Goal: Task Accomplishment & Management: Use online tool/utility

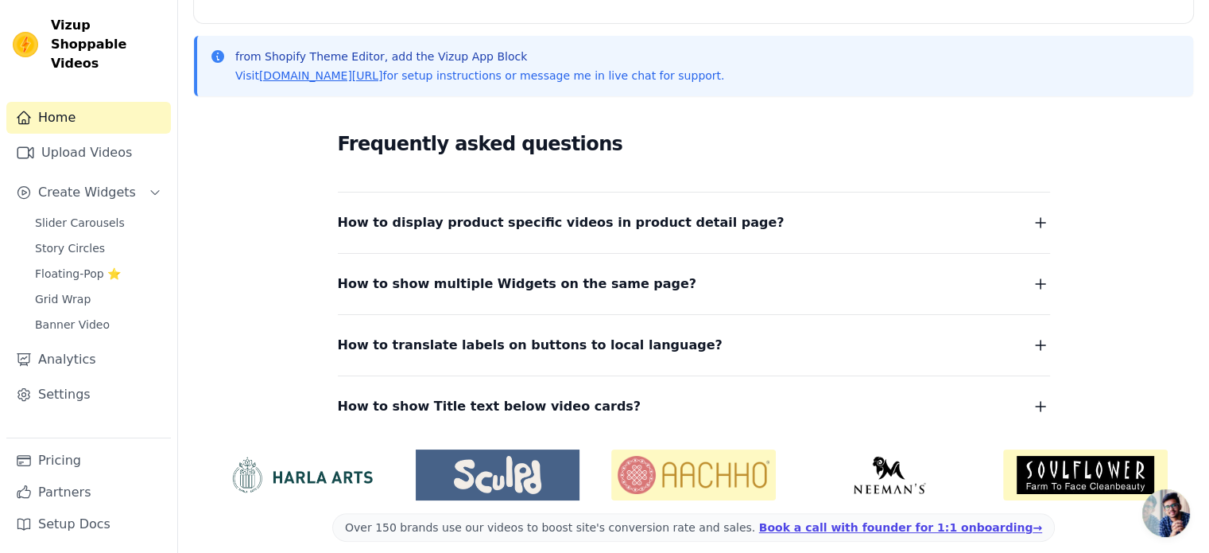
scroll to position [338, 0]
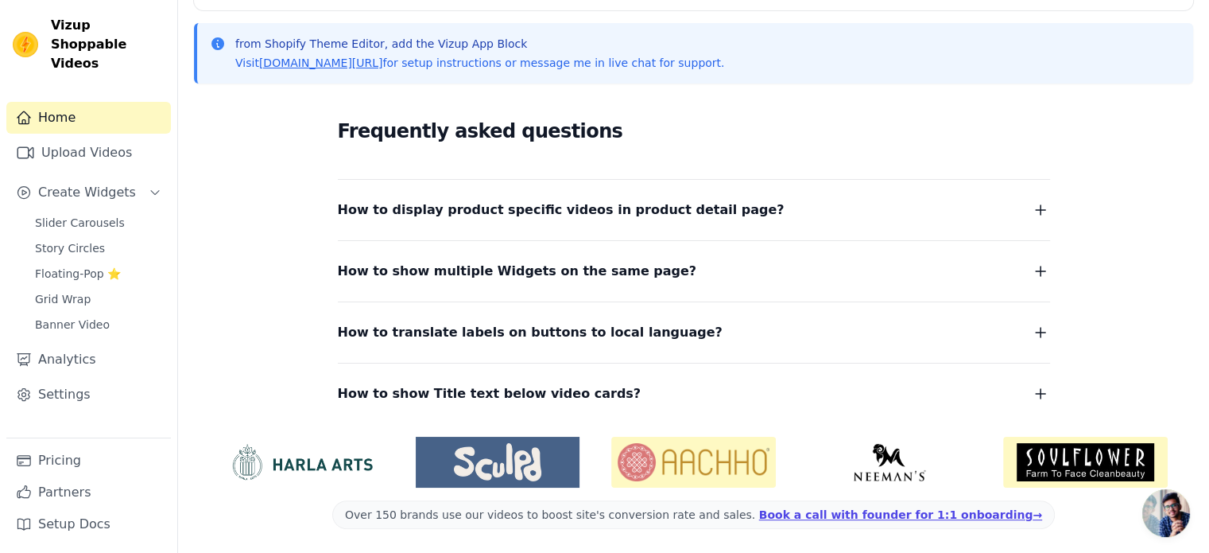
click at [792, 215] on button "How to display product specific videos in product detail page?" at bounding box center [694, 210] width 712 height 22
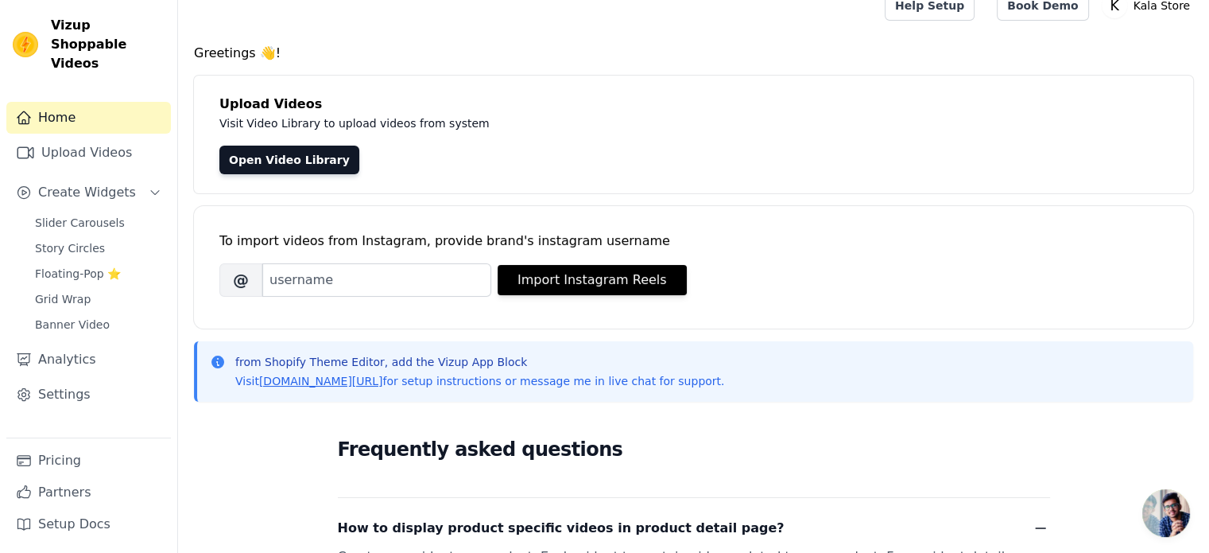
scroll to position [0, 0]
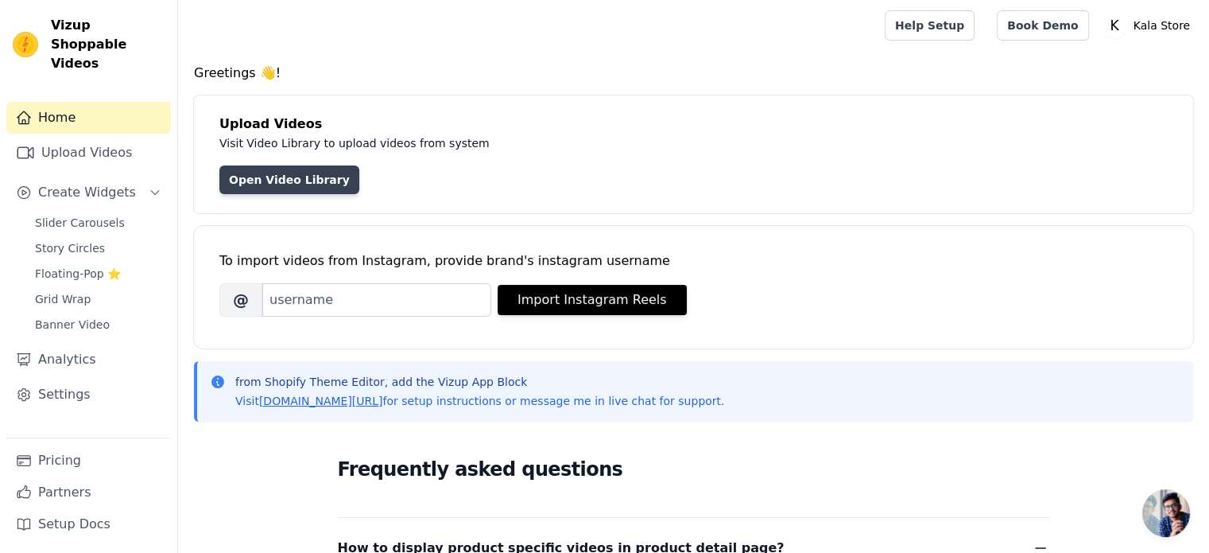
click at [261, 187] on link "Open Video Library" at bounding box center [289, 179] width 140 height 29
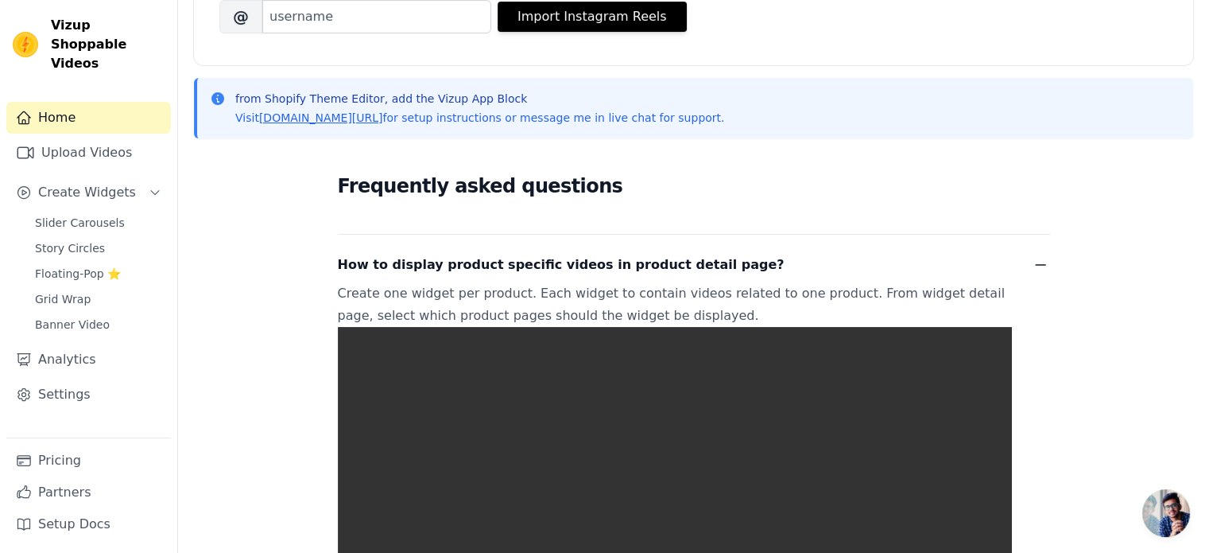
scroll to position [318, 0]
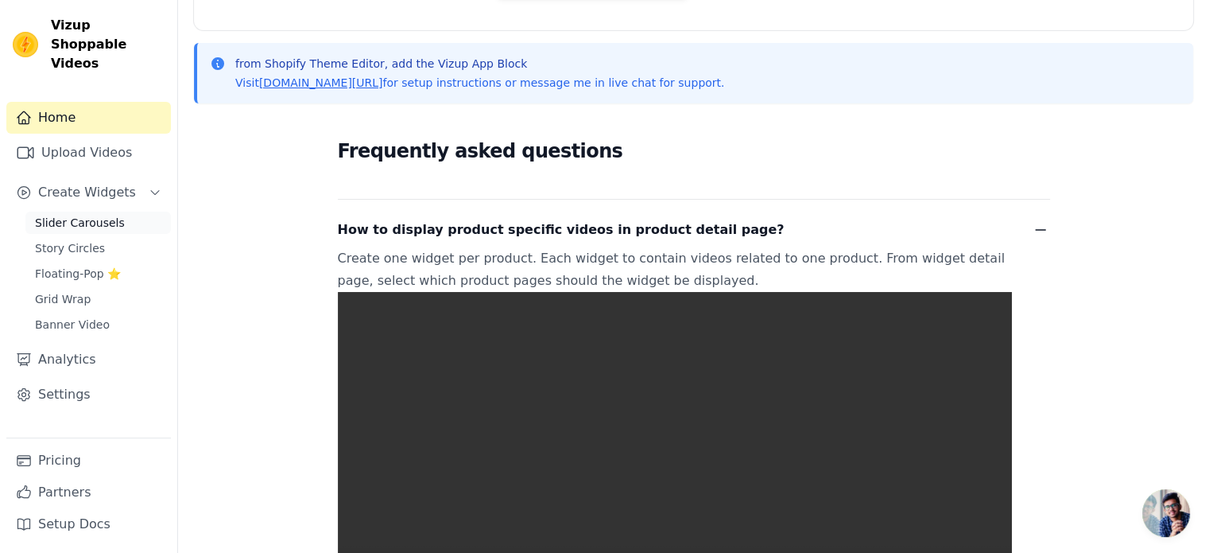
click at [87, 215] on span "Slider Carousels" at bounding box center [80, 223] width 90 height 16
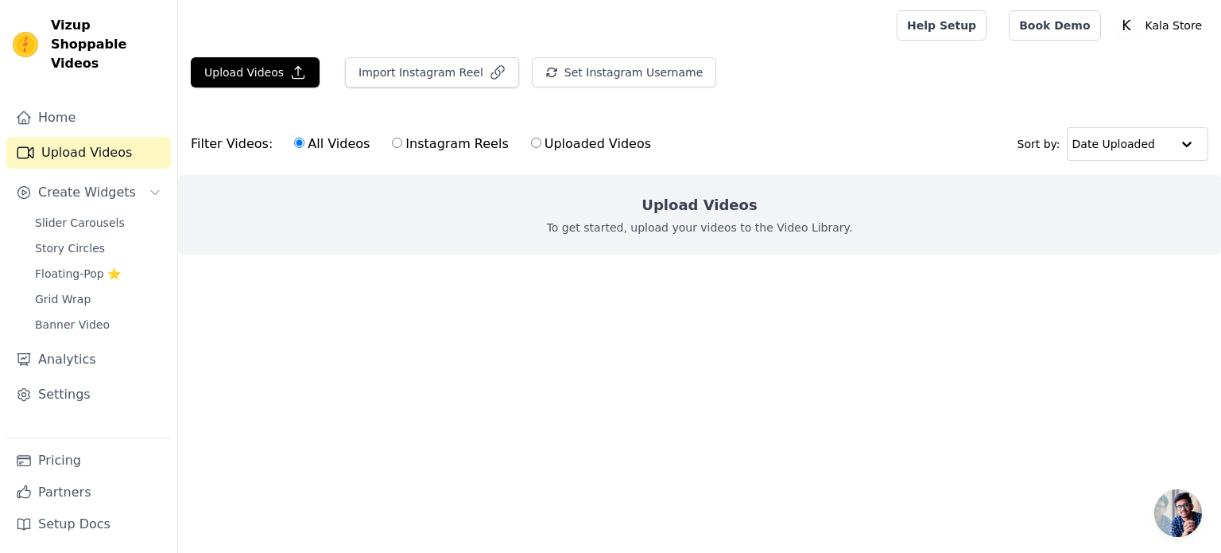
click at [392, 146] on input "Instagram Reels" at bounding box center [397, 143] width 10 height 10
radio input "true"
click at [545, 73] on button "Set Instagram Username" at bounding box center [624, 72] width 184 height 30
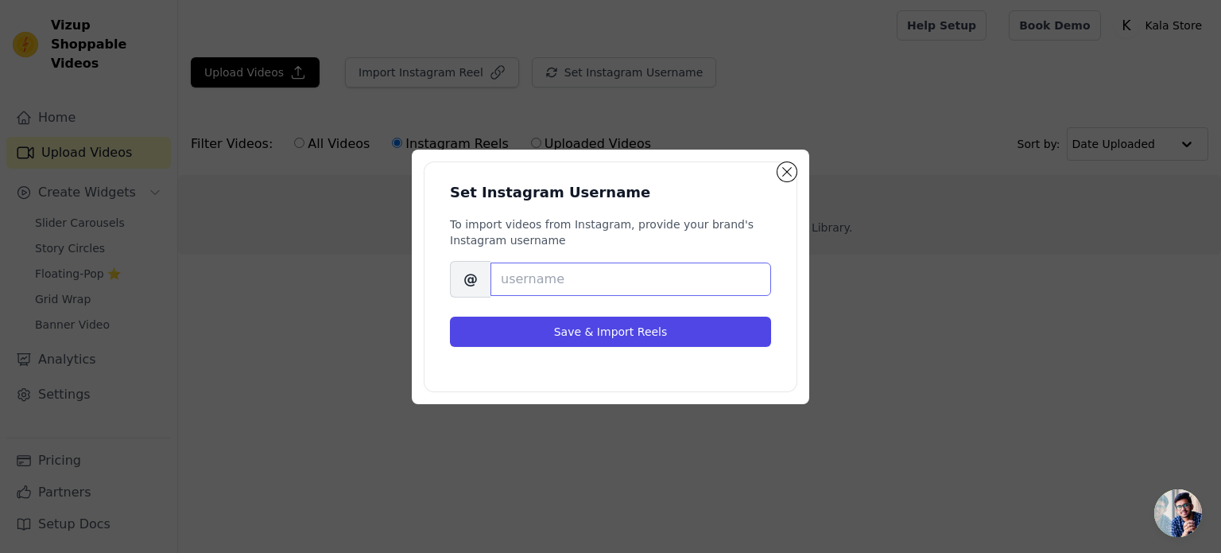
click at [507, 281] on input "Brand's Instagram Username" at bounding box center [631, 278] width 281 height 33
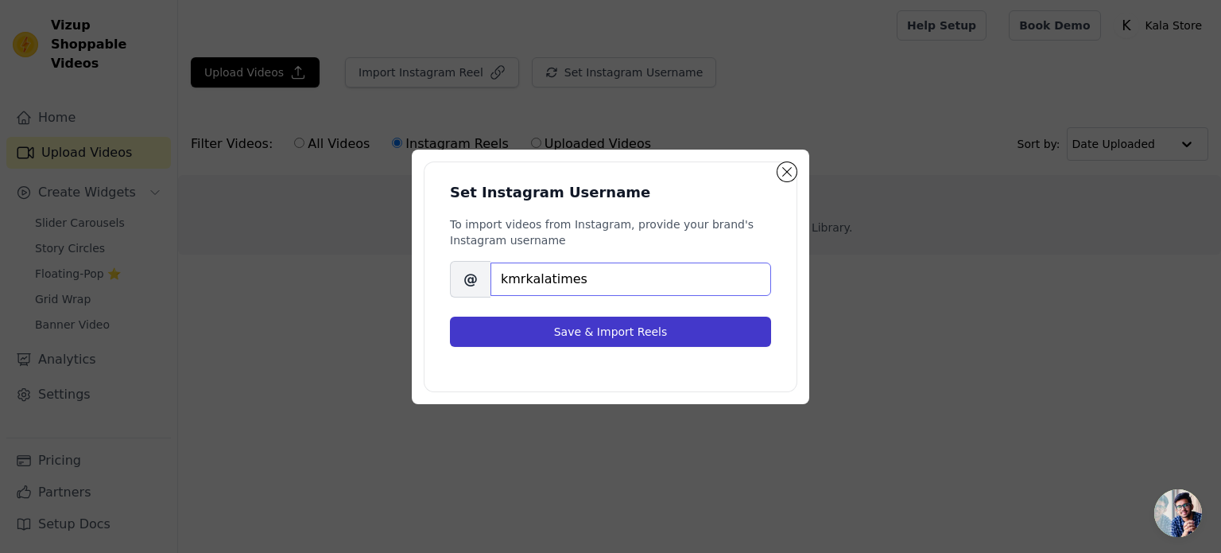
type input "kmrkalatimes"
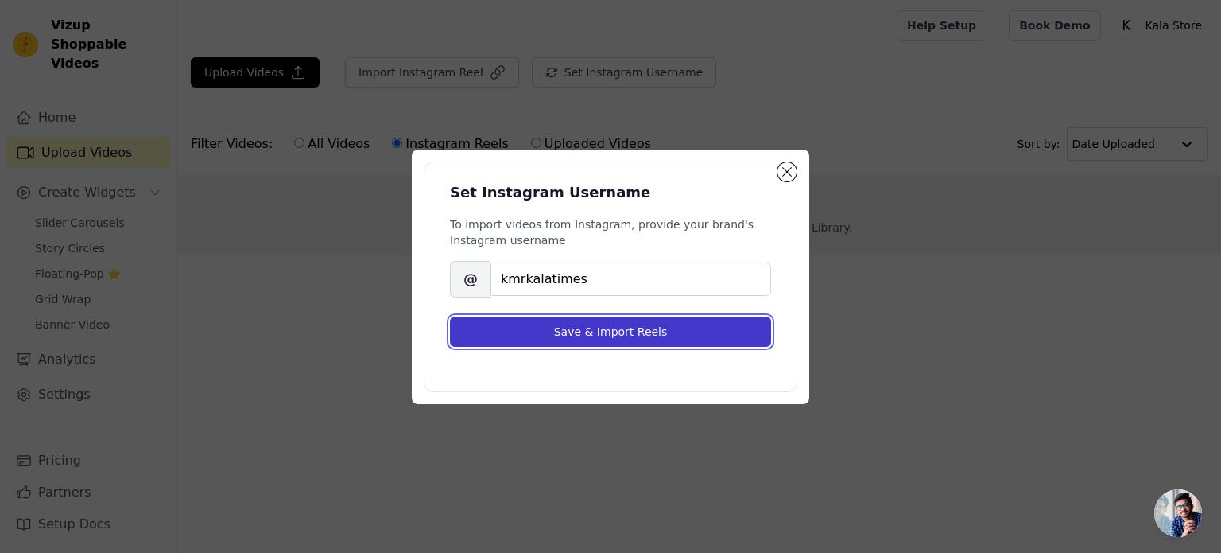
click at [594, 332] on button "Save & Import Reels" at bounding box center [610, 331] width 321 height 30
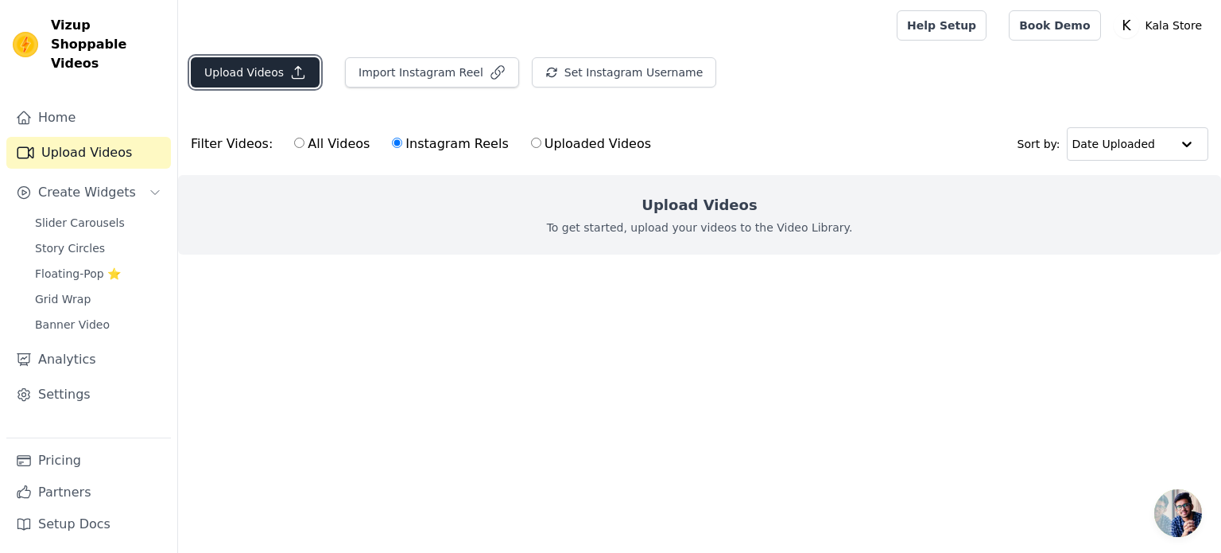
click at [290, 72] on icon "button" at bounding box center [298, 72] width 16 height 16
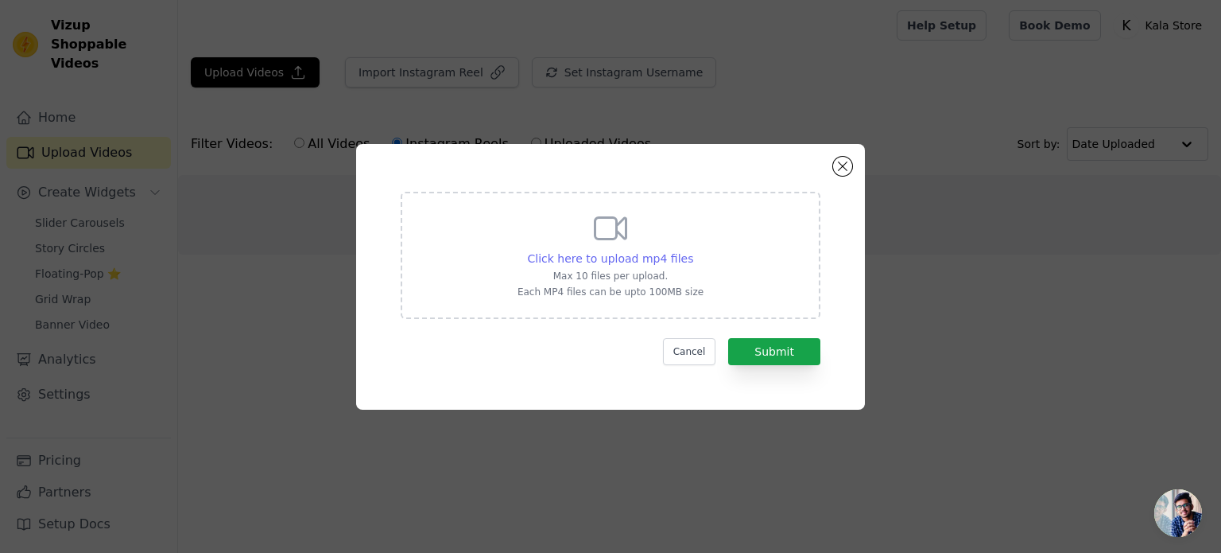
click at [636, 260] on span "Click here to upload mp4 files" at bounding box center [611, 258] width 166 height 13
click at [693, 250] on input "Click here to upload mp4 files Max 10 files per upload. Each MP4 files can be u…" at bounding box center [693, 250] width 1 height 1
click at [274, 357] on div "Click here to upload mp4 files Max 10 files per upload. Each MP4 files can be u…" at bounding box center [610, 276] width 1170 height 316
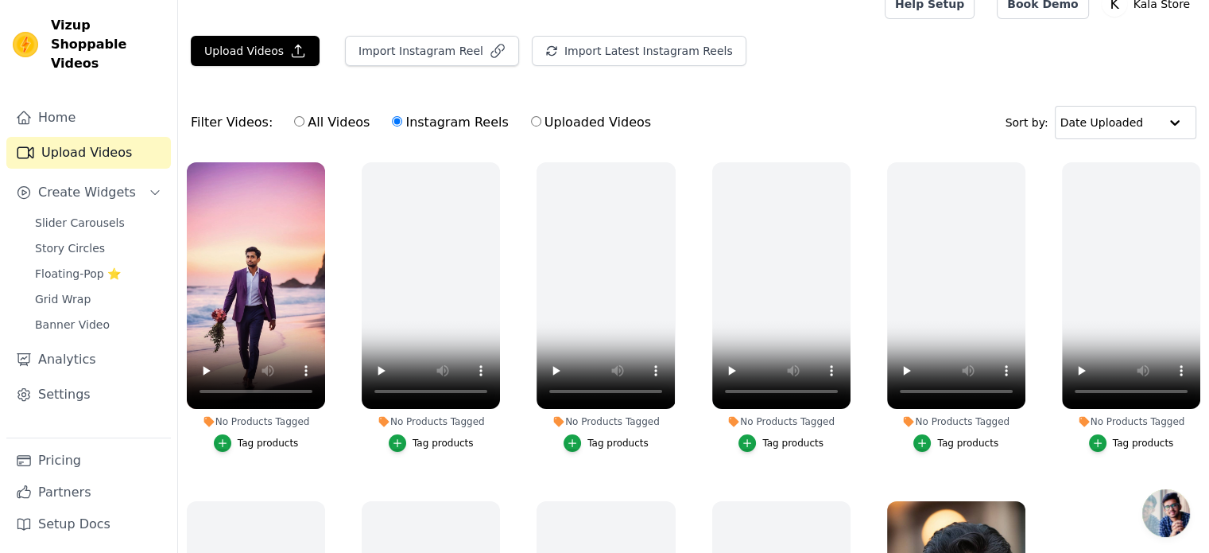
scroll to position [2, 0]
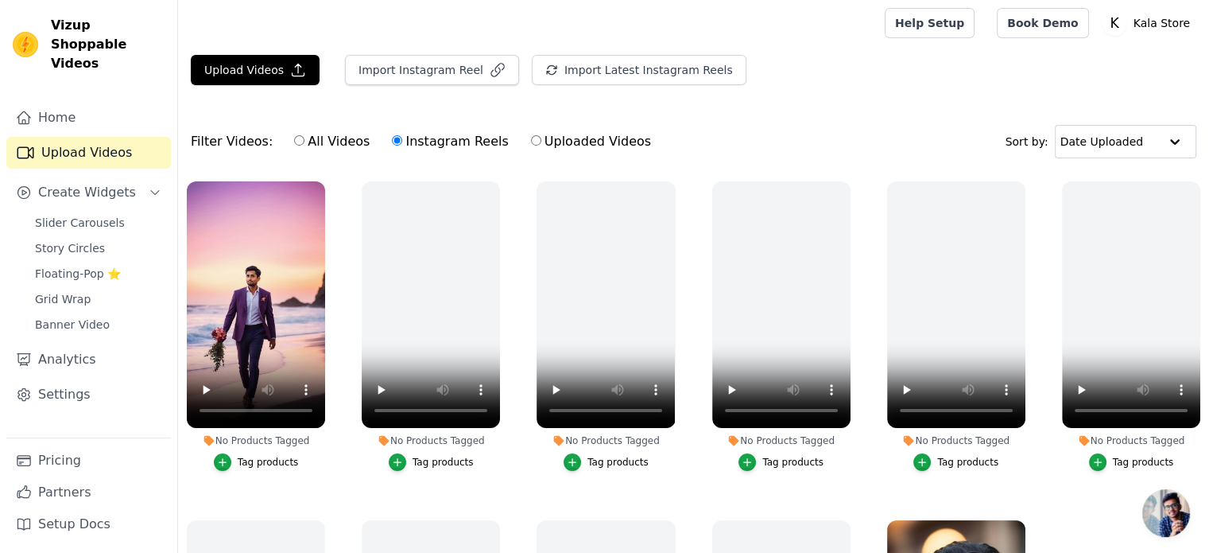
click at [294, 140] on input "All Videos" at bounding box center [299, 140] width 10 height 10
radio input "true"
click at [254, 461] on div "Tag products" at bounding box center [268, 462] width 61 height 13
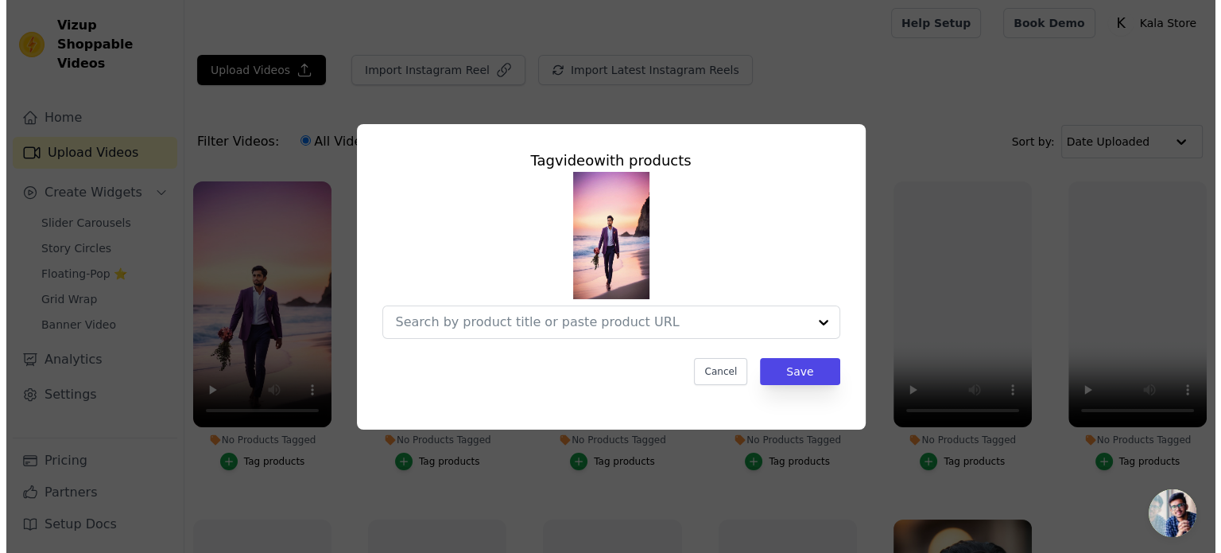
scroll to position [0, 0]
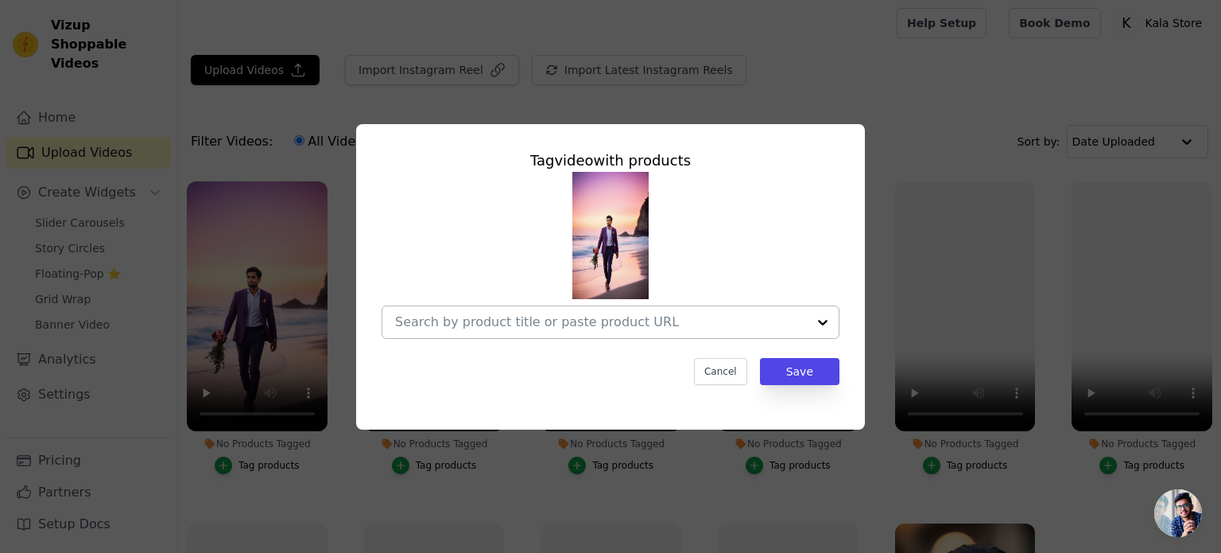
click at [825, 324] on div at bounding box center [823, 322] width 32 height 32
click at [819, 320] on div at bounding box center [823, 322] width 32 height 32
click at [902, 120] on div "Tag video with products Cancel Save" at bounding box center [610, 277] width 1170 height 356
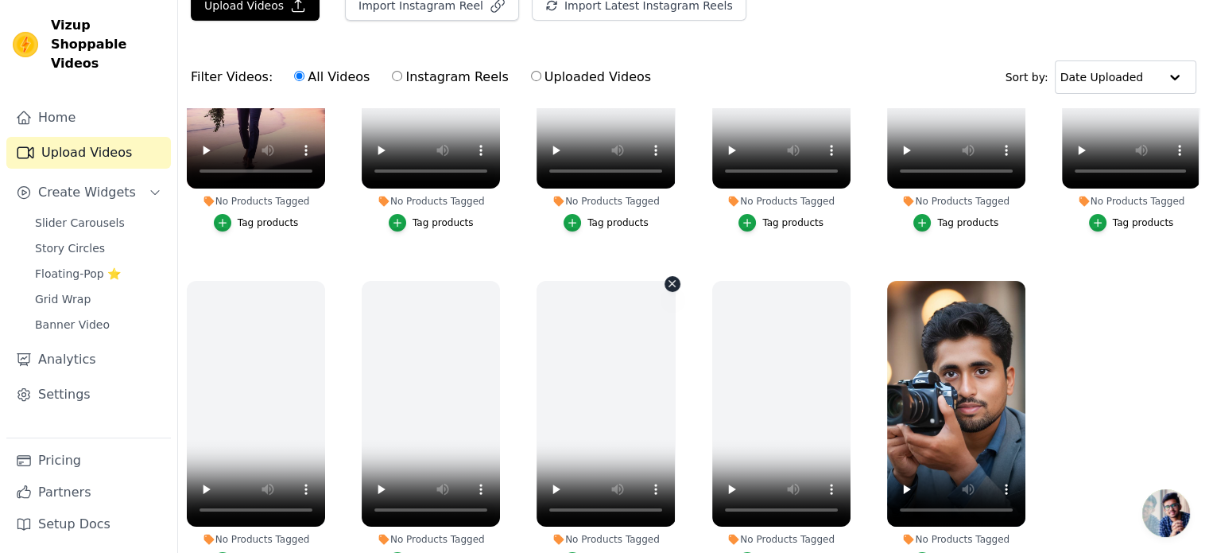
scroll to position [161, 0]
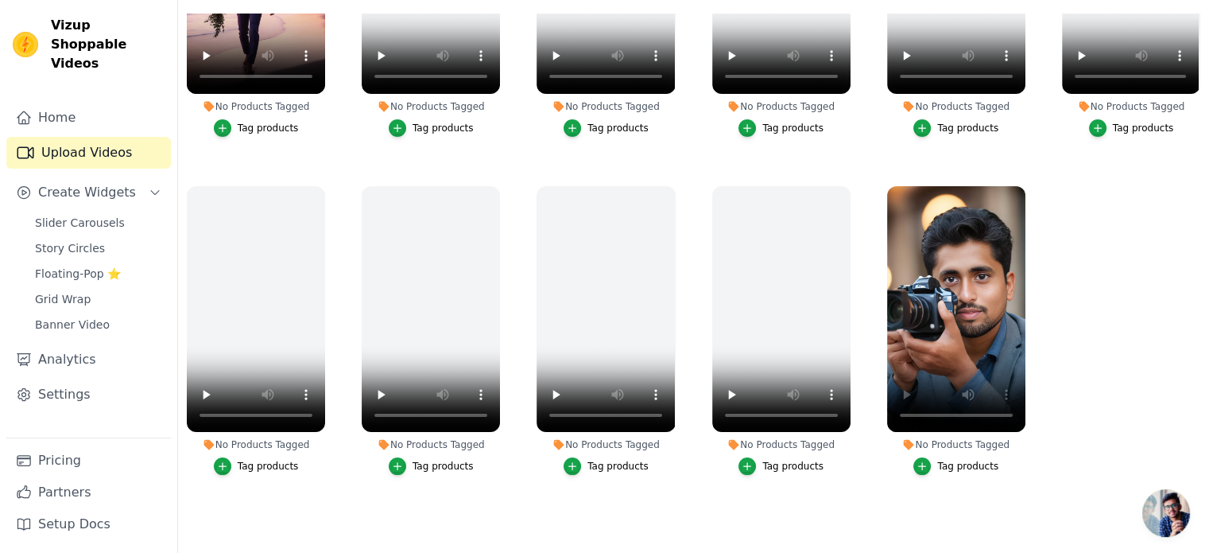
click at [942, 460] on div "Tag products" at bounding box center [967, 466] width 61 height 13
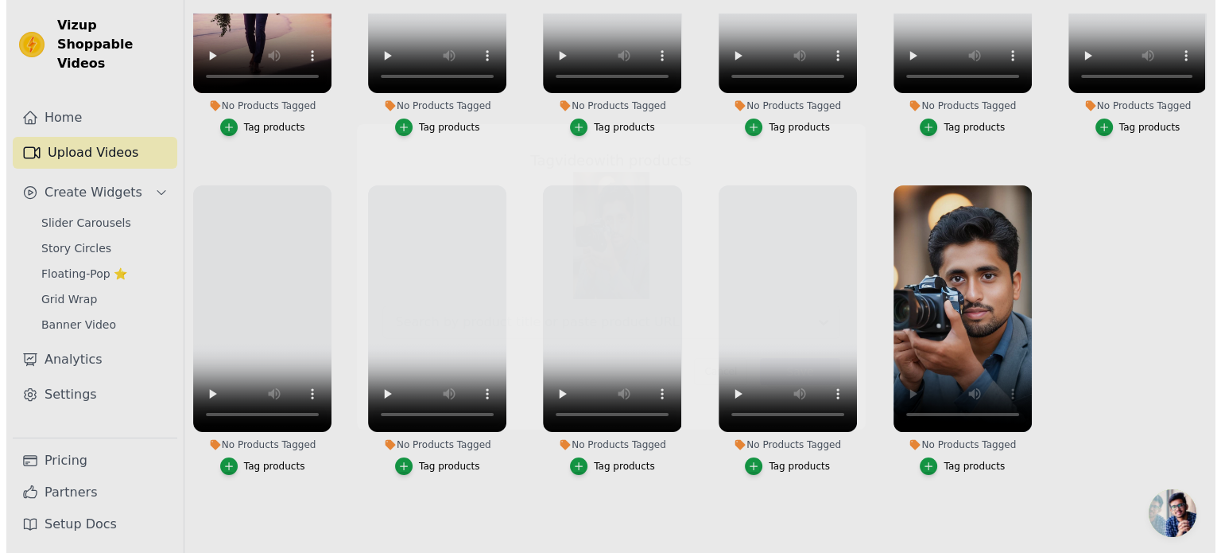
scroll to position [0, 0]
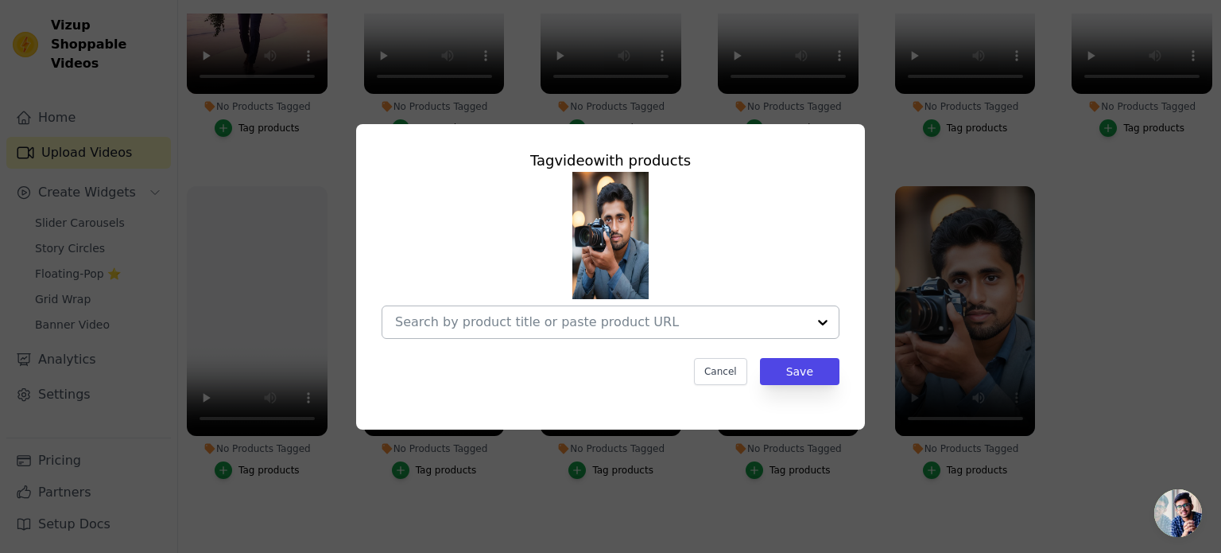
click at [821, 325] on div at bounding box center [823, 322] width 32 height 32
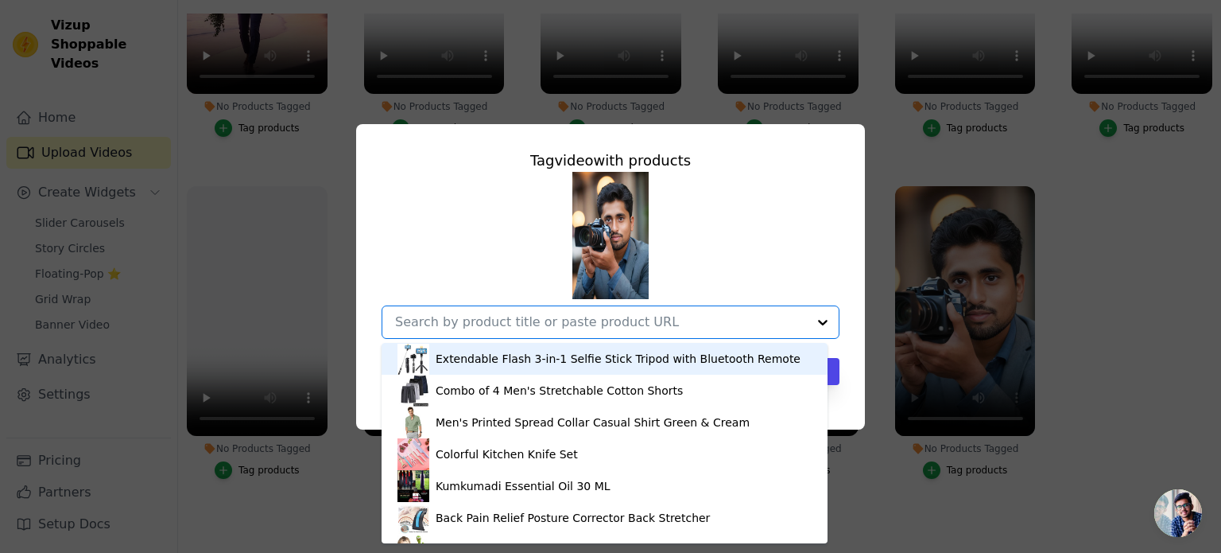
click at [474, 362] on div "Extendable Flash 3-in-1 Selfie Stick Tripod with Bluetooth Remote" at bounding box center [618, 359] width 365 height 16
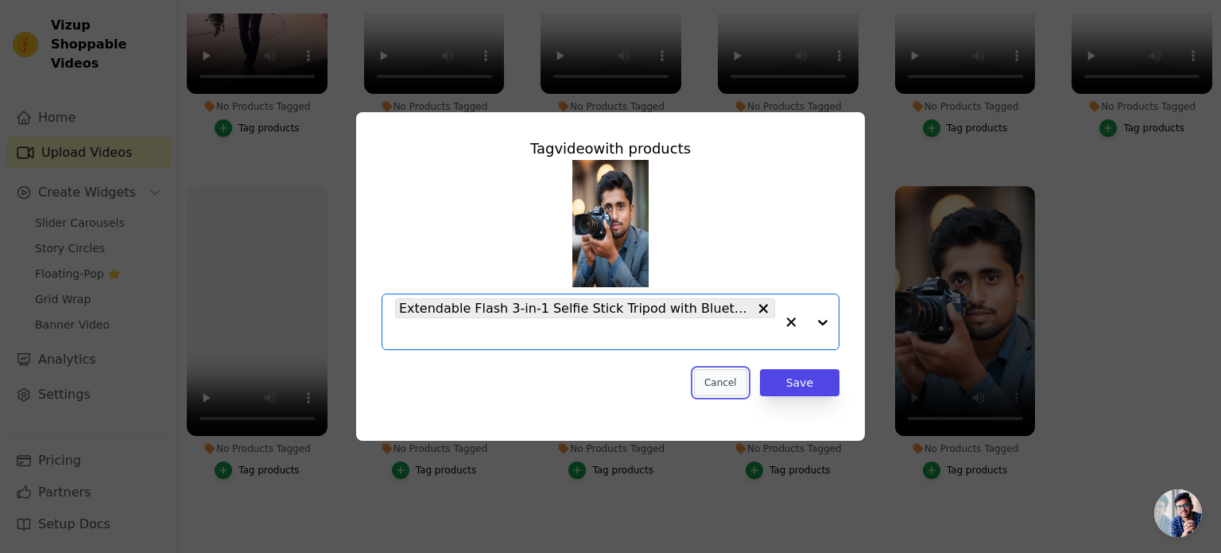
click at [731, 379] on button "Cancel" at bounding box center [720, 382] width 53 height 27
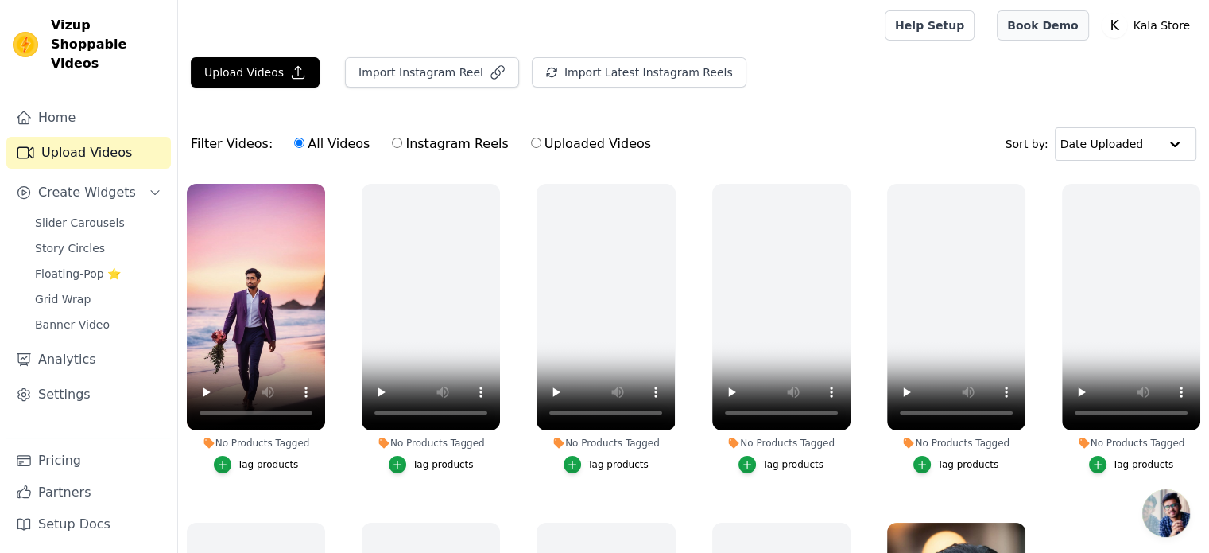
click at [1059, 32] on link "Book Demo" at bounding box center [1042, 25] width 91 height 30
click at [140, 177] on button "Create Widgets" at bounding box center [88, 193] width 165 height 32
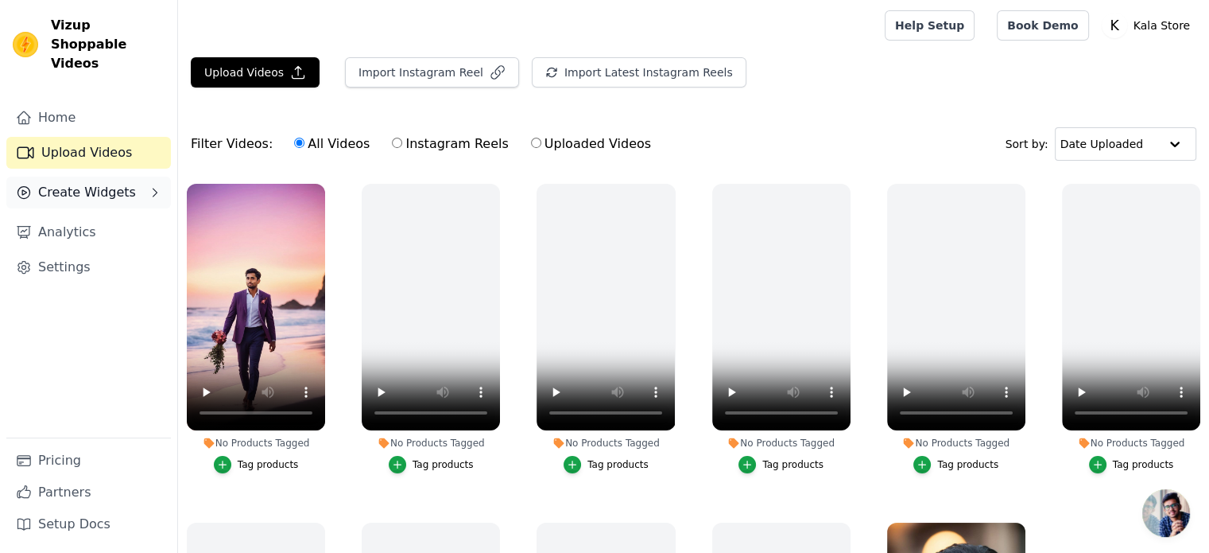
click at [156, 186] on icon "Sidebar" at bounding box center [155, 192] width 13 height 13
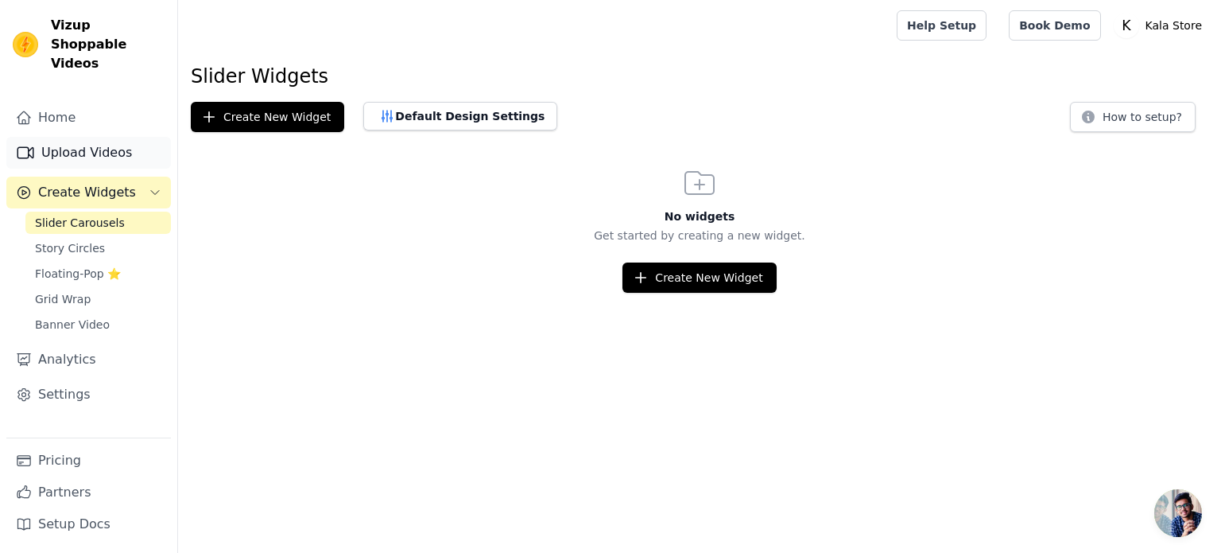
click at [68, 137] on link "Upload Videos" at bounding box center [88, 153] width 165 height 32
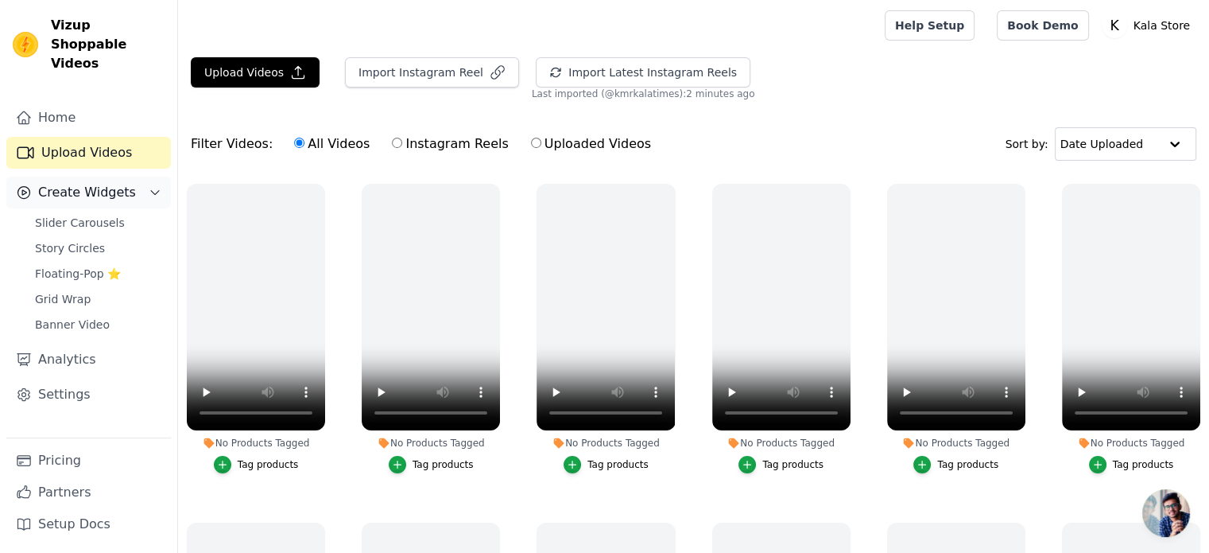
click at [53, 183] on span "Create Widgets" at bounding box center [87, 192] width 98 height 19
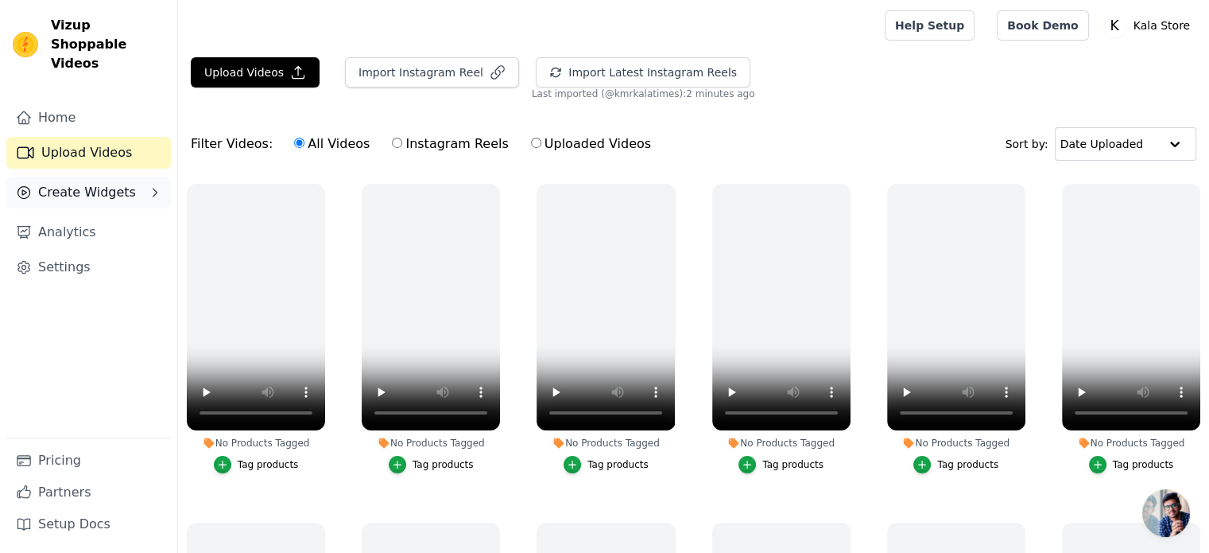
click at [99, 183] on span "Create Widgets" at bounding box center [87, 192] width 98 height 19
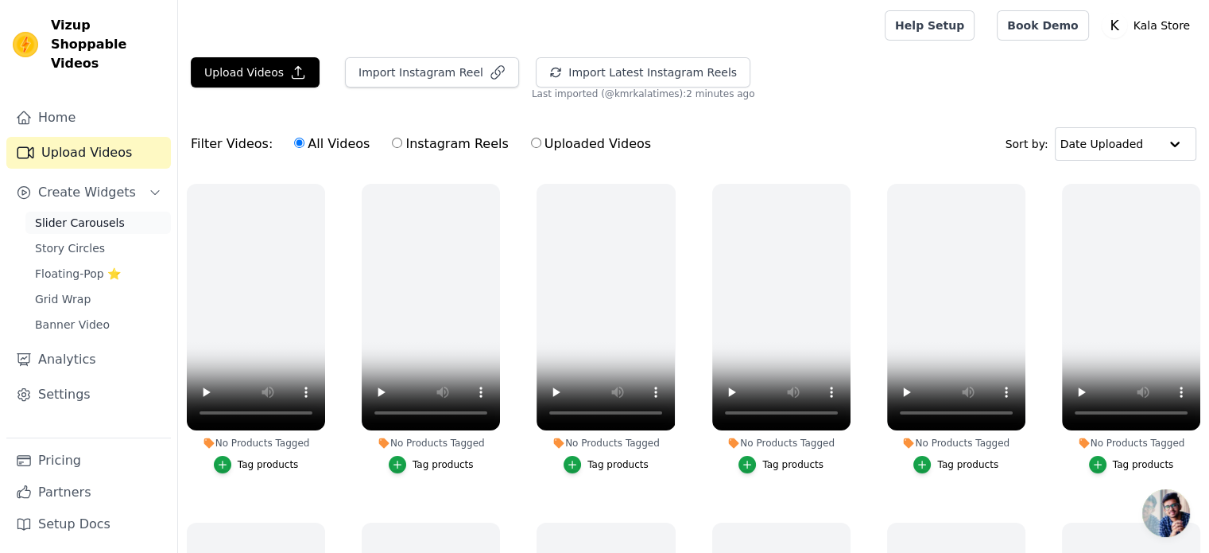
click at [82, 215] on span "Slider Carousels" at bounding box center [80, 223] width 90 height 16
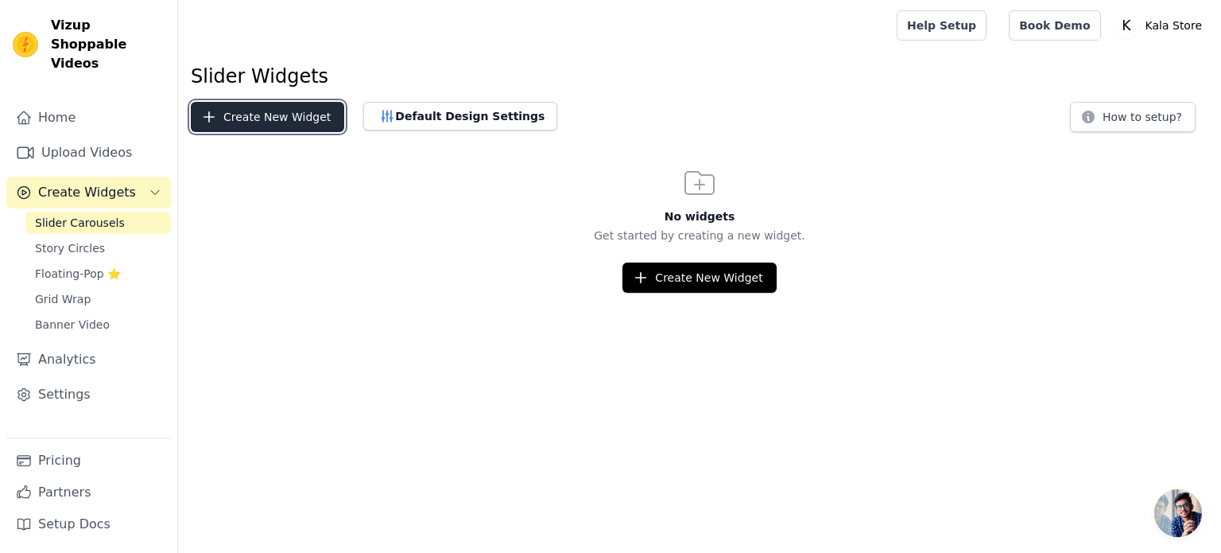
click at [270, 120] on button "Create New Widget" at bounding box center [267, 117] width 153 height 30
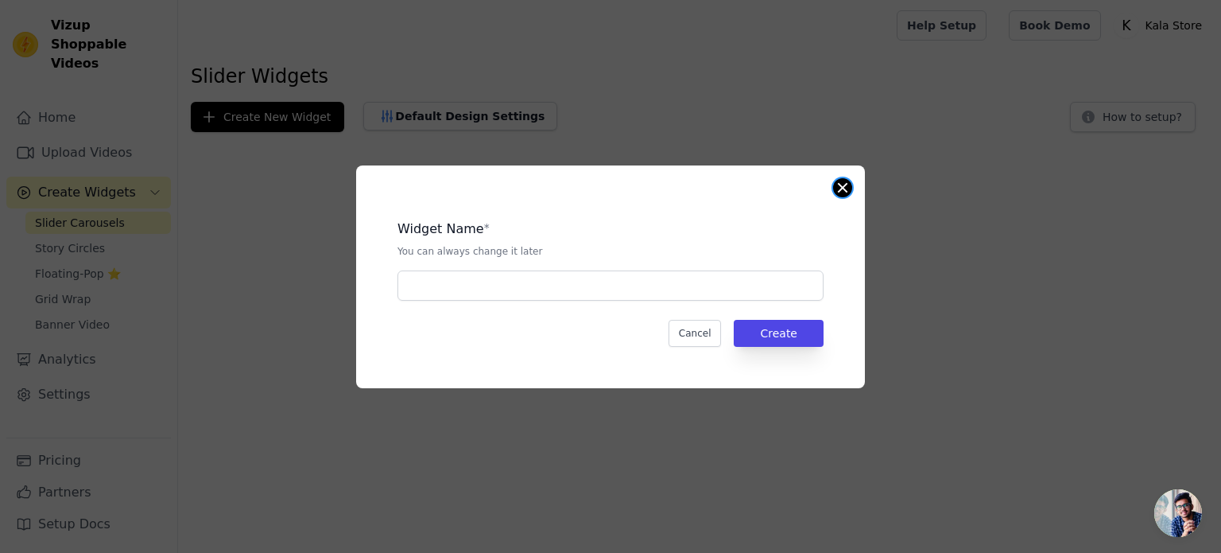
click at [841, 190] on button "Close modal" at bounding box center [842, 187] width 19 height 19
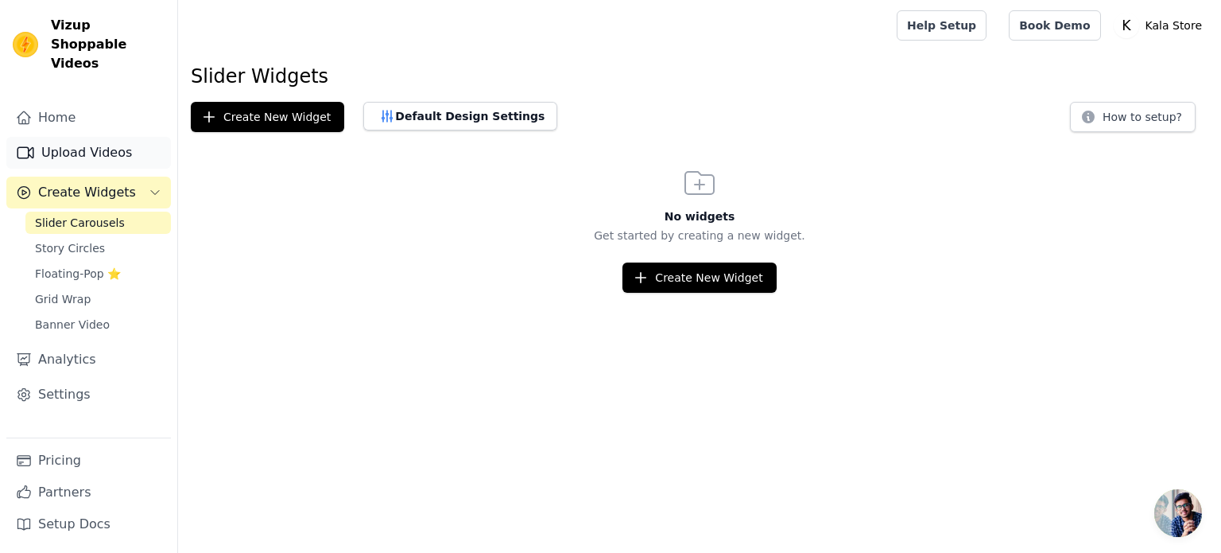
click at [79, 142] on link "Upload Videos" at bounding box center [88, 153] width 165 height 32
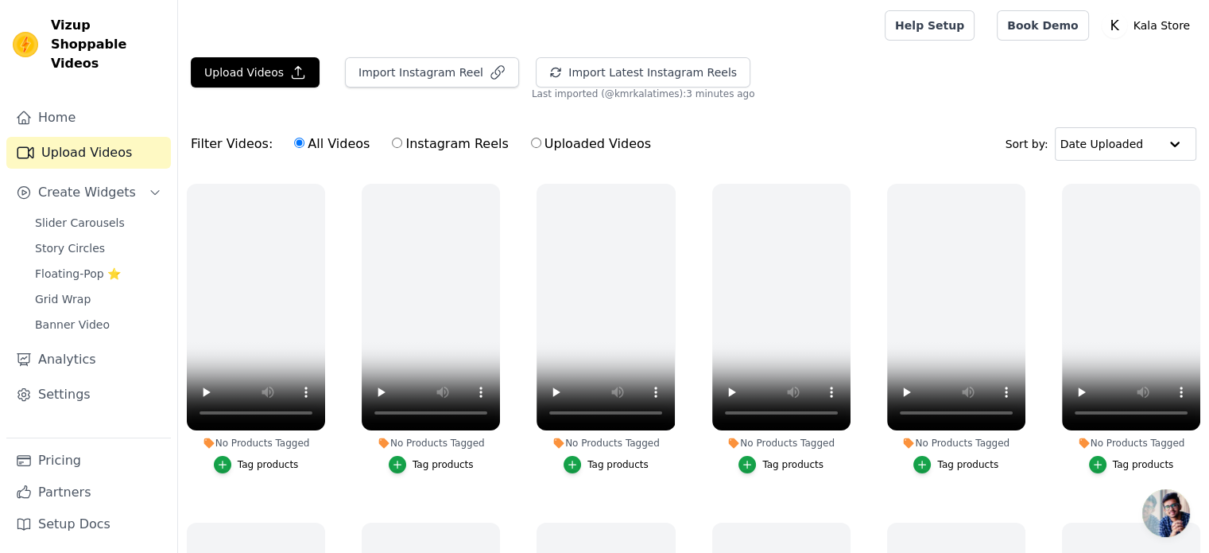
click at [531, 142] on input "Uploaded Videos" at bounding box center [536, 143] width 10 height 10
radio input "true"
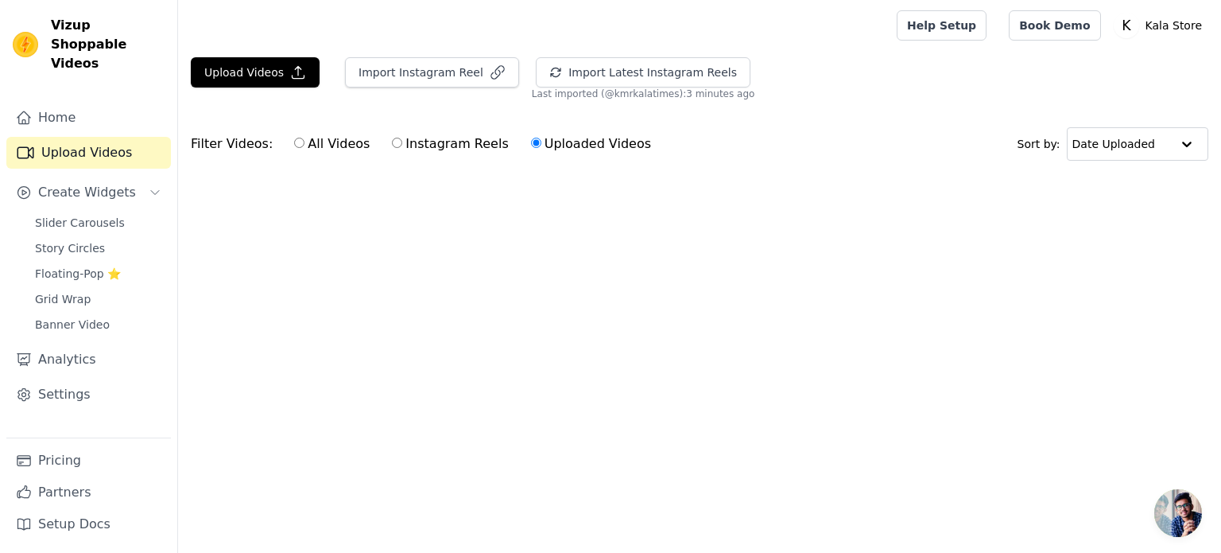
click at [541, 146] on label "Uploaded Videos" at bounding box center [591, 144] width 122 height 21
click at [541, 146] on input "Uploaded Videos" at bounding box center [536, 143] width 10 height 10
click at [245, 79] on button "Upload Videos" at bounding box center [255, 72] width 129 height 30
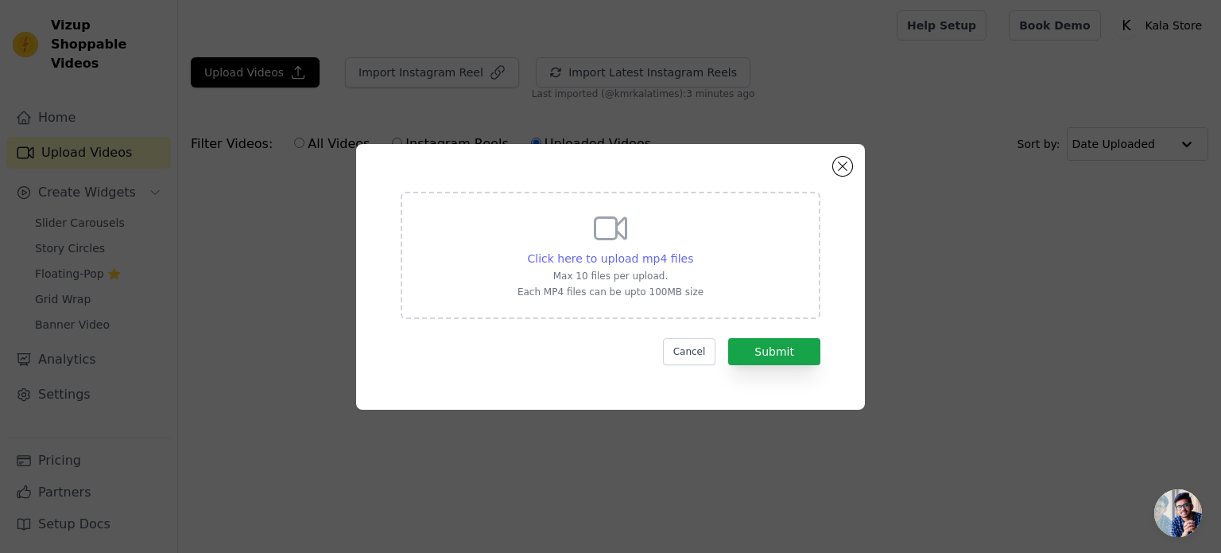
click at [579, 256] on span "Click here to upload mp4 files" at bounding box center [611, 258] width 166 height 13
click at [693, 250] on input "Click here to upload mp4 files Max 10 files per upload. Each MP4 files can be u…" at bounding box center [693, 250] width 1 height 1
type input "C:\fakepath\d4e14a15de472a5c96797cf42e27337a.mp4"
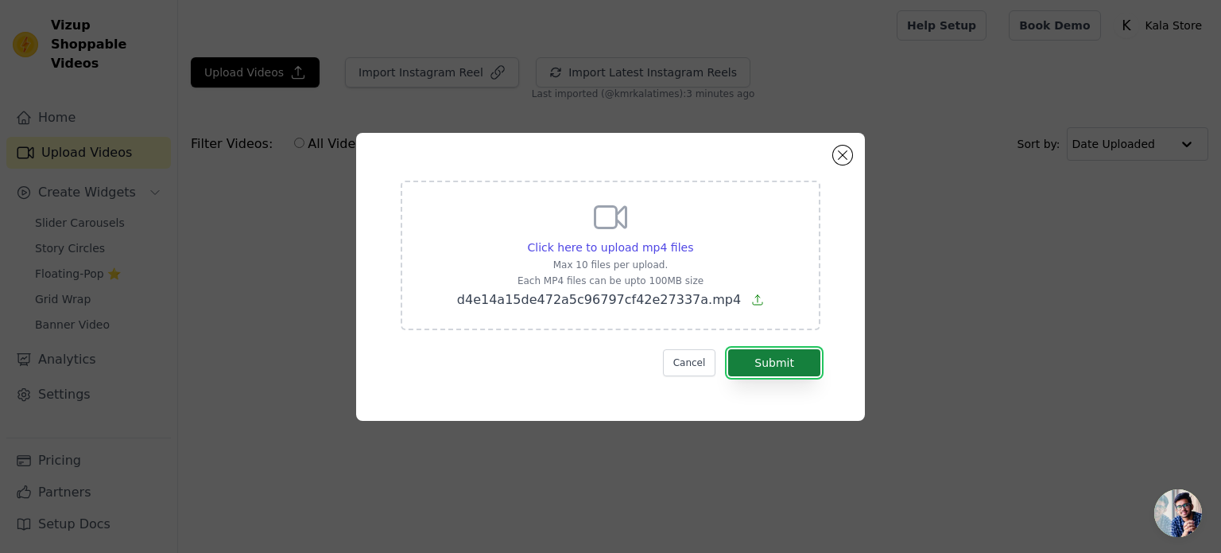
click at [765, 359] on button "Submit" at bounding box center [774, 362] width 92 height 27
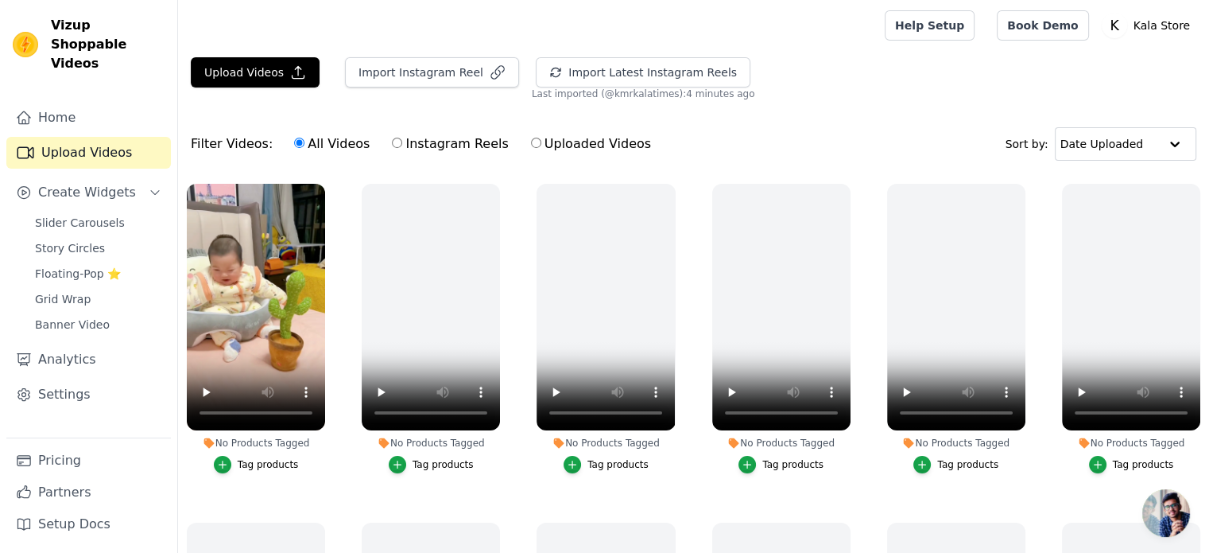
click at [235, 464] on button "Tag products" at bounding box center [256, 464] width 85 height 17
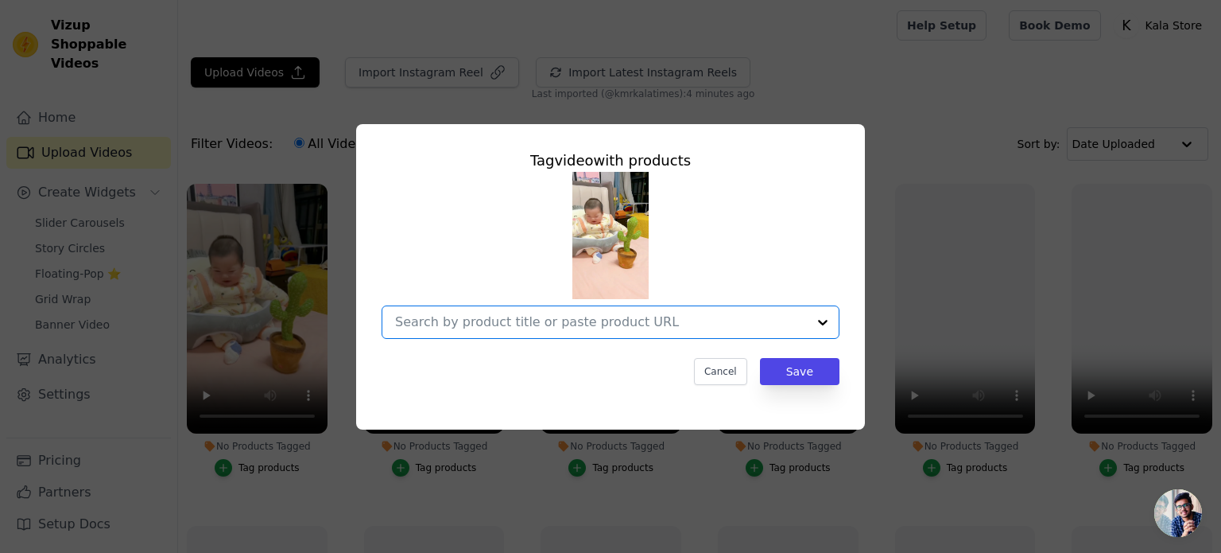
click at [801, 324] on input "No Products Tagged Tag video with products Option undefined, selected. Select i…" at bounding box center [601, 321] width 412 height 15
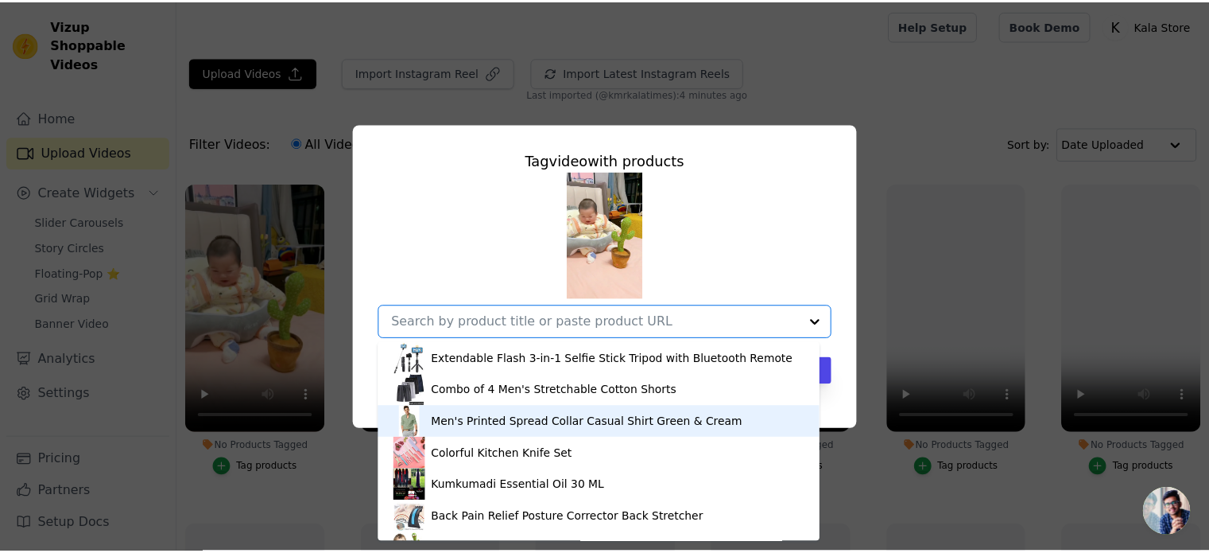
scroll to position [54, 0]
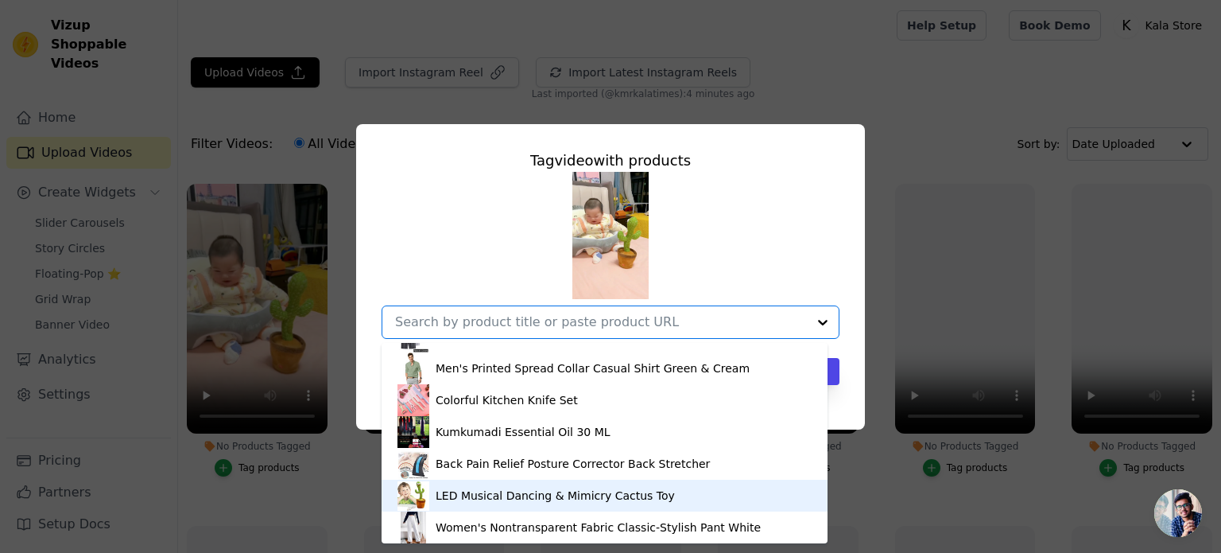
click at [484, 499] on div "LED Musical Dancing & Mimicry Cactus Toy" at bounding box center [555, 495] width 239 height 16
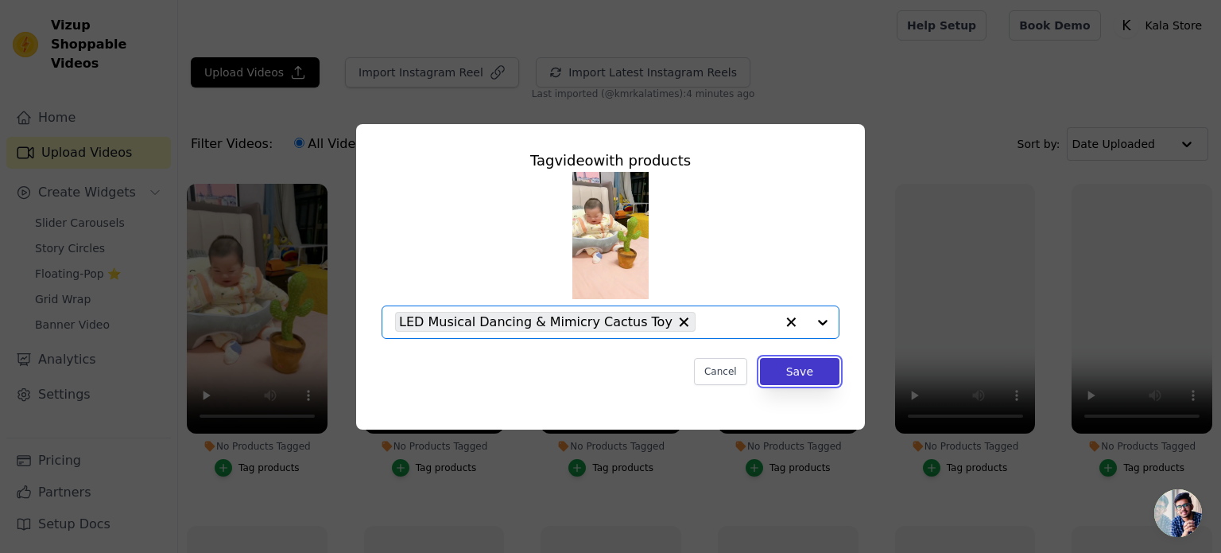
click at [789, 375] on button "Save" at bounding box center [800, 371] width 80 height 27
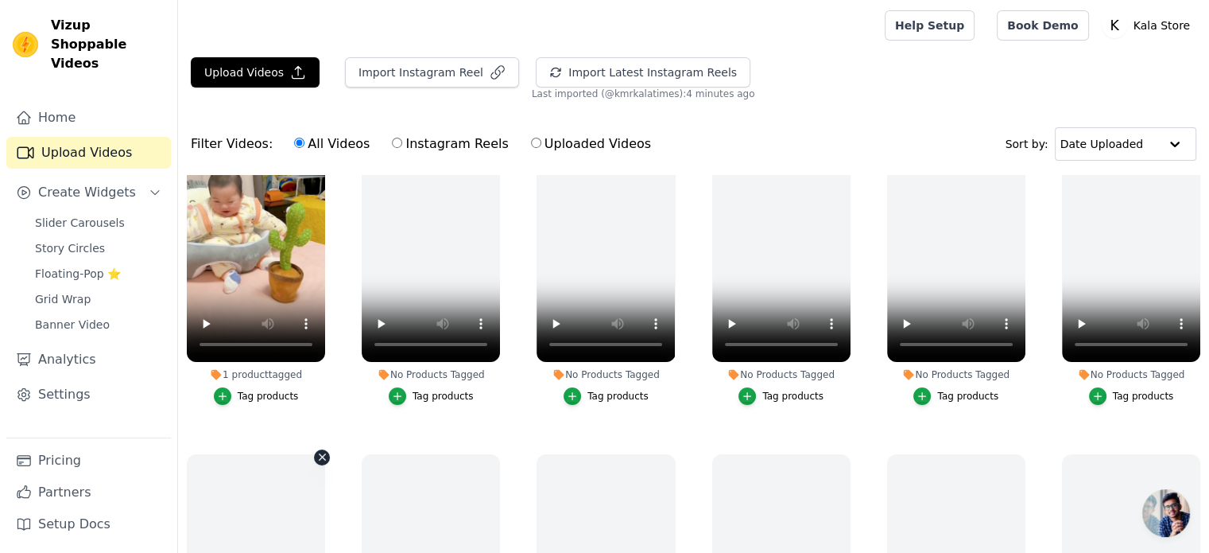
scroll to position [0, 0]
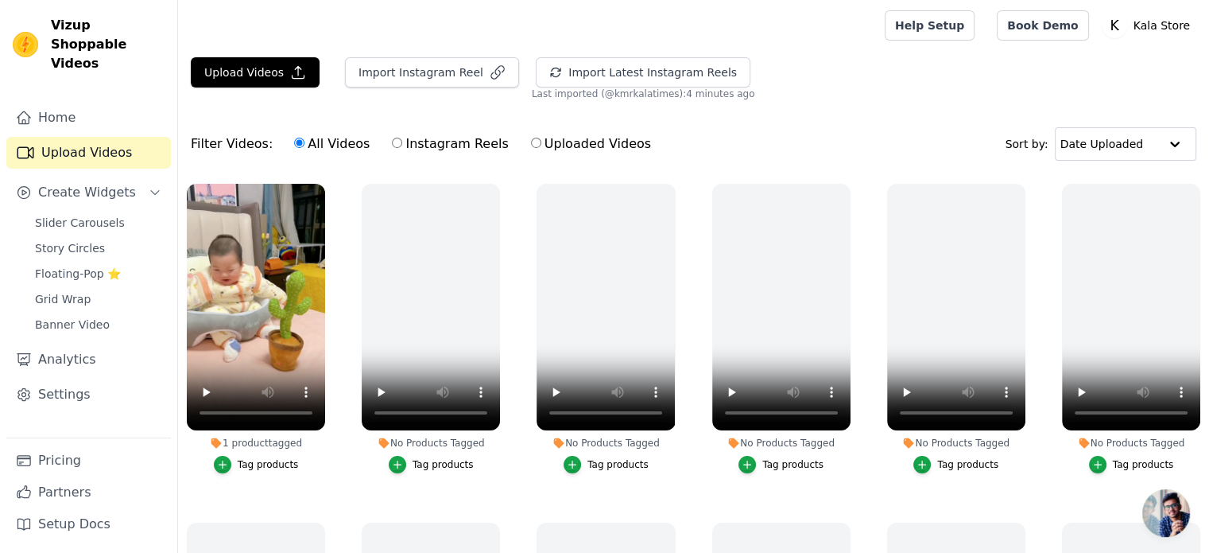
click at [392, 142] on input "Instagram Reels" at bounding box center [397, 143] width 10 height 10
radio input "true"
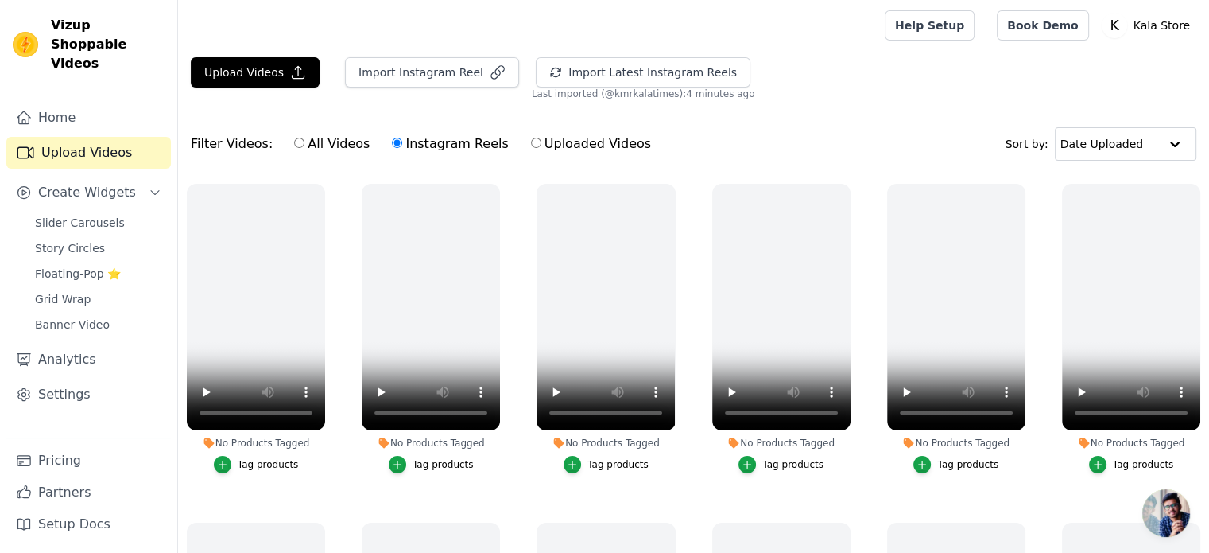
click at [531, 142] on input "Uploaded Videos" at bounding box center [536, 143] width 10 height 10
radio input "true"
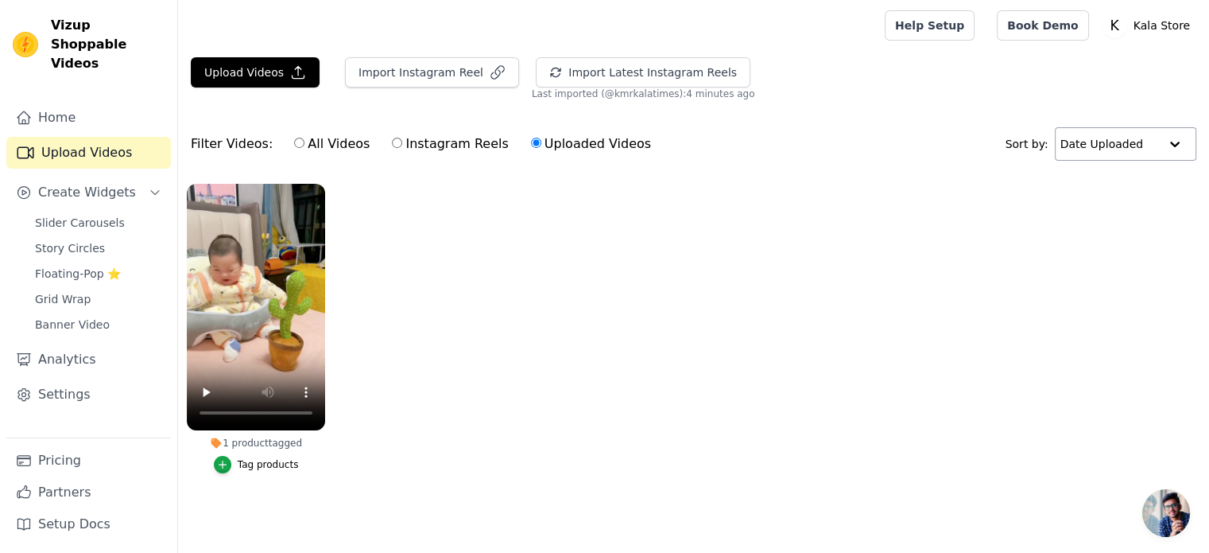
click at [1176, 147] on div at bounding box center [1175, 144] width 32 height 32
click at [367, 406] on ul "1 product tagged Tag products" at bounding box center [693, 344] width 1031 height 339
click at [66, 460] on link "Pricing" at bounding box center [88, 460] width 165 height 32
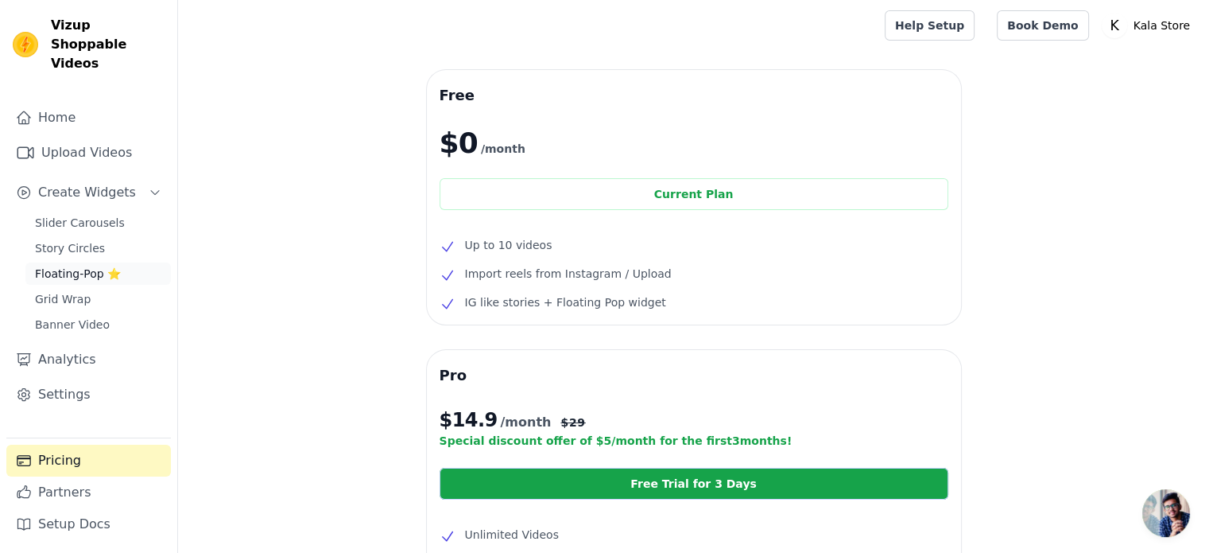
click at [67, 266] on span "Floating-Pop ⭐" at bounding box center [78, 274] width 86 height 16
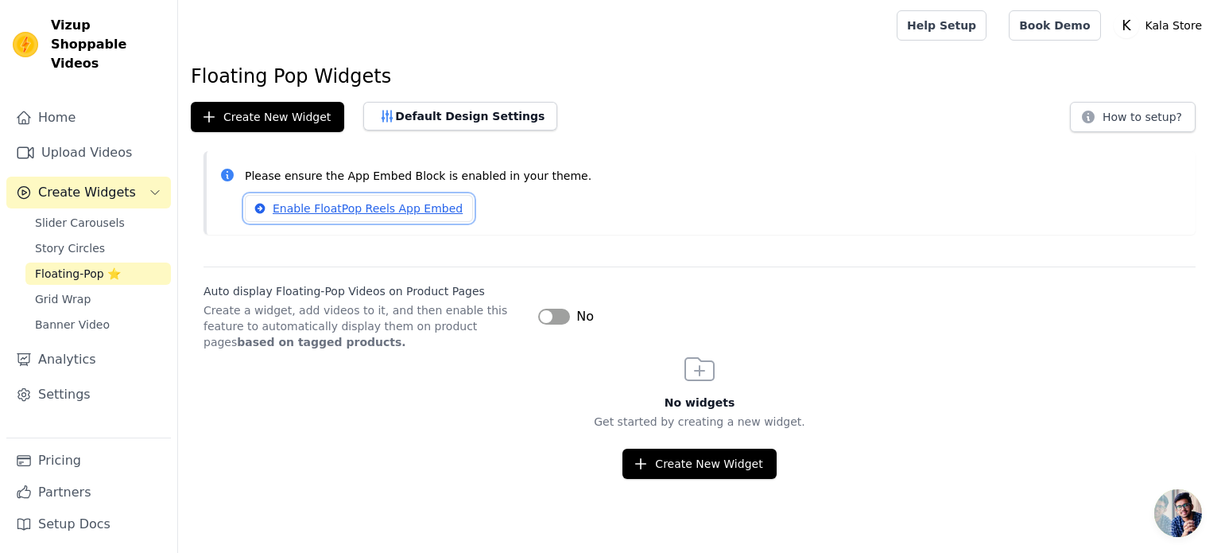
click at [321, 210] on link "Enable FloatPop Reels App Embed" at bounding box center [359, 208] width 228 height 27
click at [66, 240] on span "Story Circles" at bounding box center [70, 248] width 70 height 16
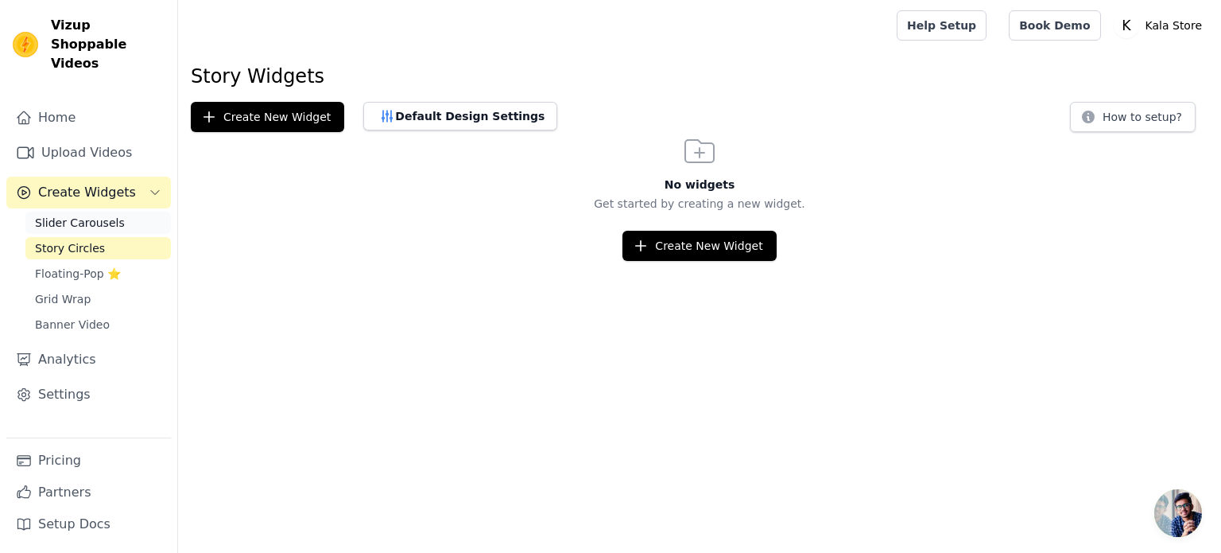
click at [69, 215] on span "Slider Carousels" at bounding box center [80, 223] width 90 height 16
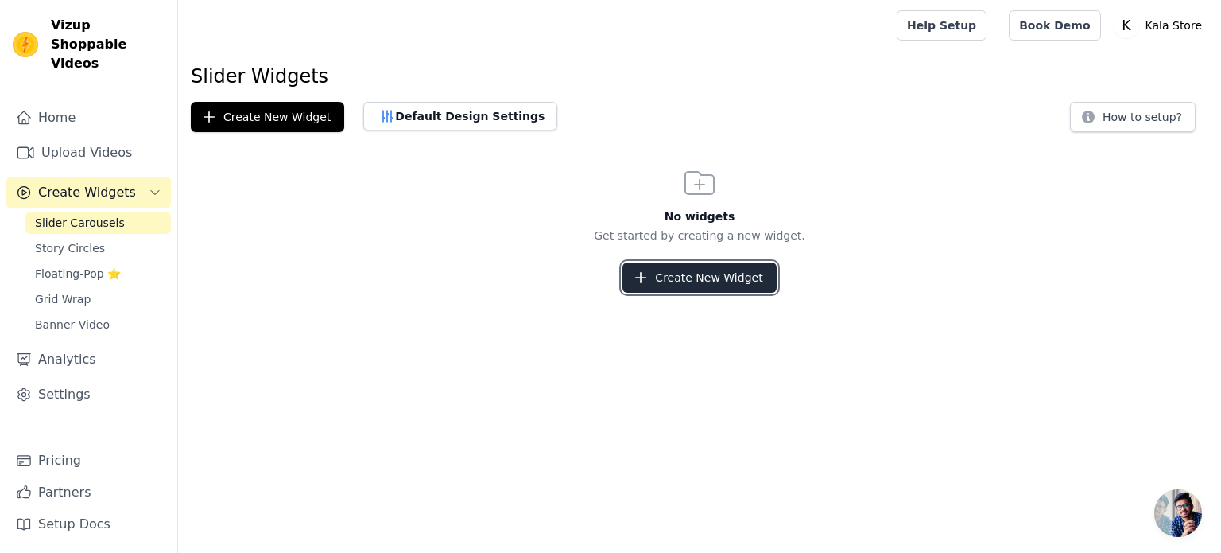
click at [682, 277] on button "Create New Widget" at bounding box center [699, 277] width 153 height 30
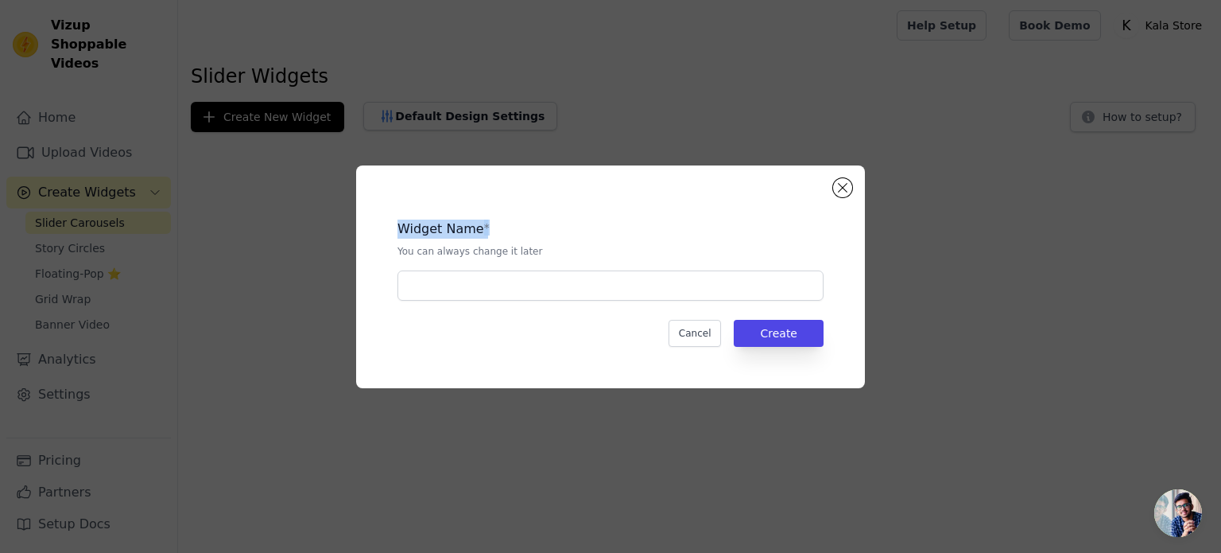
drag, startPoint x: 484, startPoint y: 231, endPoint x: 393, endPoint y: 232, distance: 91.5
click at [393, 232] on div "Widget Name * You can always change it later Cancel Create" at bounding box center [611, 277] width 458 height 172
copy div "Widget Name *"
click at [146, 219] on div "Widget Name * You can always change it later Cancel Create" at bounding box center [610, 277] width 1170 height 274
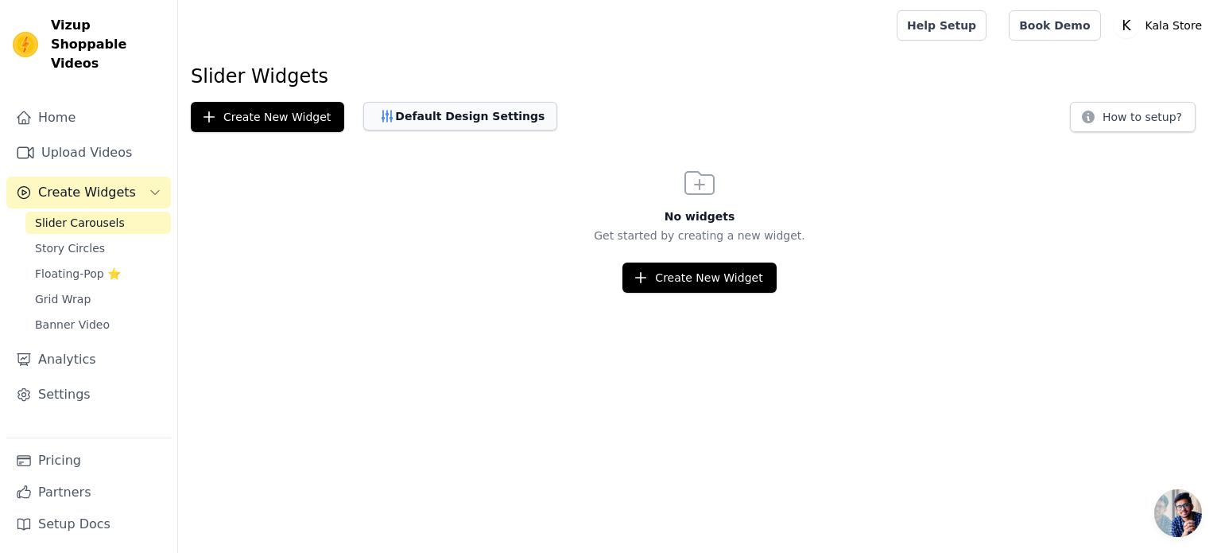
click at [452, 121] on button "Default Design Settings" at bounding box center [460, 116] width 194 height 29
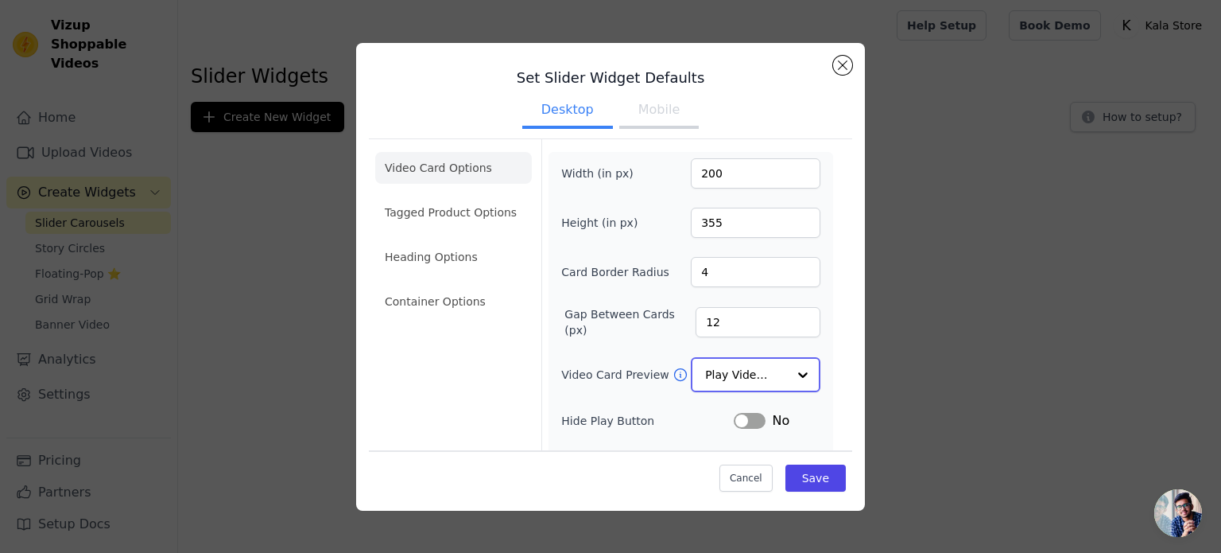
click at [736, 374] on input "Video Card Preview" at bounding box center [746, 375] width 82 height 32
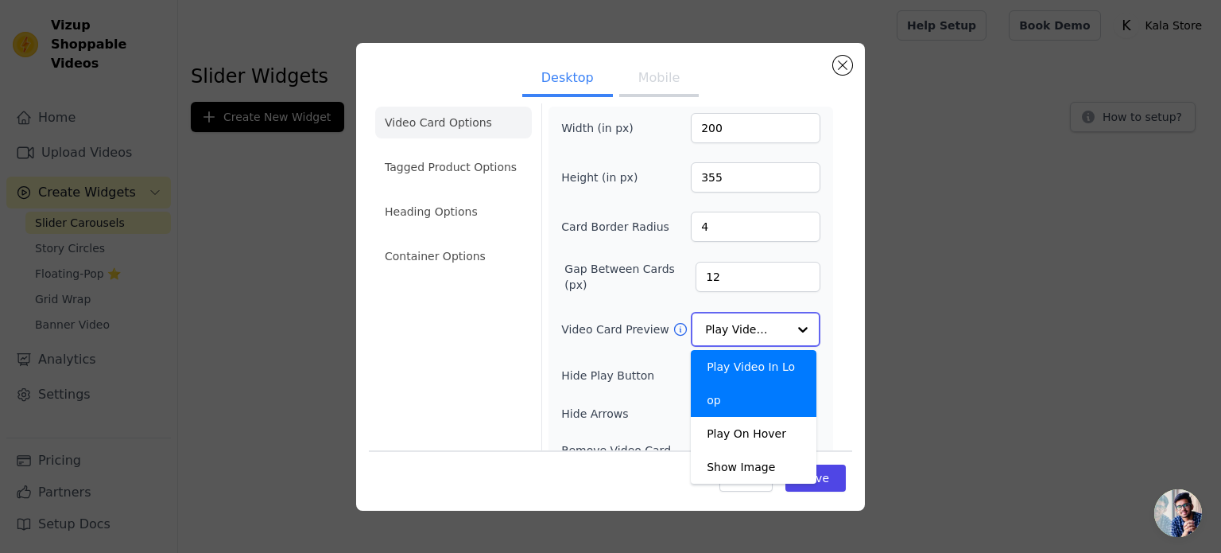
scroll to position [80, 0]
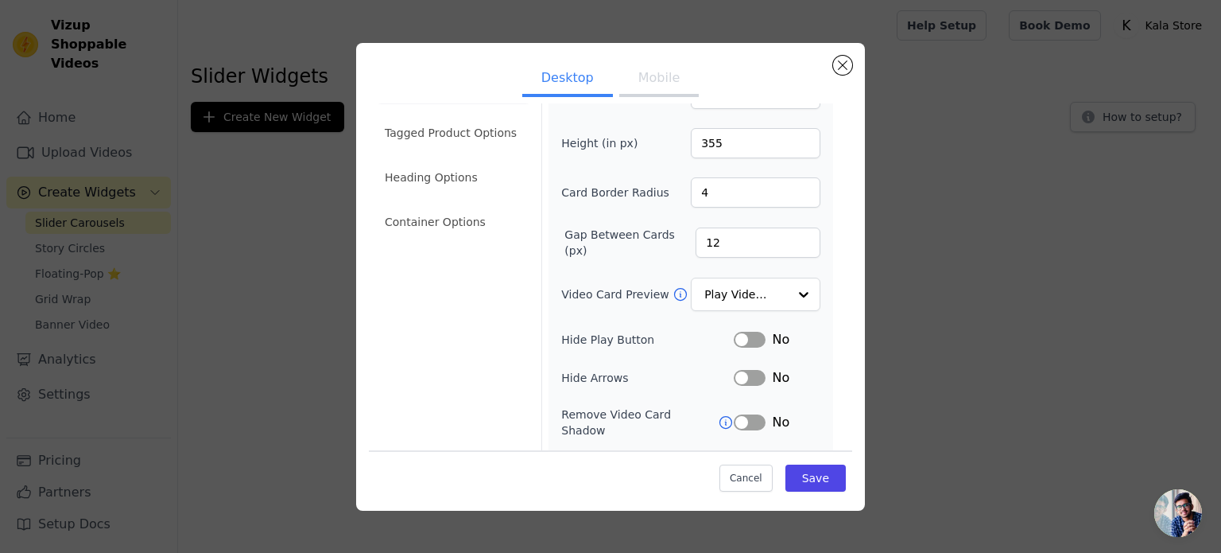
click at [475, 340] on div "Video Card Options Tagged Product Options Heading Options Container Options" at bounding box center [453, 313] width 157 height 506
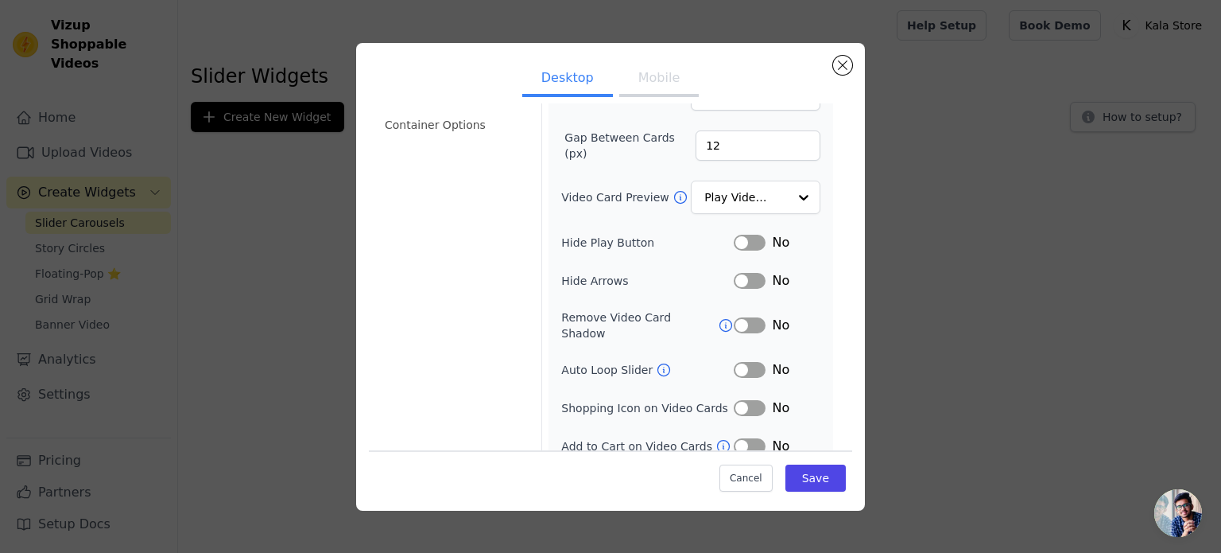
scroll to position [178, 0]
click at [738, 398] on button "Label" at bounding box center [750, 406] width 32 height 16
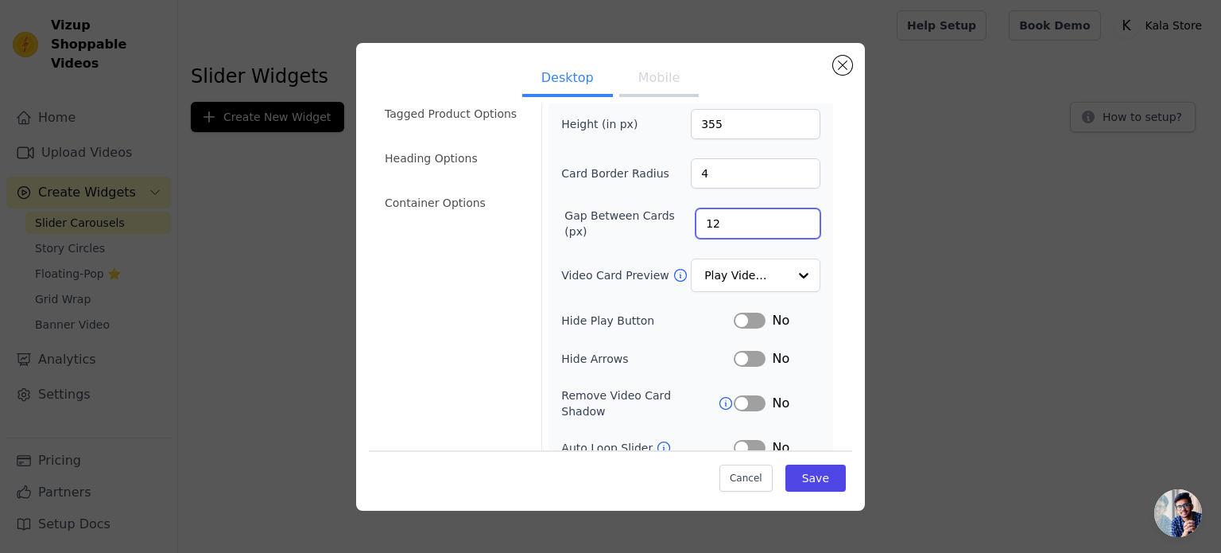
click at [725, 233] on input "12" at bounding box center [758, 223] width 125 height 30
click at [790, 225] on input "11" at bounding box center [758, 223] width 125 height 30
click at [790, 225] on input "10" at bounding box center [758, 223] width 125 height 30
click at [790, 225] on input "9" at bounding box center [758, 223] width 125 height 30
click at [790, 225] on input "8" at bounding box center [758, 223] width 125 height 30
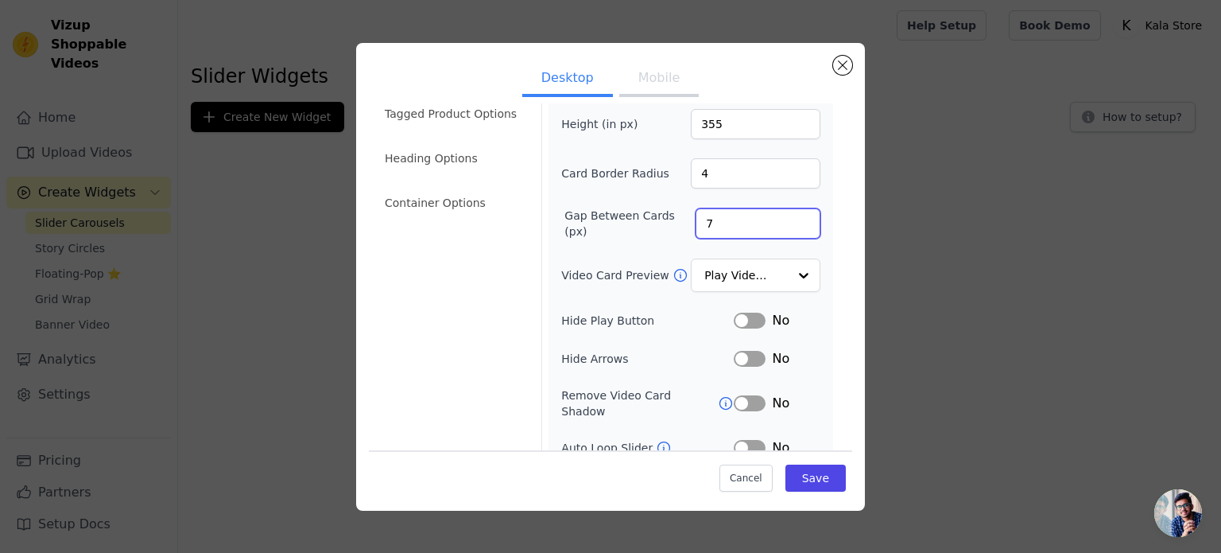
click at [790, 225] on input "7" at bounding box center [758, 223] width 125 height 30
click at [790, 225] on input "6" at bounding box center [758, 223] width 125 height 30
type input "5"
click at [790, 225] on input "5" at bounding box center [758, 223] width 125 height 30
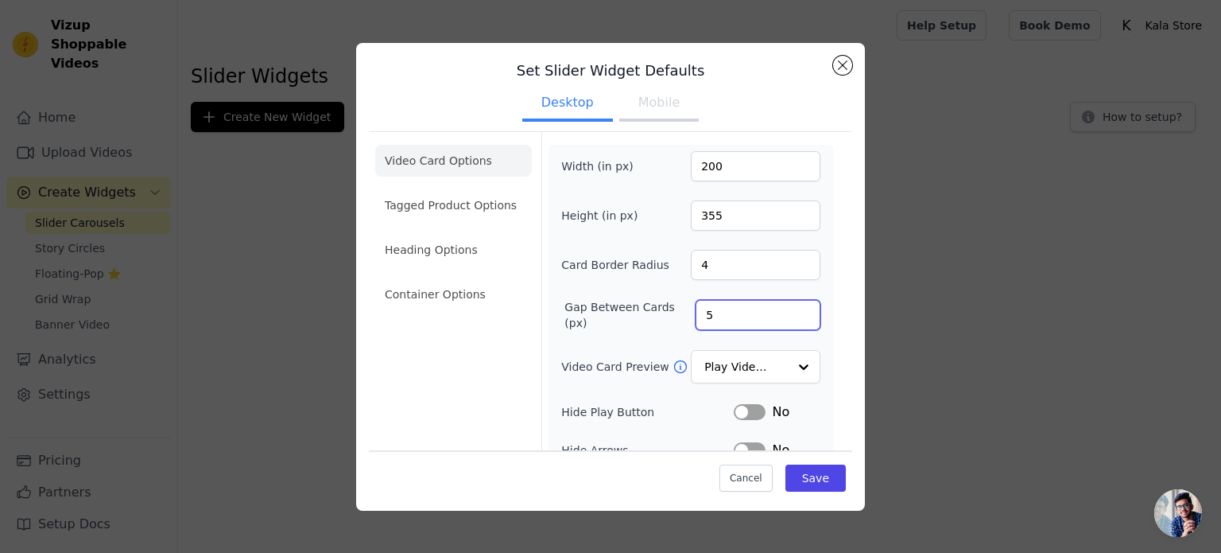
scroll to position [0, 0]
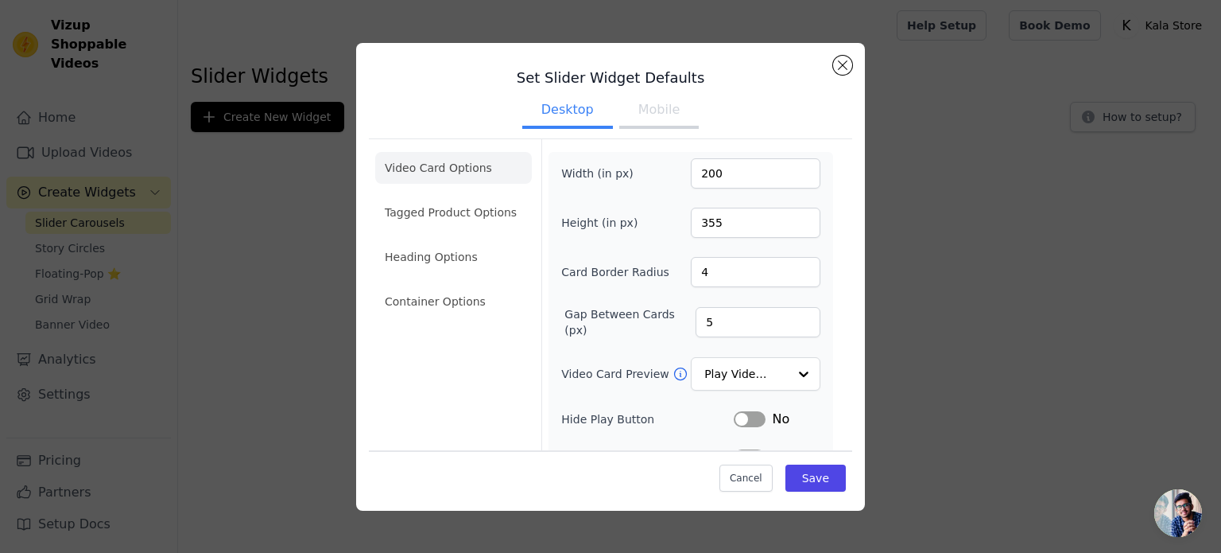
click at [644, 120] on button "Mobile" at bounding box center [659, 111] width 80 height 35
click at [565, 116] on button "Desktop" at bounding box center [567, 111] width 91 height 35
click at [646, 111] on button "Mobile" at bounding box center [659, 111] width 80 height 35
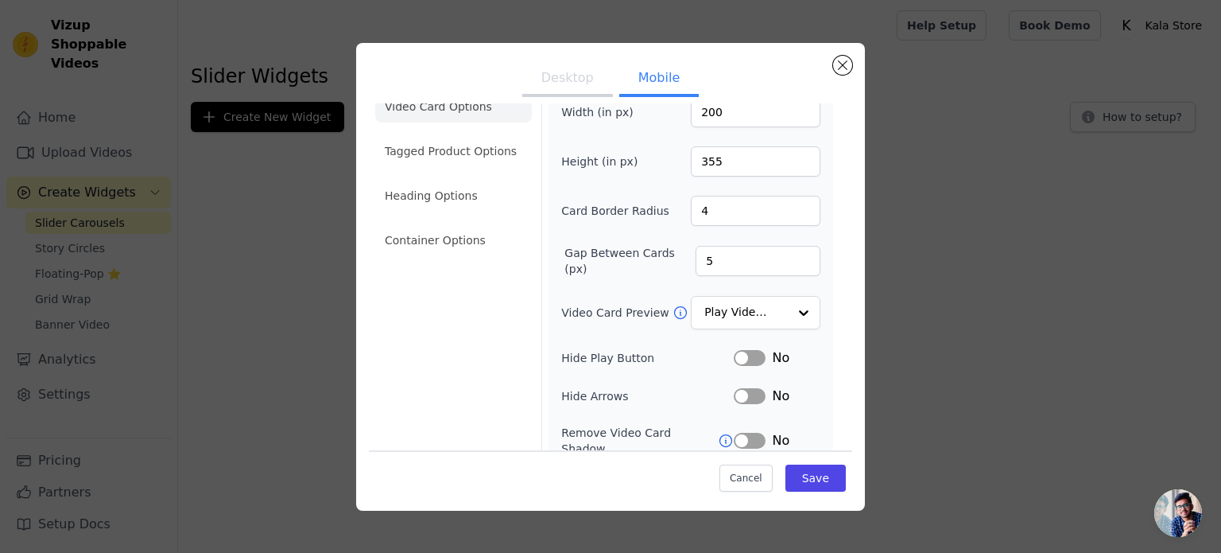
scroll to position [216, 0]
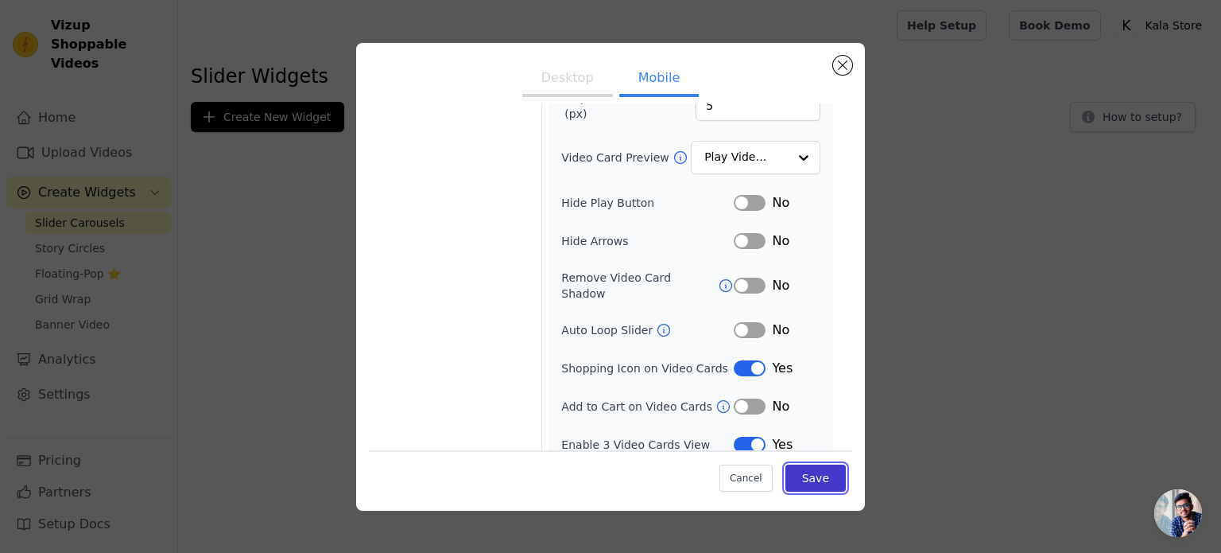
click at [808, 480] on button "Save" at bounding box center [816, 477] width 60 height 27
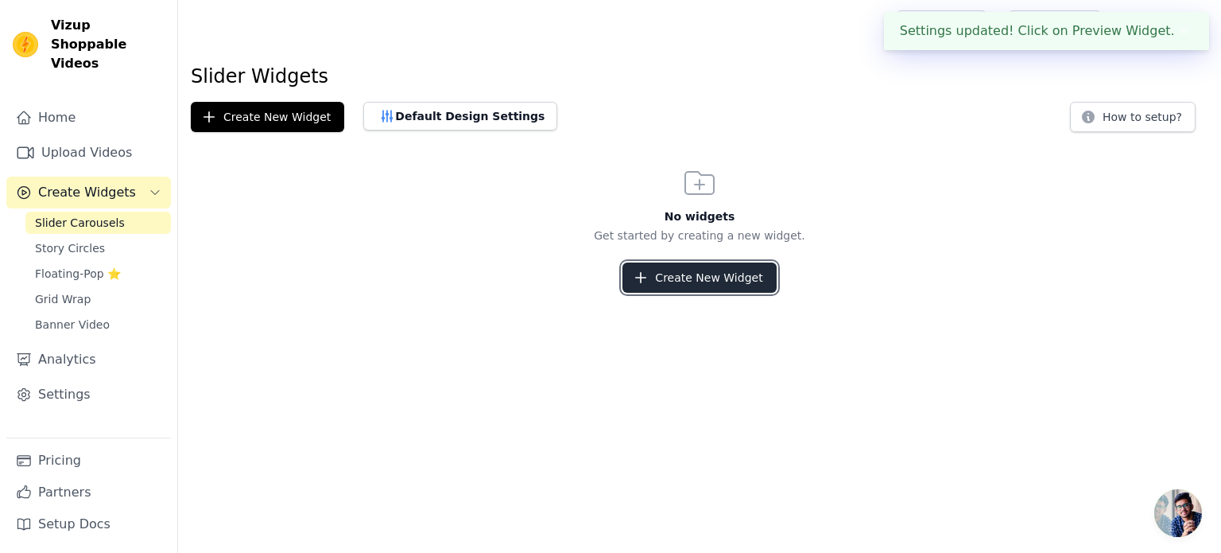
click at [666, 281] on button "Create New Widget" at bounding box center [699, 277] width 153 height 30
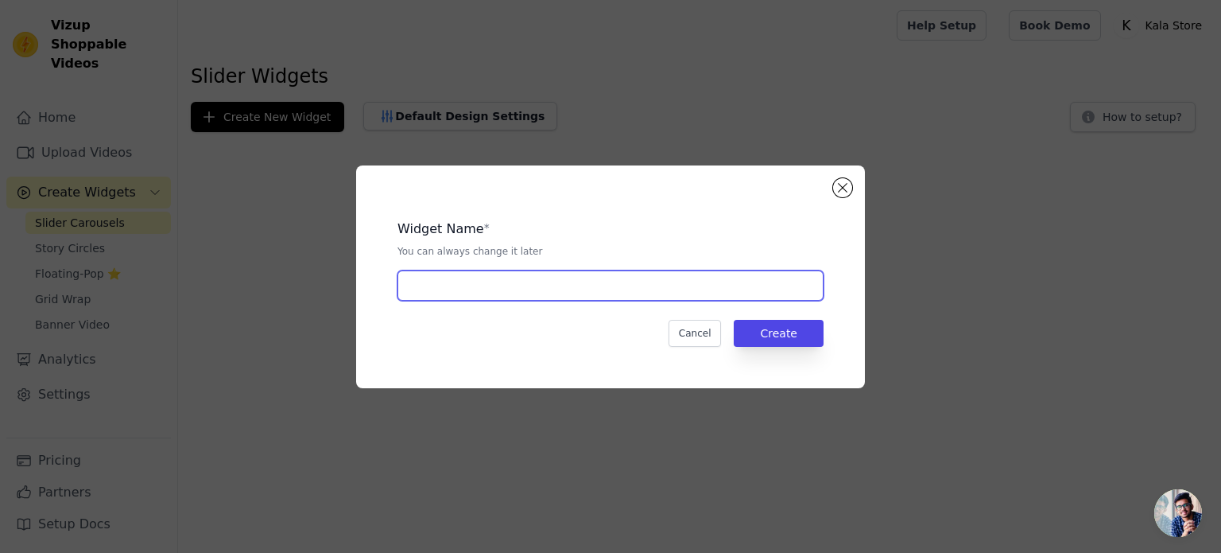
click at [576, 289] on input "text" at bounding box center [611, 285] width 426 height 30
paste input "New Arrivals Slider"
type input "New Arrivals Slider"
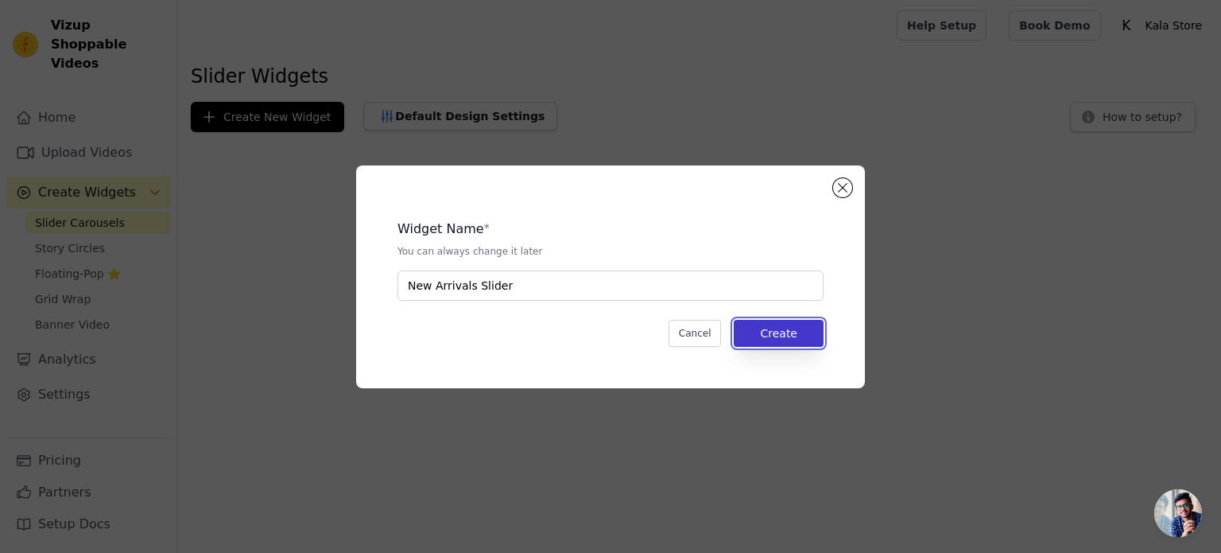
click at [770, 332] on button "Create" at bounding box center [779, 333] width 90 height 27
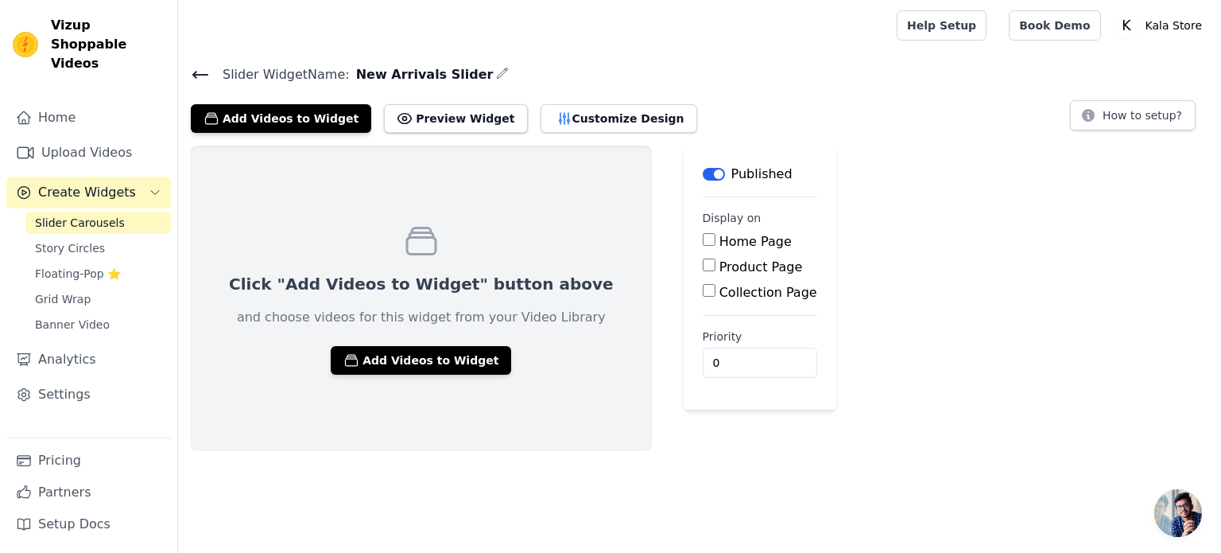
click at [703, 266] on input "Product Page" at bounding box center [709, 264] width 13 height 13
checkbox input "true"
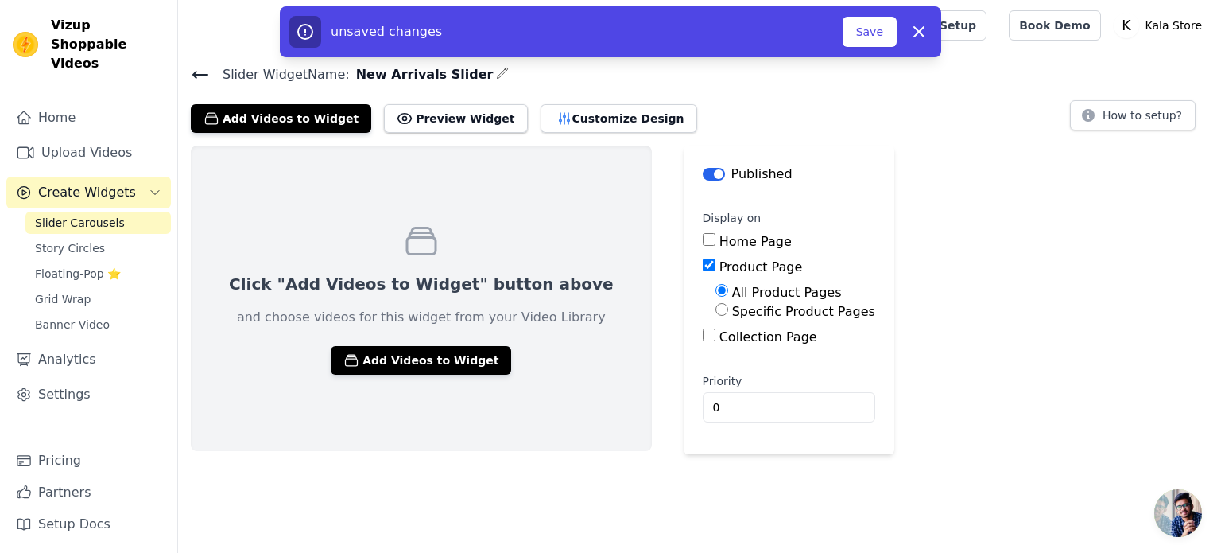
click at [703, 238] on input "Home Page" at bounding box center [709, 239] width 13 height 13
checkbox input "true"
click at [703, 334] on input "Collection Page" at bounding box center [709, 334] width 13 height 13
checkbox input "true"
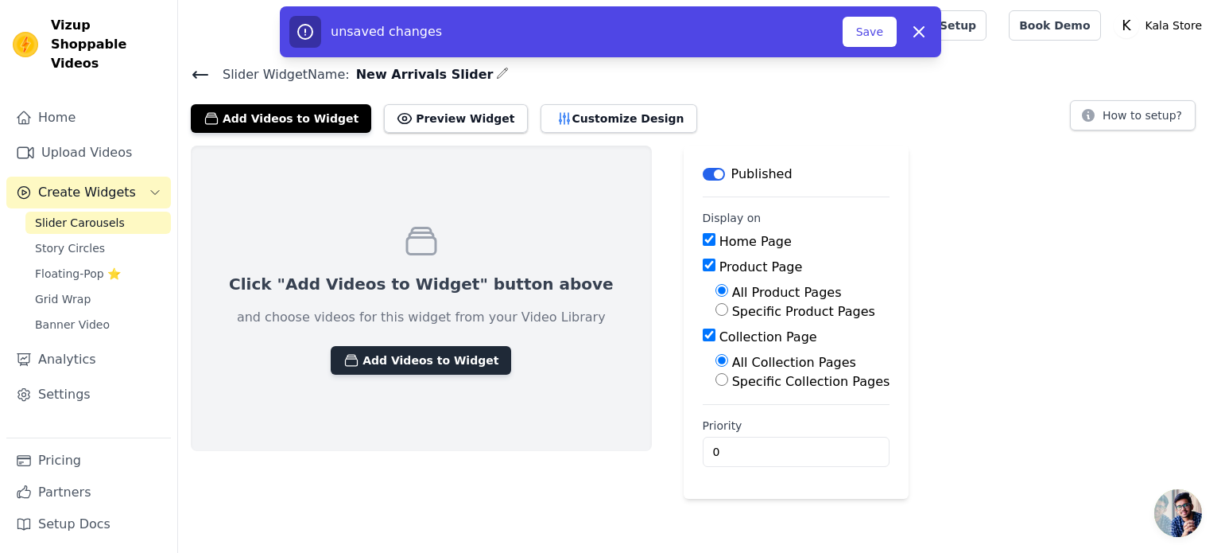
click at [391, 362] on button "Add Videos to Widget" at bounding box center [421, 360] width 180 height 29
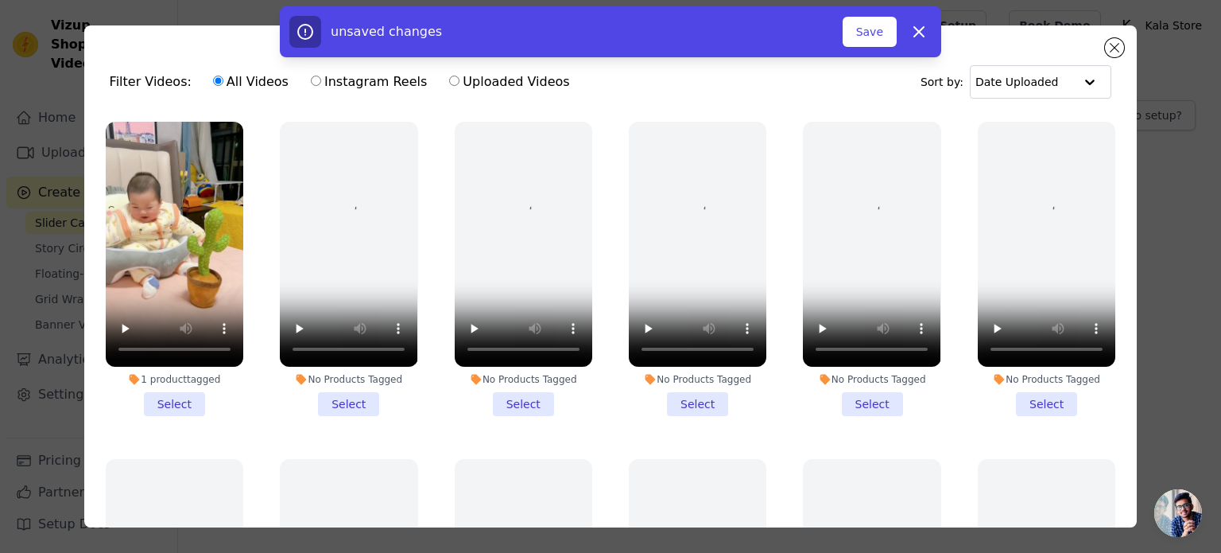
click at [166, 397] on li "1 product tagged Select" at bounding box center [175, 269] width 138 height 294
click at [0, 0] on input "1 product tagged Select" at bounding box center [0, 0] width 0 height 0
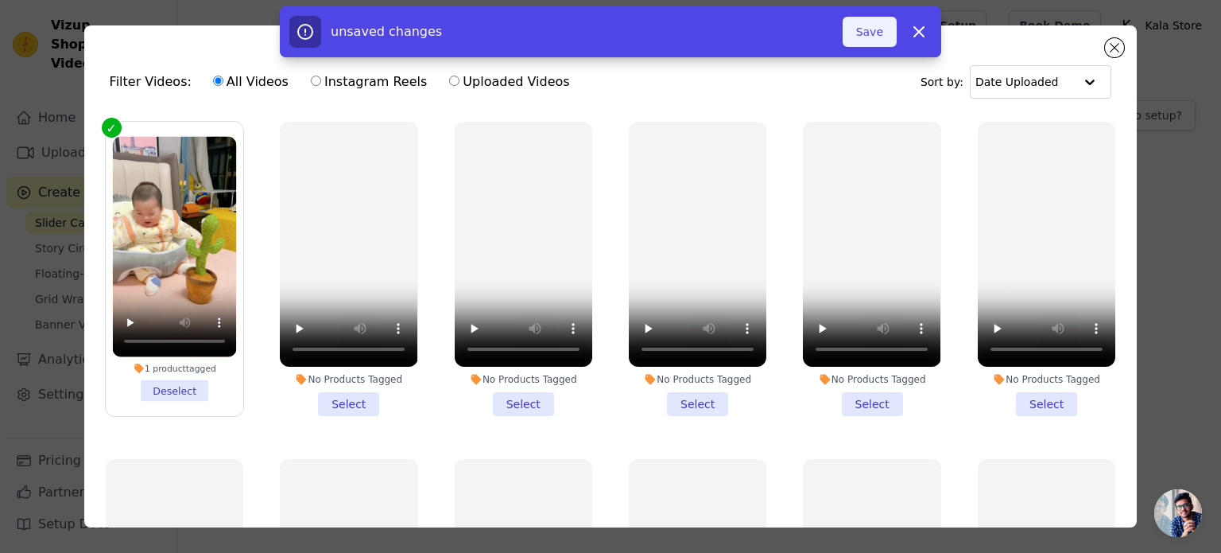
click at [865, 37] on button "Save" at bounding box center [870, 32] width 54 height 30
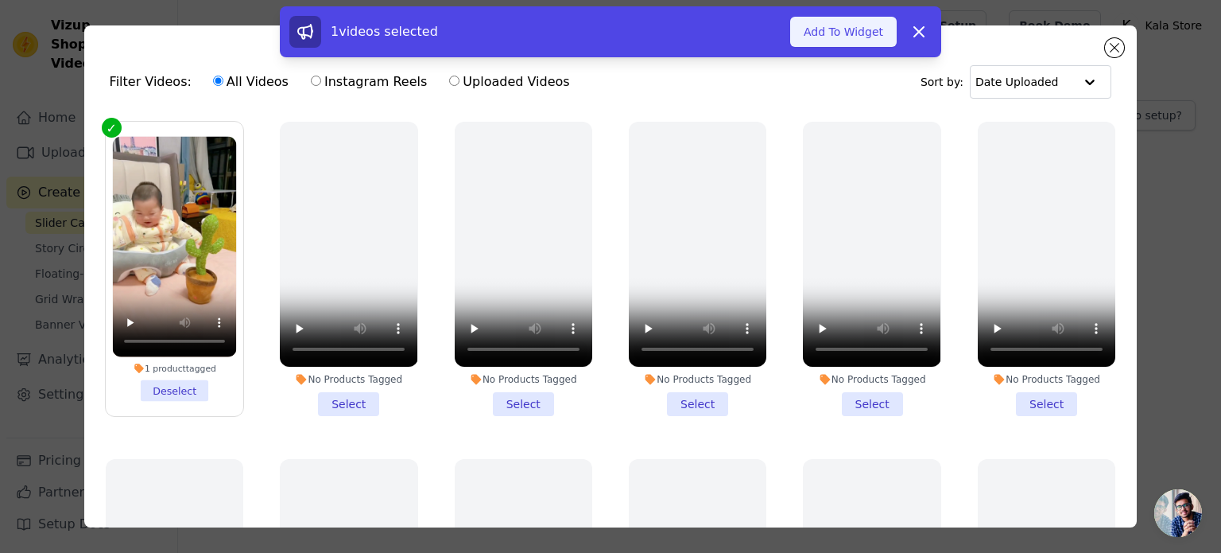
click at [851, 35] on button "Add To Widget" at bounding box center [843, 32] width 107 height 30
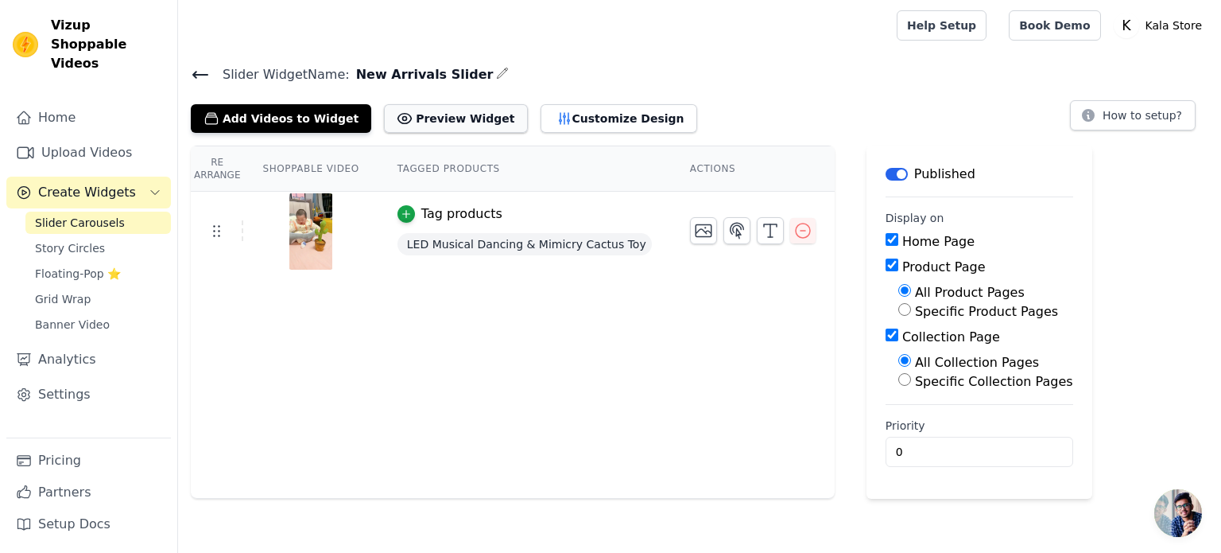
click at [419, 119] on button "Preview Widget" at bounding box center [455, 118] width 143 height 29
click at [728, 227] on icon "button" at bounding box center [737, 230] width 19 height 19
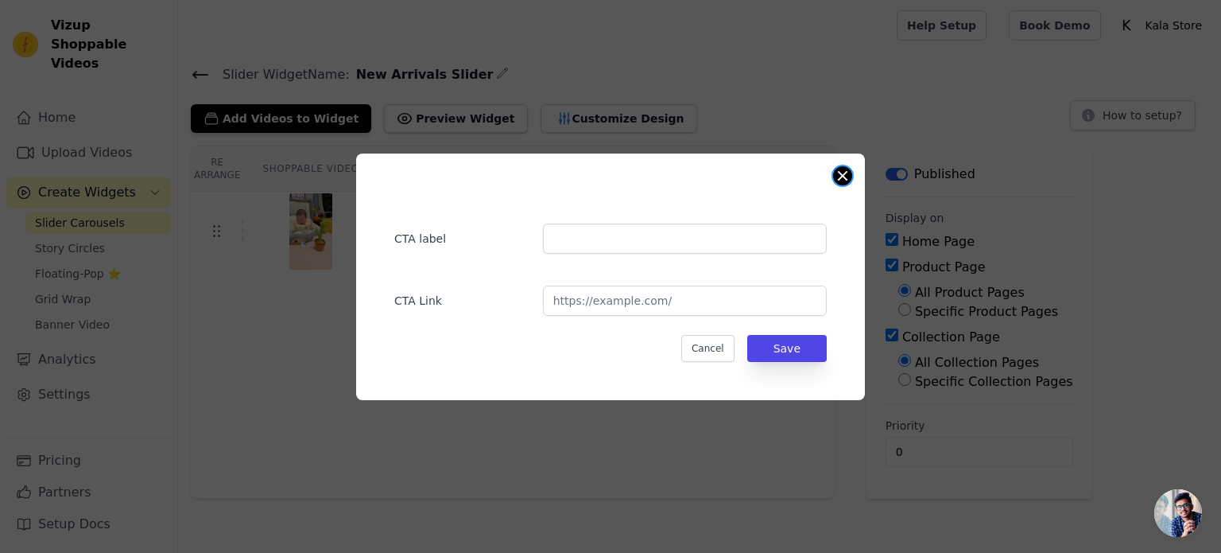
click at [836, 178] on button "Close modal" at bounding box center [842, 175] width 19 height 19
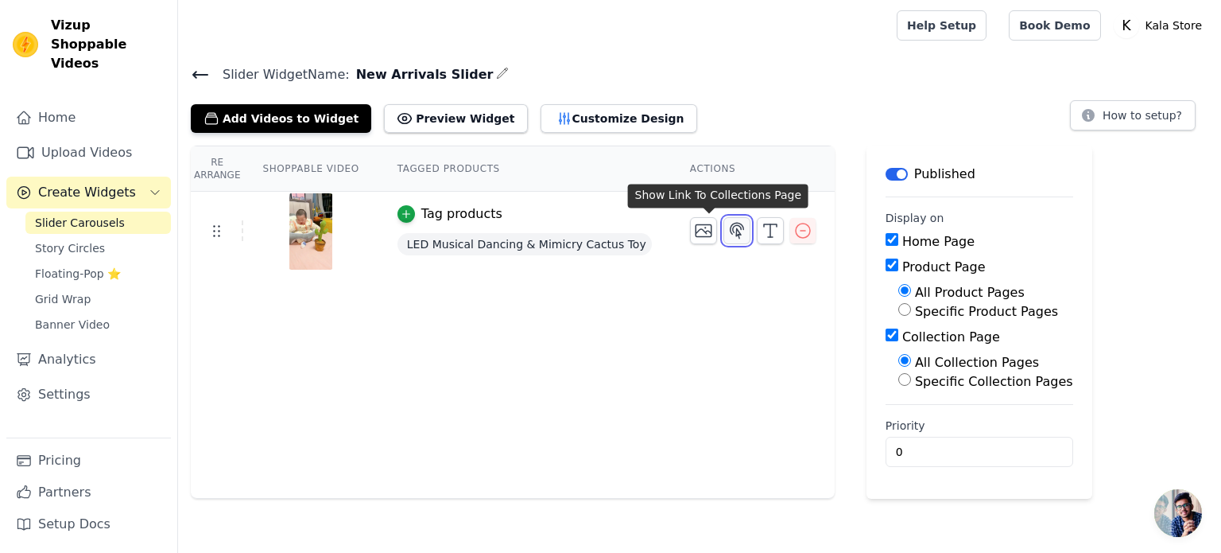
click at [731, 225] on icon "button" at bounding box center [738, 230] width 14 height 15
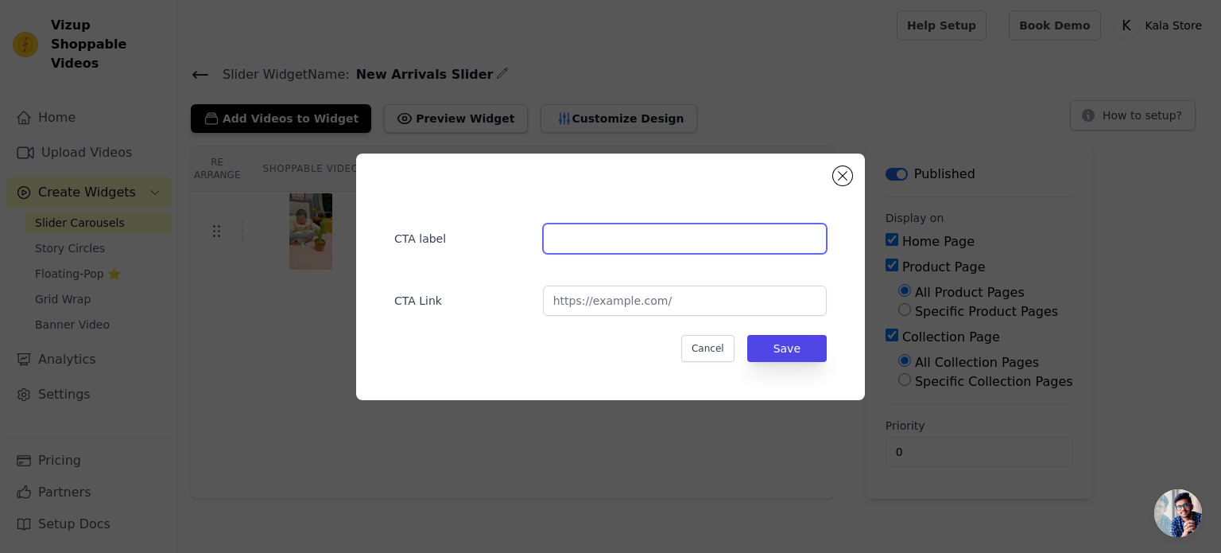
click at [581, 240] on input "text" at bounding box center [685, 238] width 284 height 30
click at [840, 174] on button "Close modal" at bounding box center [842, 175] width 19 height 19
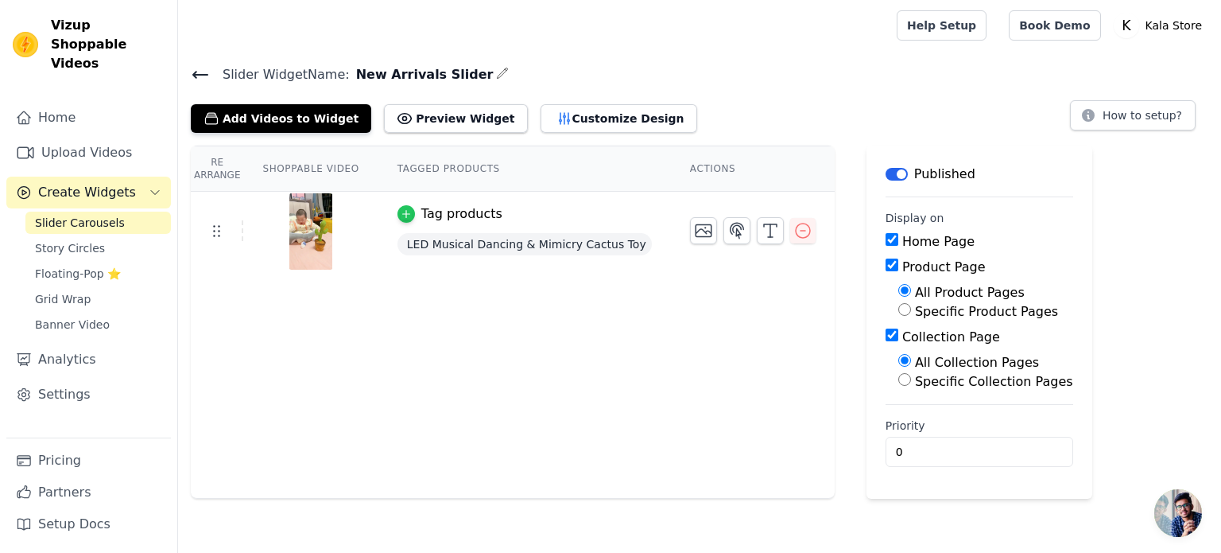
click at [401, 212] on icon "button" at bounding box center [406, 213] width 11 height 11
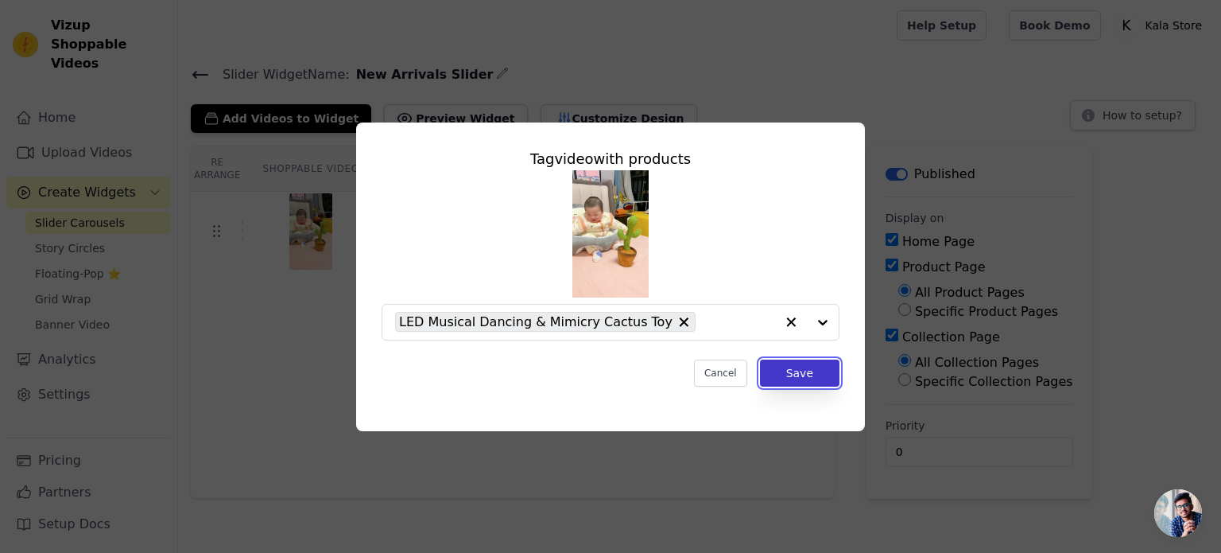
click at [805, 378] on button "Save" at bounding box center [800, 372] width 80 height 27
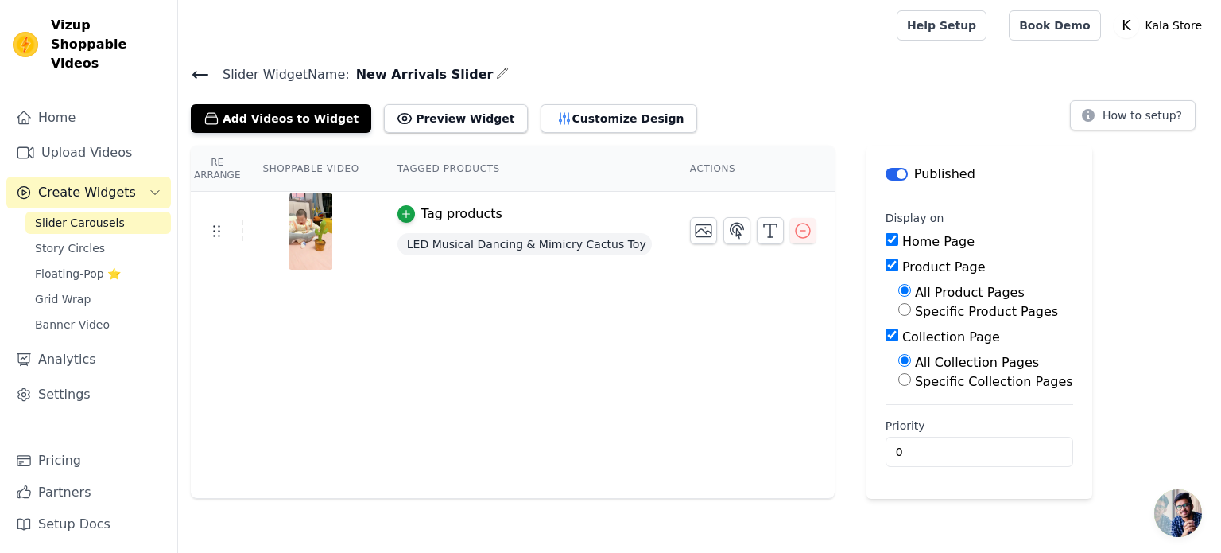
click at [690, 171] on th "Actions" at bounding box center [753, 168] width 164 height 45
click at [448, 165] on th "Tagged Products" at bounding box center [524, 168] width 293 height 45
click at [303, 173] on th "Shoppable Video" at bounding box center [310, 168] width 134 height 45
click at [761, 232] on icon "button" at bounding box center [770, 230] width 19 height 19
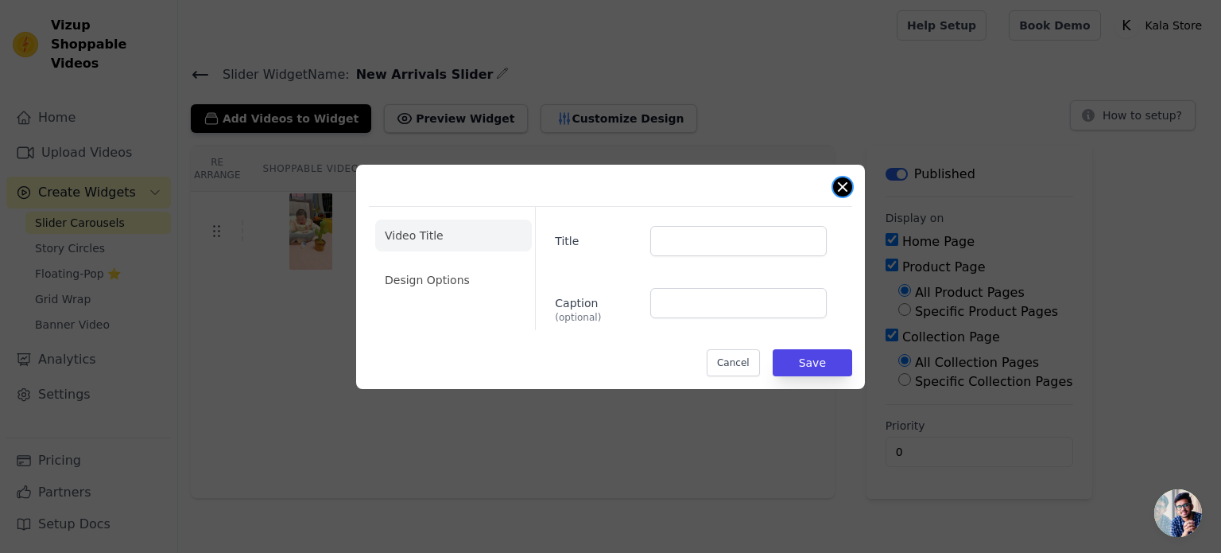
click at [845, 190] on button "Close modal" at bounding box center [842, 186] width 19 height 19
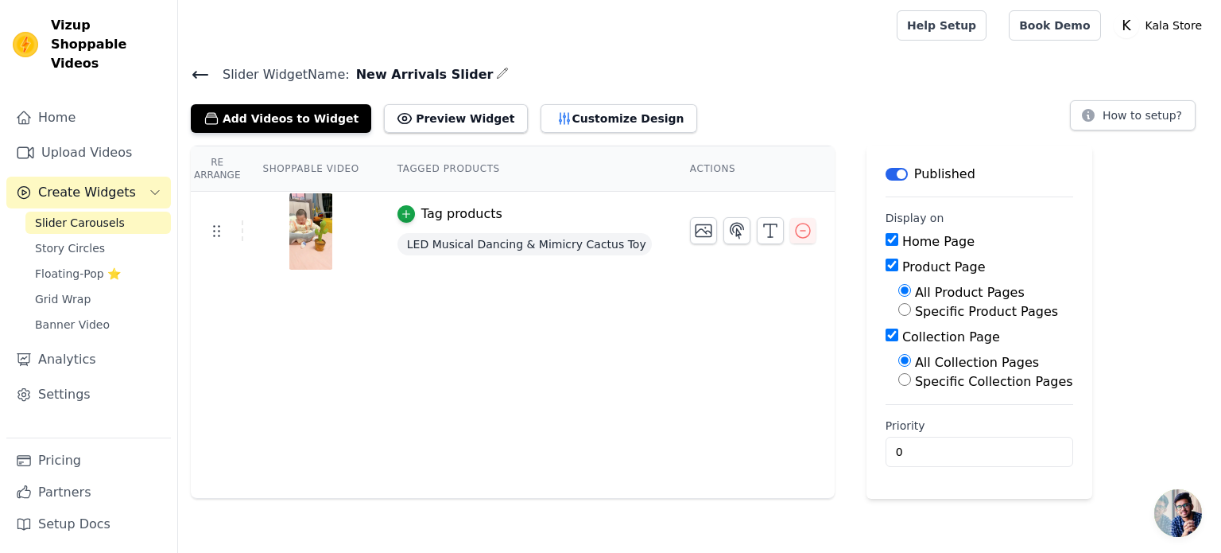
click at [614, 243] on span "LED Musical Dancing & Mimicry Cactus Toy" at bounding box center [525, 244] width 254 height 22
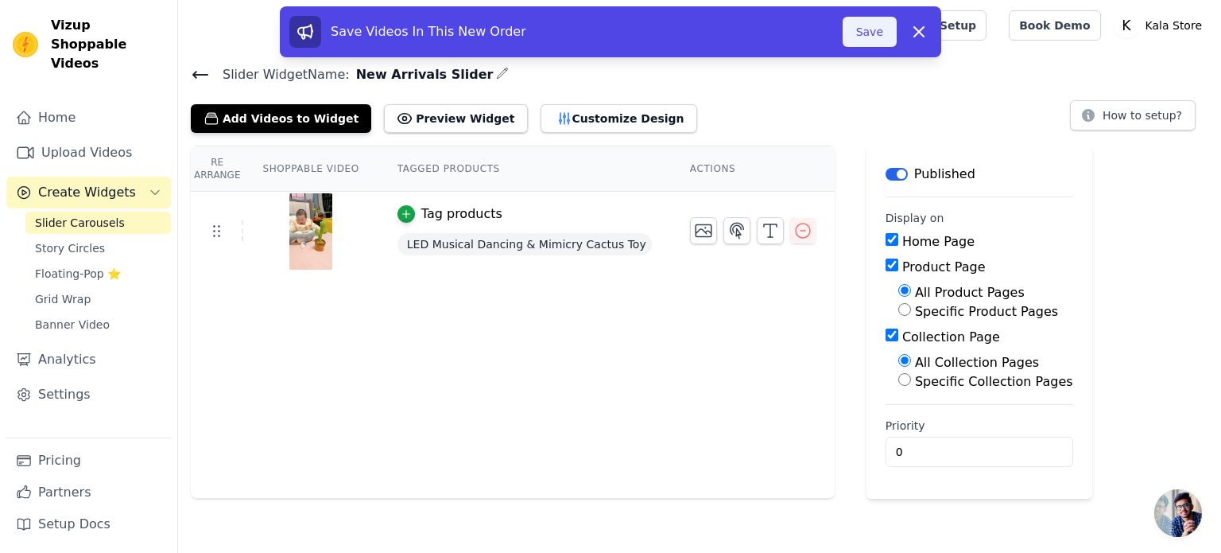
click at [862, 29] on button "Save" at bounding box center [870, 32] width 54 height 30
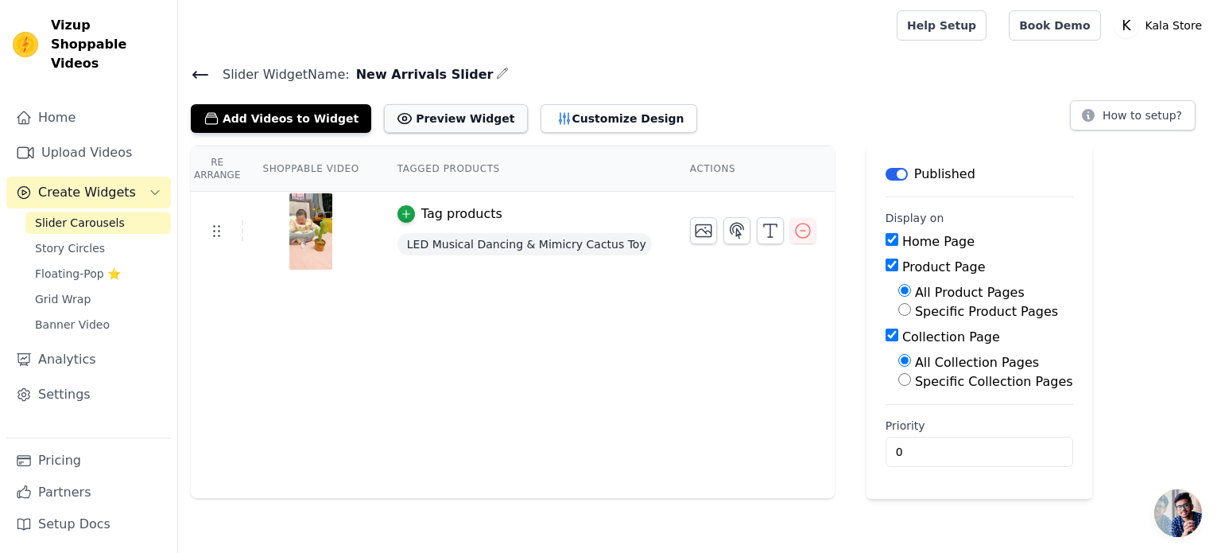
click at [408, 121] on button "Preview Widget" at bounding box center [455, 118] width 143 height 29
click at [304, 231] on img at bounding box center [311, 231] width 45 height 76
click at [437, 122] on button "Preview Widget" at bounding box center [455, 118] width 143 height 29
click at [61, 137] on link "Upload Videos" at bounding box center [88, 153] width 165 height 32
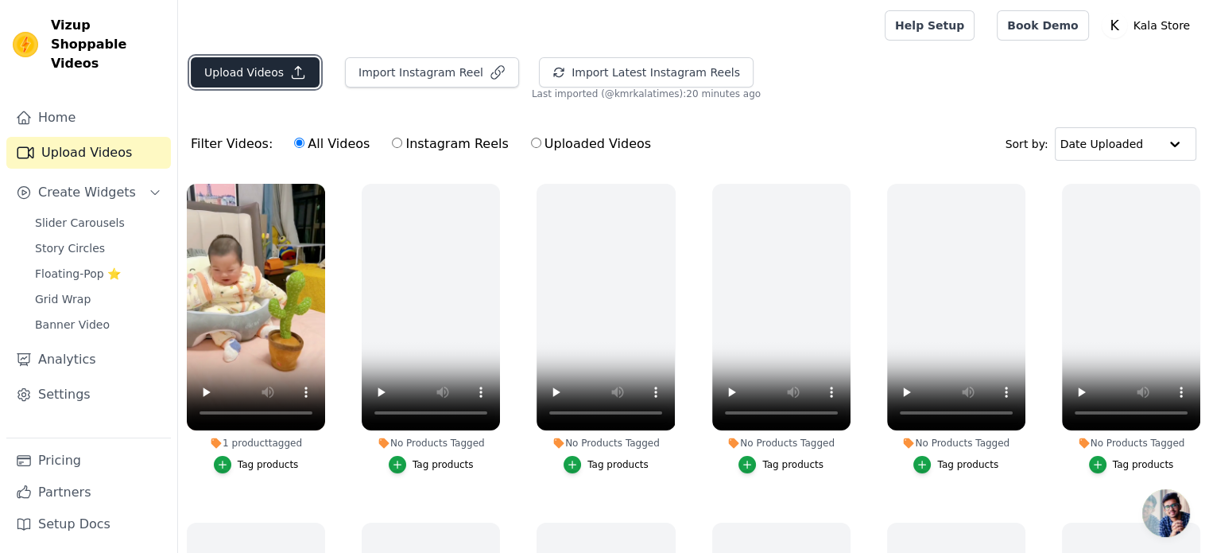
click at [259, 66] on button "Upload Videos" at bounding box center [255, 72] width 129 height 30
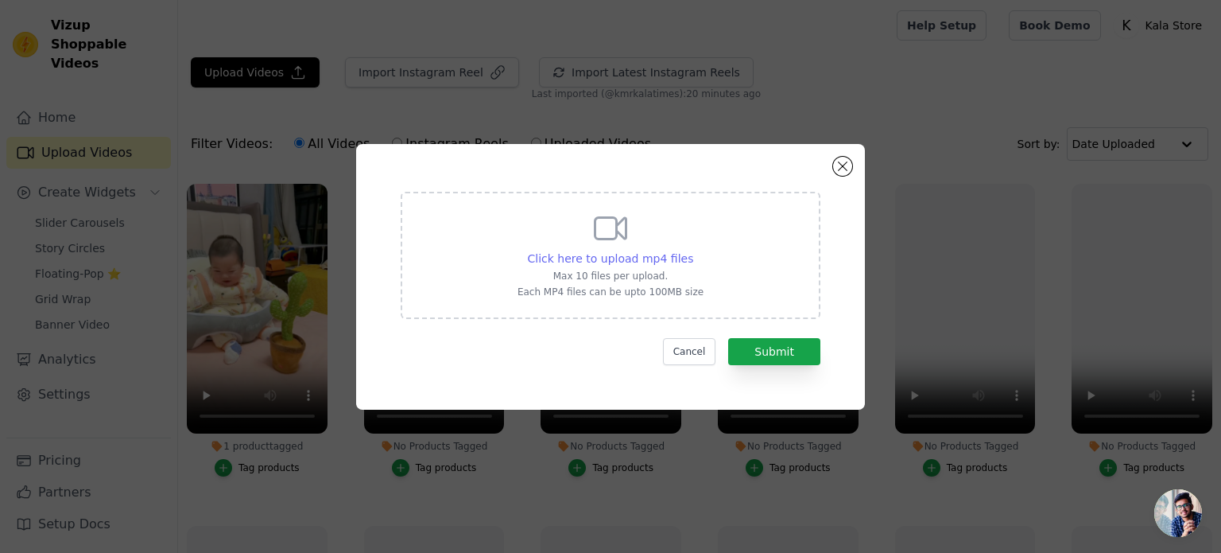
click at [640, 260] on span "Click here to upload mp4 files" at bounding box center [611, 258] width 166 height 13
click at [693, 250] on input "Click here to upload mp4 files Max 10 files per upload. Each MP4 files can be u…" at bounding box center [693, 250] width 1 height 1
type input "C:\fakepath\ba0a4c71cf8534898ecff4af75473def.mp4"
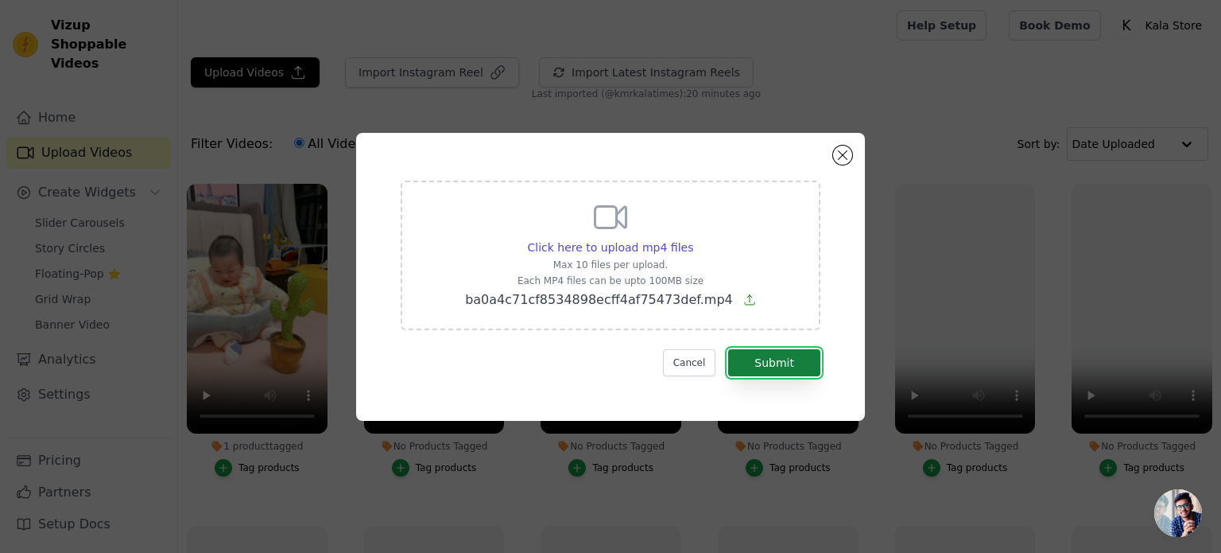
click at [763, 362] on button "Submit" at bounding box center [774, 362] width 92 height 27
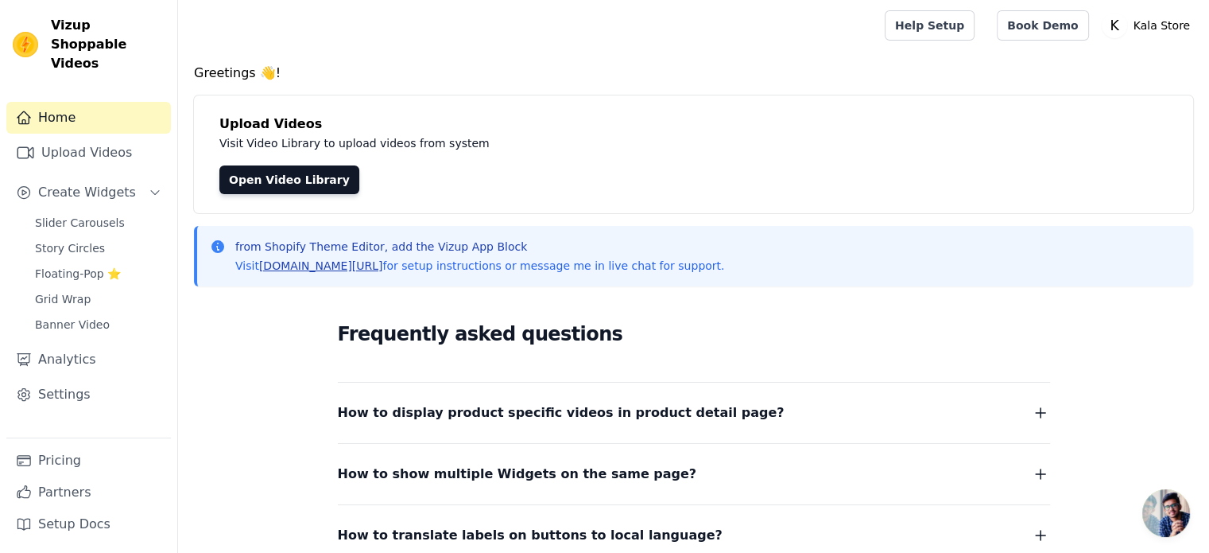
click at [329, 264] on link "[DOMAIN_NAME][URL]" at bounding box center [321, 265] width 124 height 13
click at [49, 240] on span "Story Circles" at bounding box center [70, 248] width 70 height 16
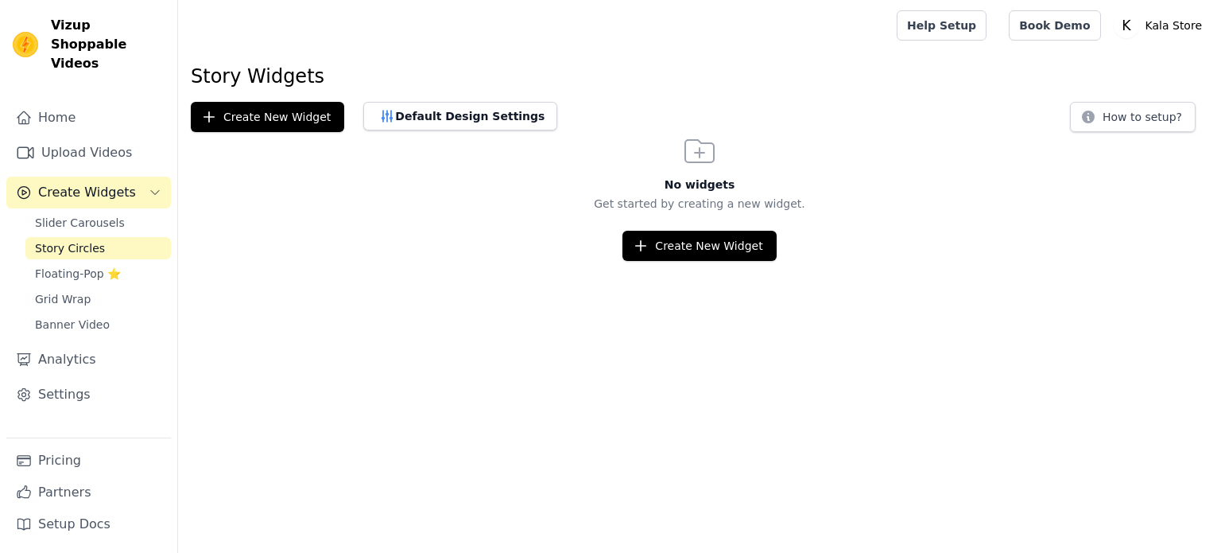
click at [66, 266] on span "Floating-Pop ⭐" at bounding box center [78, 274] width 86 height 16
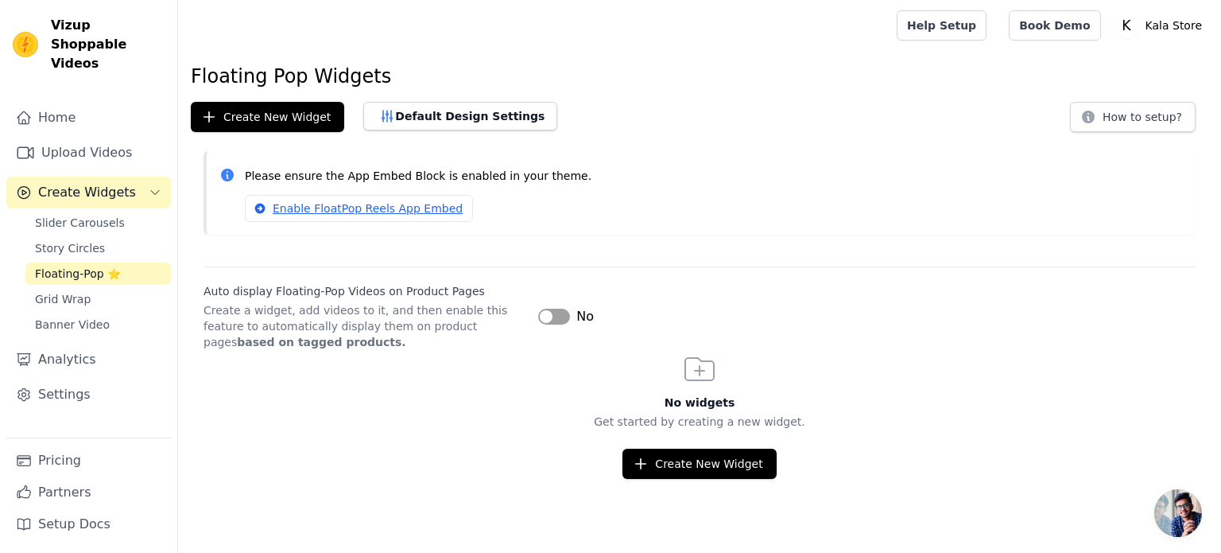
click at [552, 319] on button "Label" at bounding box center [554, 317] width 32 height 16
click at [64, 291] on span "Grid Wrap" at bounding box center [63, 299] width 56 height 16
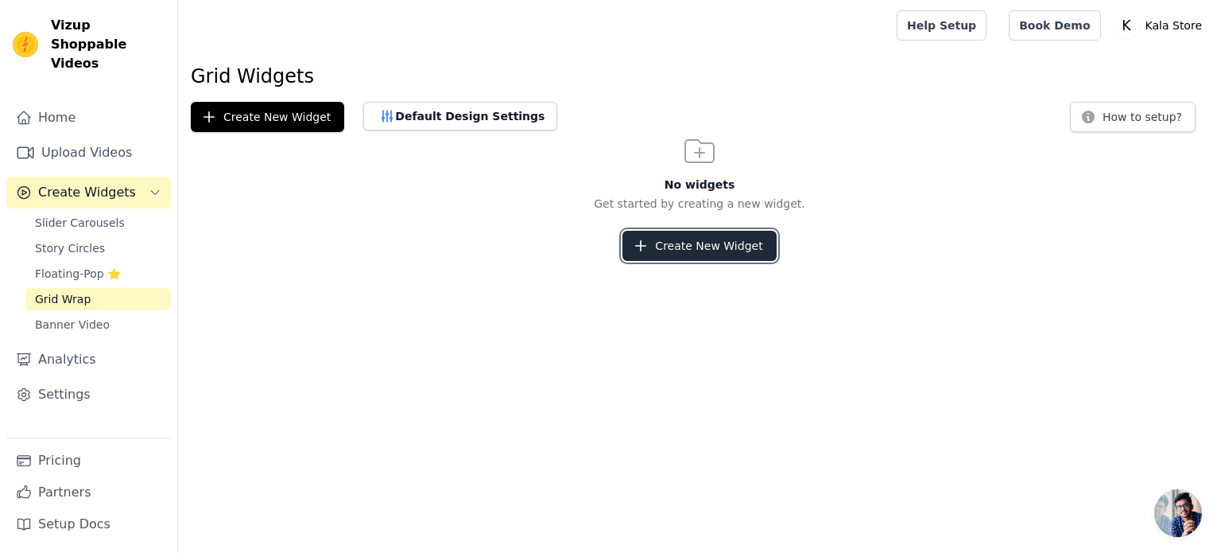
click at [701, 250] on button "Create New Widget" at bounding box center [699, 246] width 153 height 30
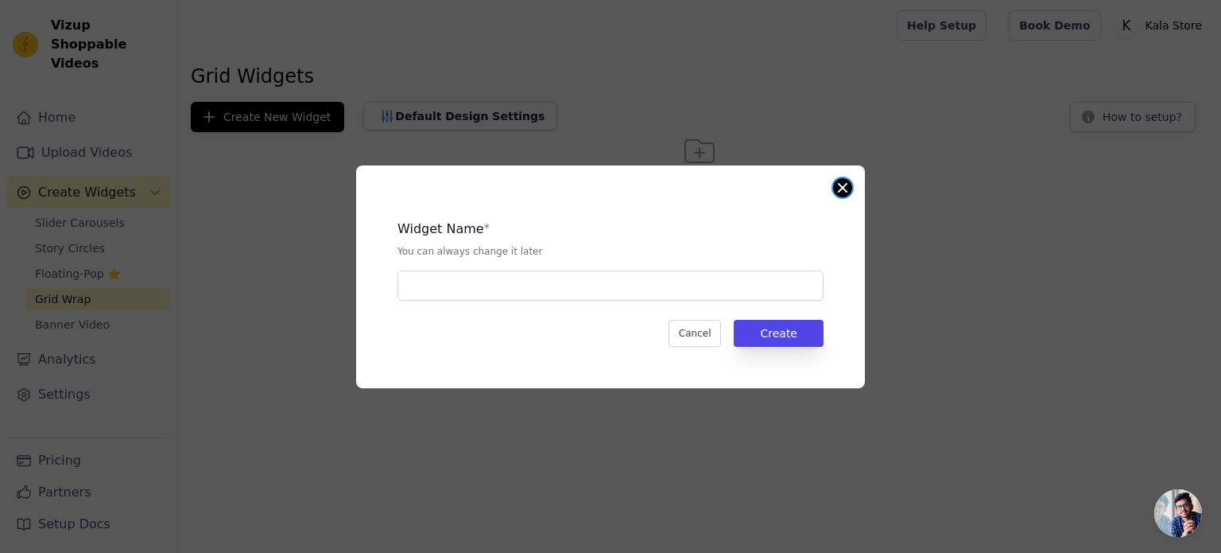
click at [842, 193] on button "Close modal" at bounding box center [842, 187] width 19 height 19
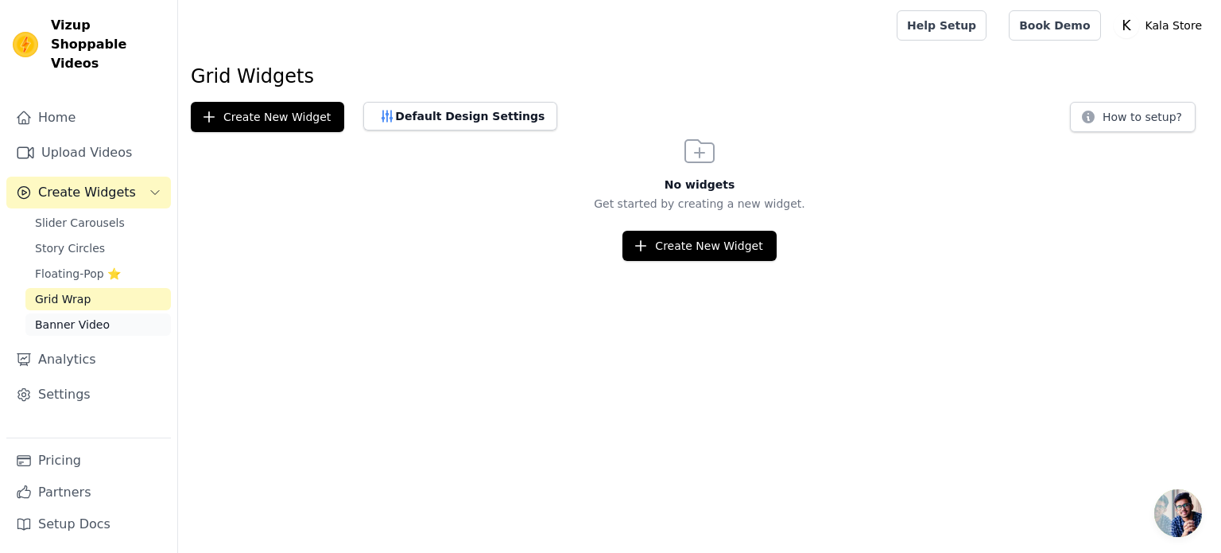
click at [91, 316] on span "Banner Video" at bounding box center [72, 324] width 75 height 16
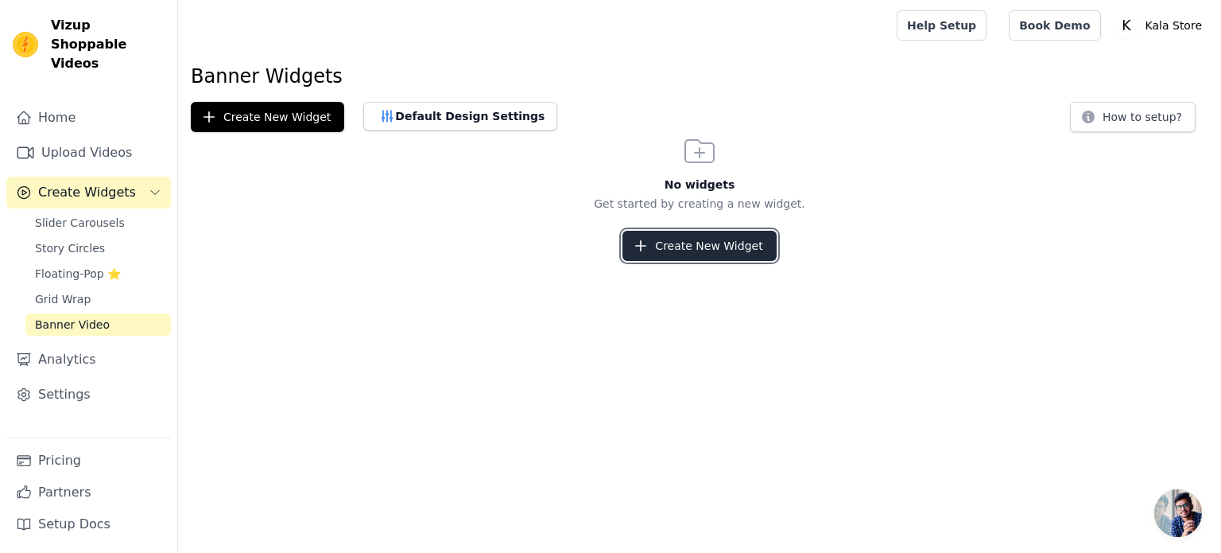
click at [683, 254] on button "Create New Widget" at bounding box center [699, 246] width 153 height 30
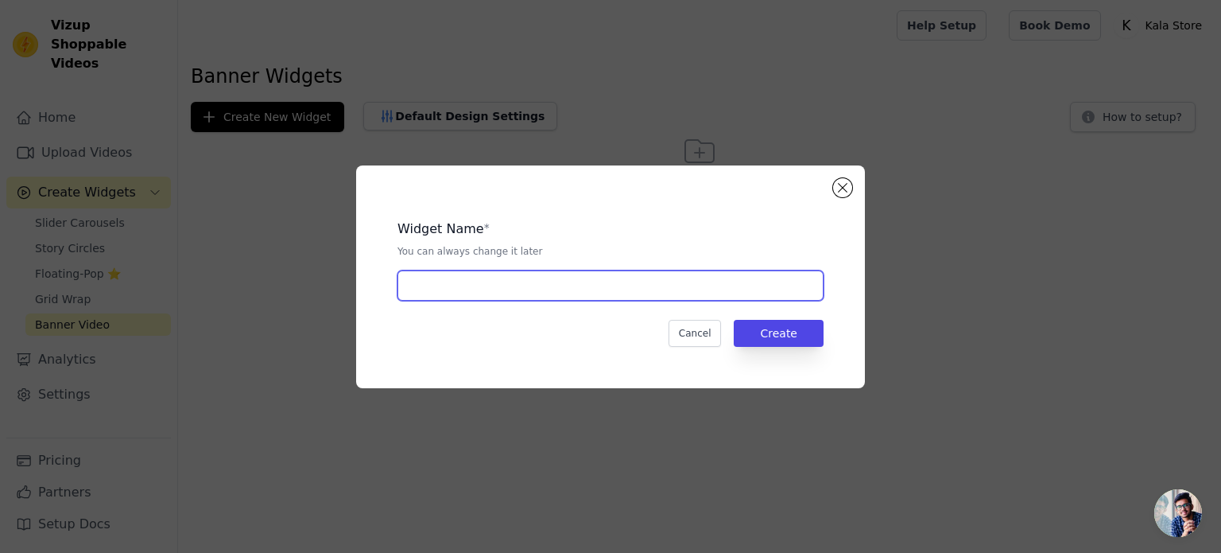
click at [453, 285] on input "text" at bounding box center [611, 285] width 426 height 30
click at [431, 278] on input "text" at bounding box center [611, 285] width 426 height 30
paste input "Banner Slider"
type input "Banner Slider"
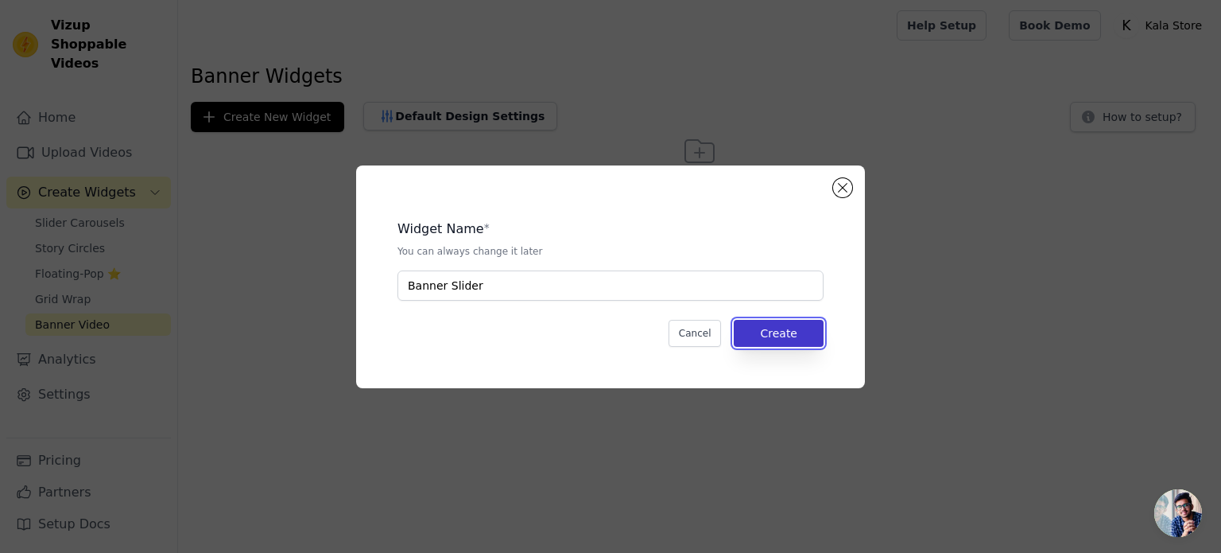
click at [795, 338] on button "Create" at bounding box center [779, 333] width 90 height 27
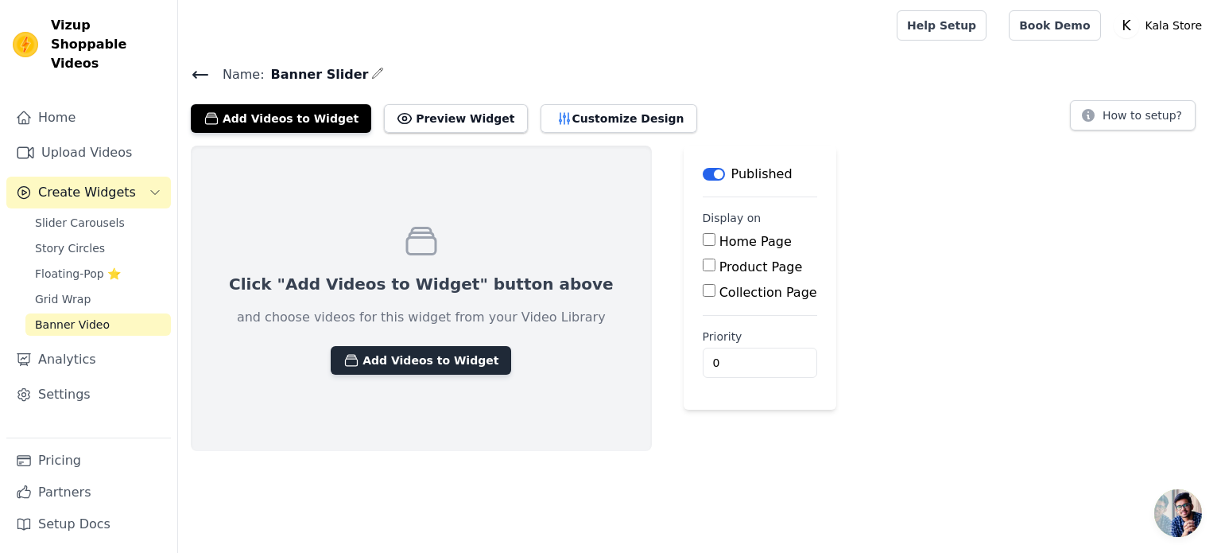
click at [412, 362] on button "Add Videos to Widget" at bounding box center [421, 360] width 180 height 29
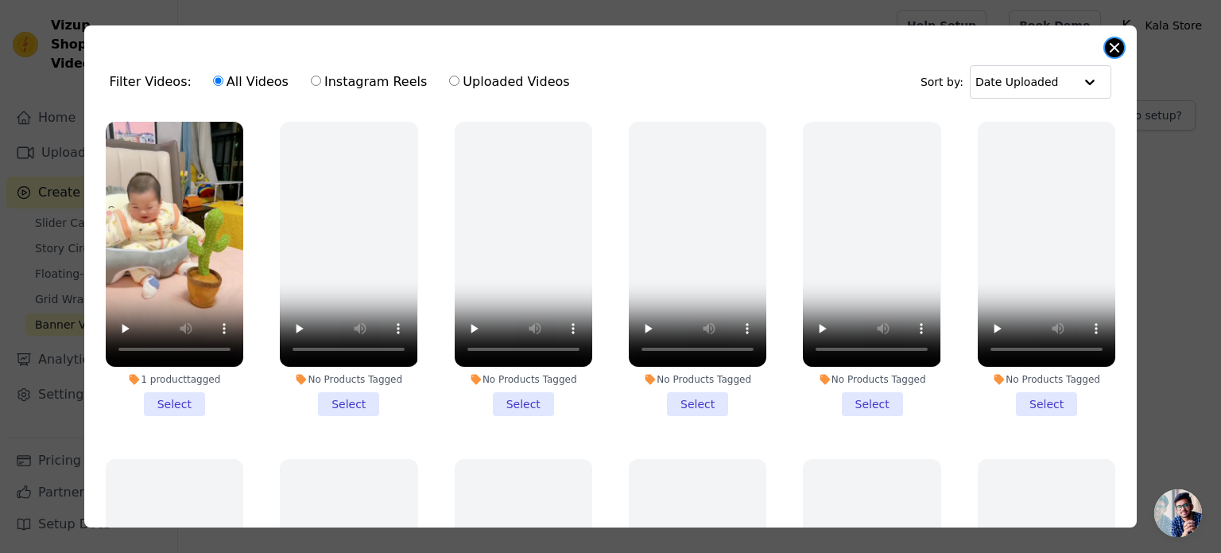
click at [1110, 50] on button "Close modal" at bounding box center [1114, 47] width 19 height 19
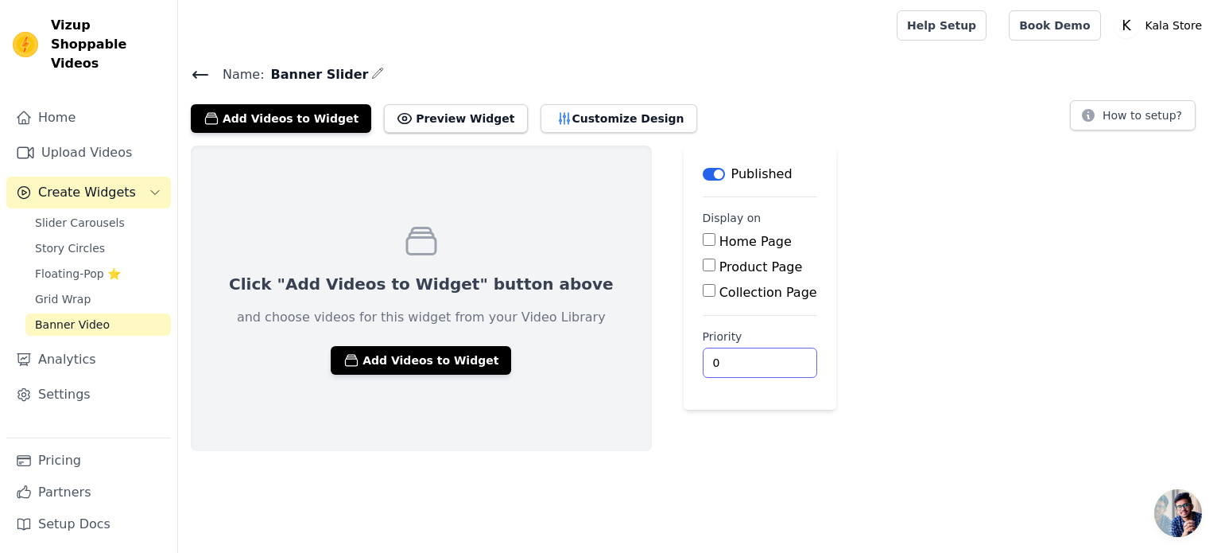
click at [703, 358] on input "0" at bounding box center [760, 362] width 114 height 30
click at [711, 359] on input "1" at bounding box center [760, 362] width 114 height 30
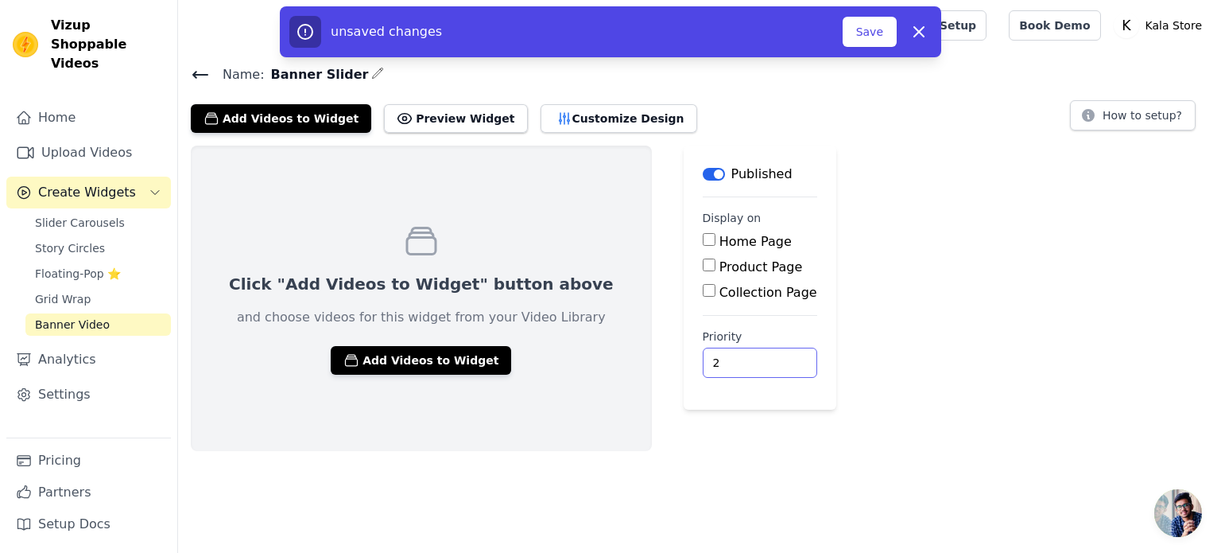
click at [711, 359] on input "2" at bounding box center [760, 362] width 114 height 30
click at [711, 359] on input "3" at bounding box center [760, 362] width 114 height 30
click at [711, 359] on input "4" at bounding box center [760, 362] width 114 height 30
click at [711, 359] on input "5" at bounding box center [760, 362] width 114 height 30
click at [711, 359] on input "123" at bounding box center [760, 362] width 114 height 30
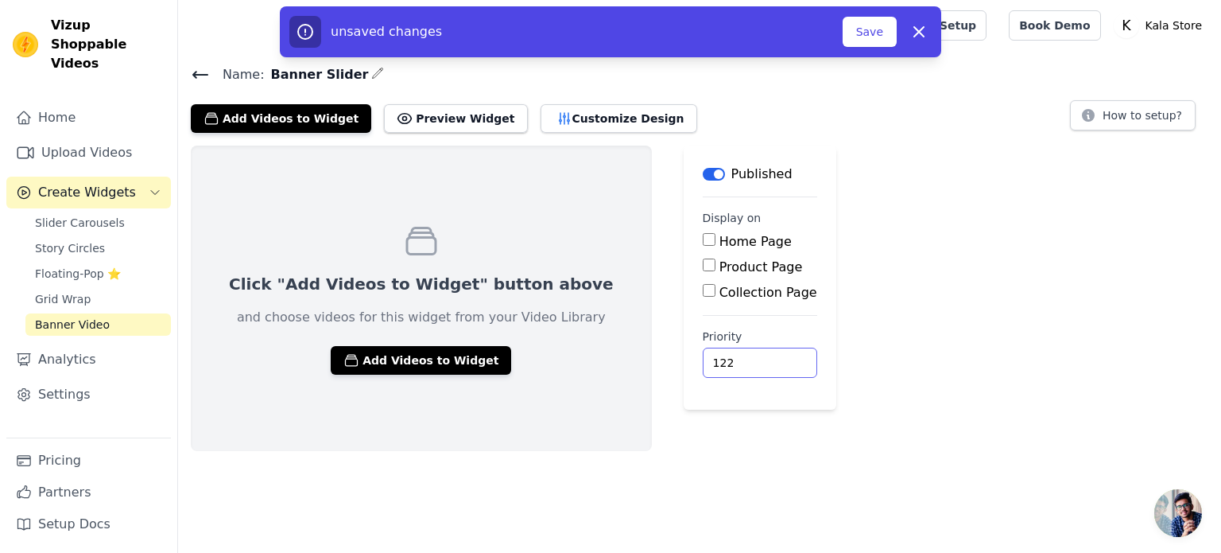
click at [711, 365] on input "122" at bounding box center [760, 362] width 114 height 30
click at [703, 359] on input "122" at bounding box center [760, 362] width 114 height 30
type input "1"
type input "50"
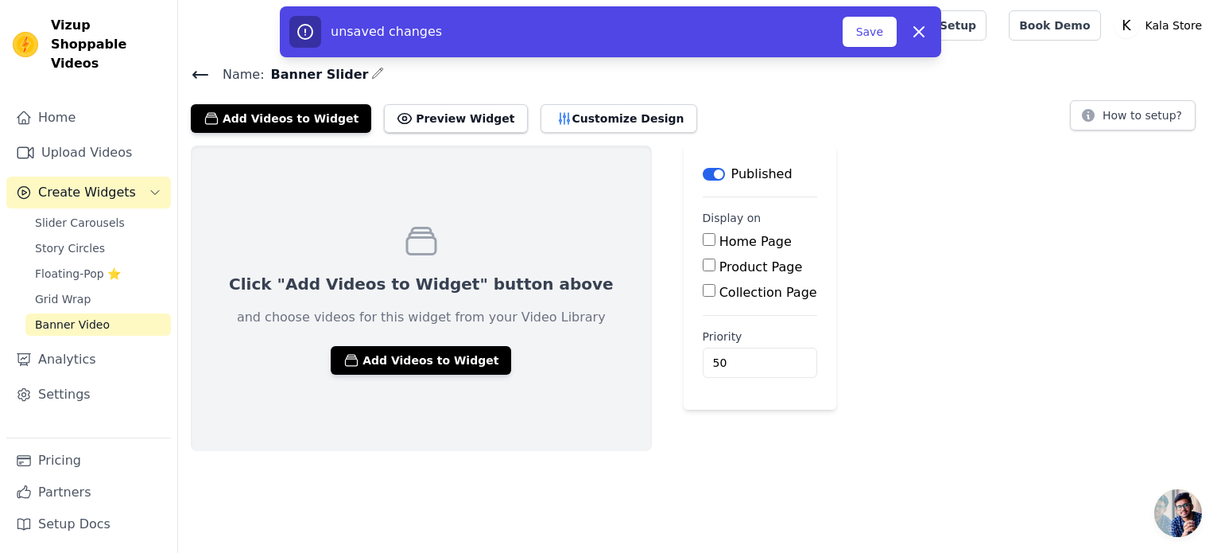
click at [552, 451] on html "Vizup Shoppable Videos Home Upload Videos Create Widgets Slider Carousels Story…" at bounding box center [610, 225] width 1221 height 451
click at [873, 41] on button "Save" at bounding box center [870, 32] width 54 height 30
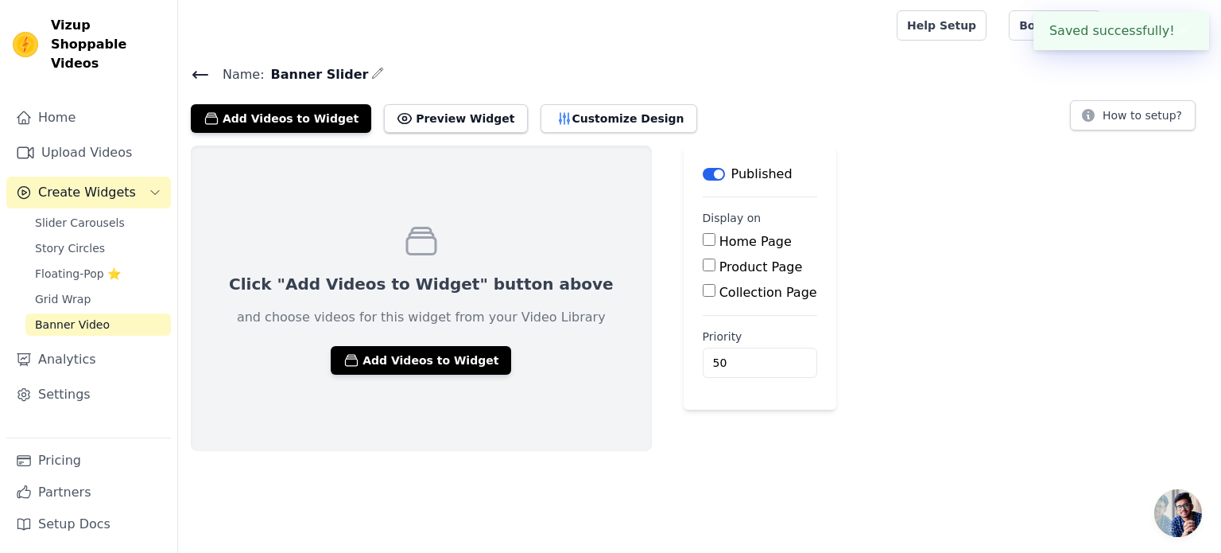
click at [703, 238] on input "Home Page" at bounding box center [709, 239] width 13 height 13
checkbox input "true"
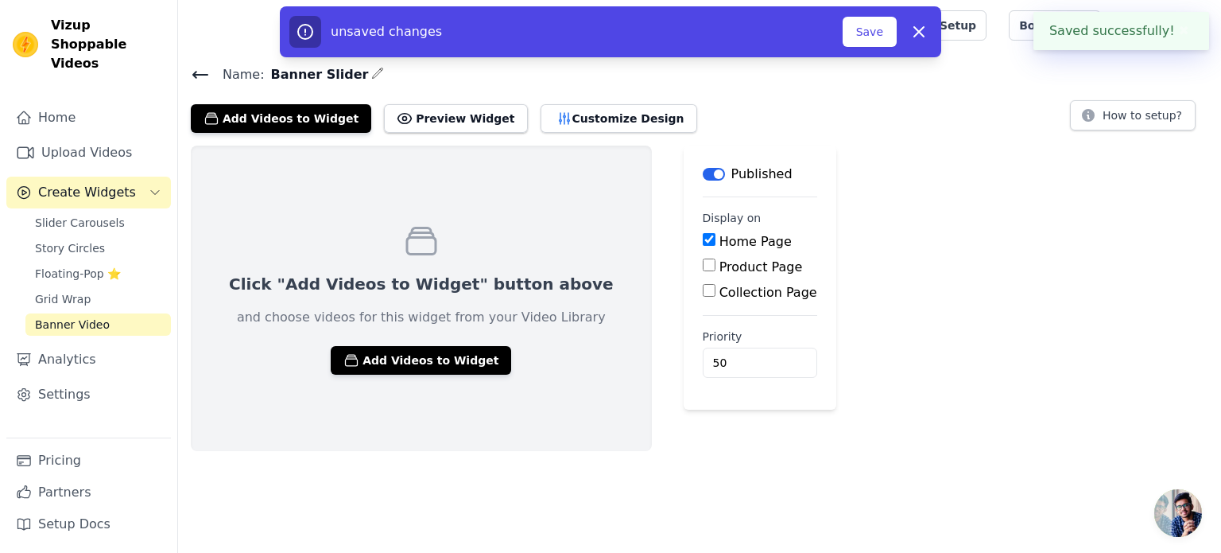
click at [703, 264] on input "Product Page" at bounding box center [709, 264] width 13 height 13
checkbox input "true"
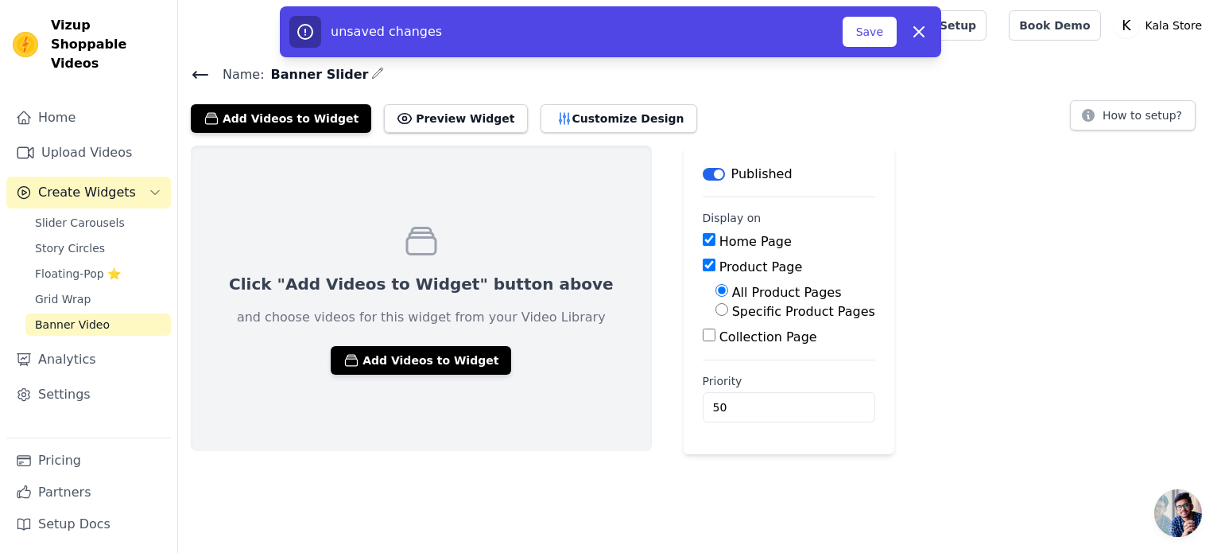
click at [703, 337] on input "Collection Page" at bounding box center [709, 334] width 13 height 13
checkbox input "true"
click at [703, 454] on input "50" at bounding box center [797, 452] width 188 height 30
type input "5"
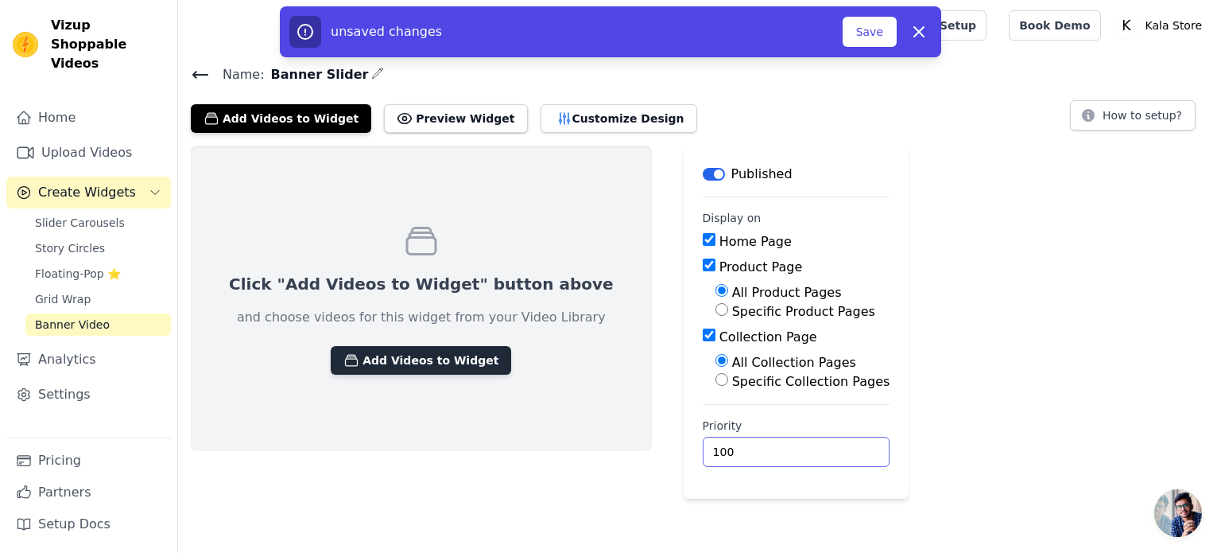
type input "100"
click at [430, 362] on button "Add Videos to Widget" at bounding box center [421, 360] width 180 height 29
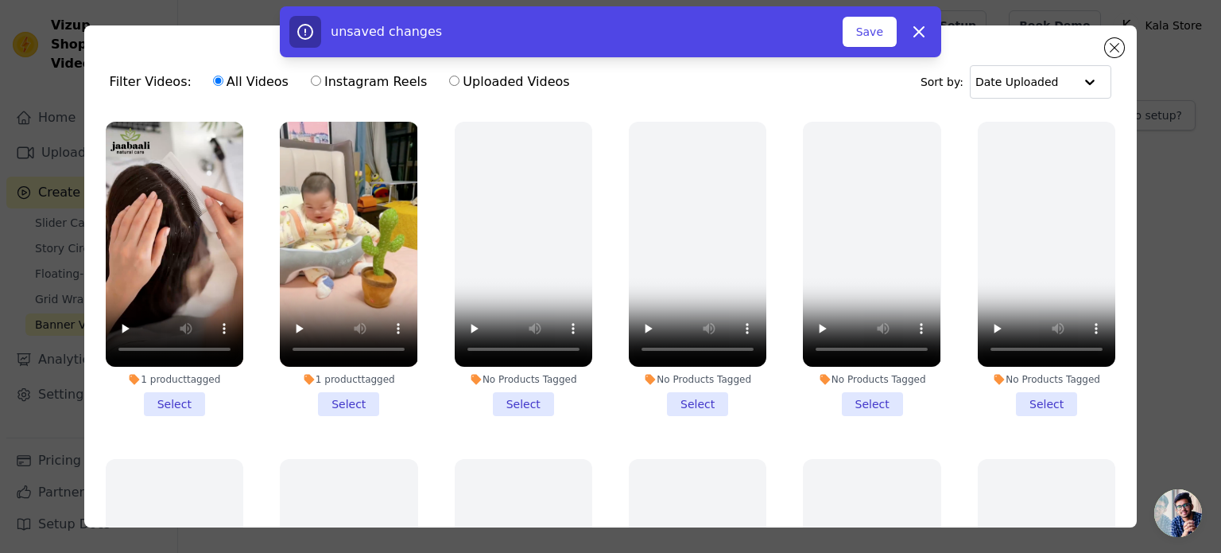
click at [157, 398] on li "1 product tagged Select" at bounding box center [175, 269] width 138 height 294
click at [0, 0] on input "1 product tagged Select" at bounding box center [0, 0] width 0 height 0
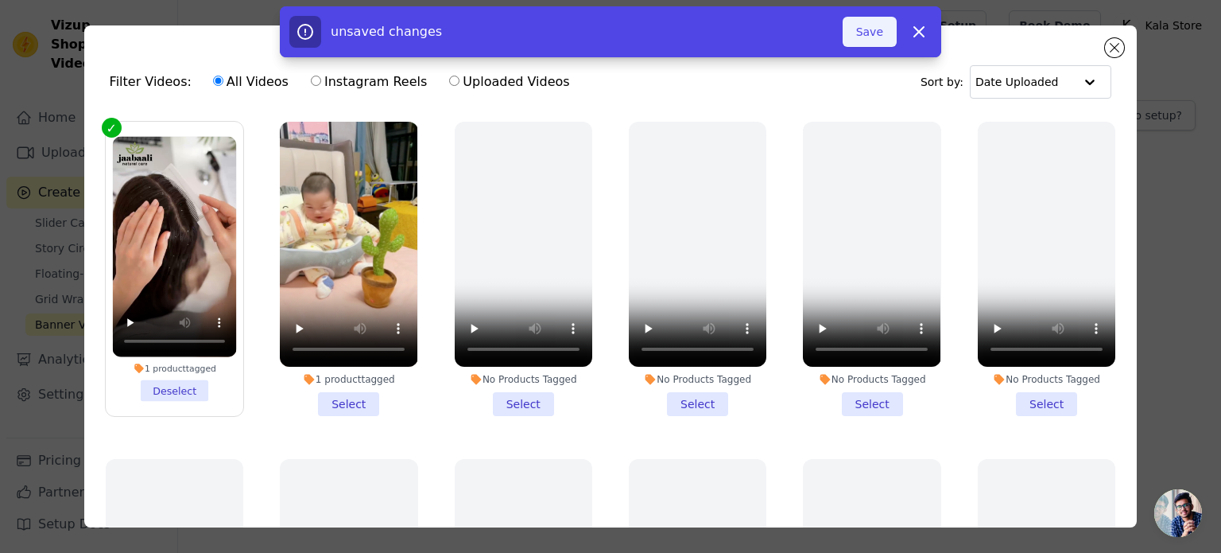
click at [867, 29] on button "Save" at bounding box center [870, 32] width 54 height 30
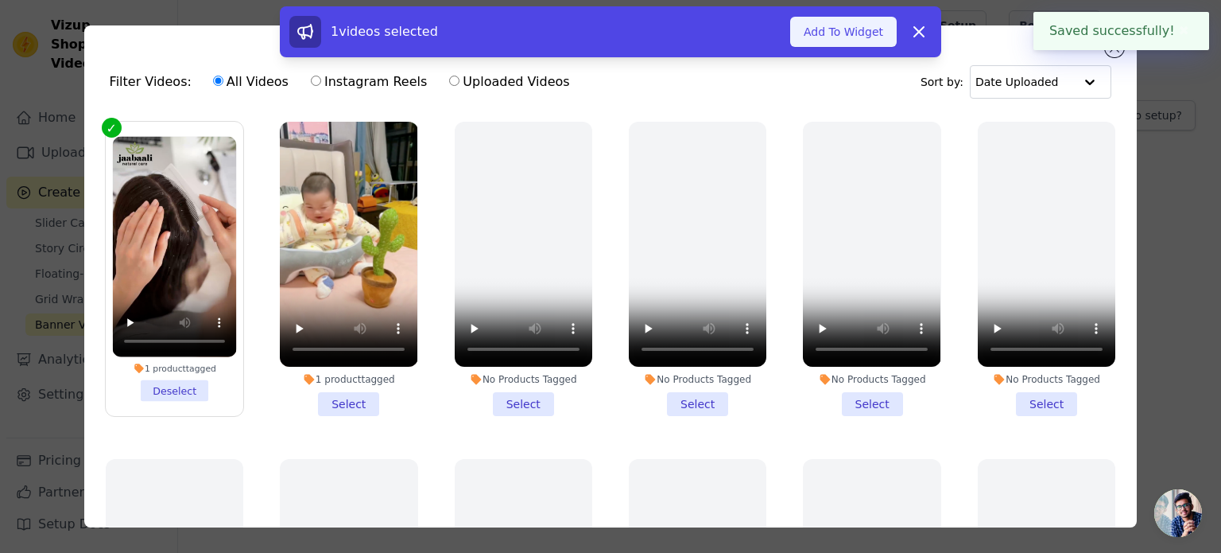
click at [865, 34] on button "Add To Widget" at bounding box center [843, 32] width 107 height 30
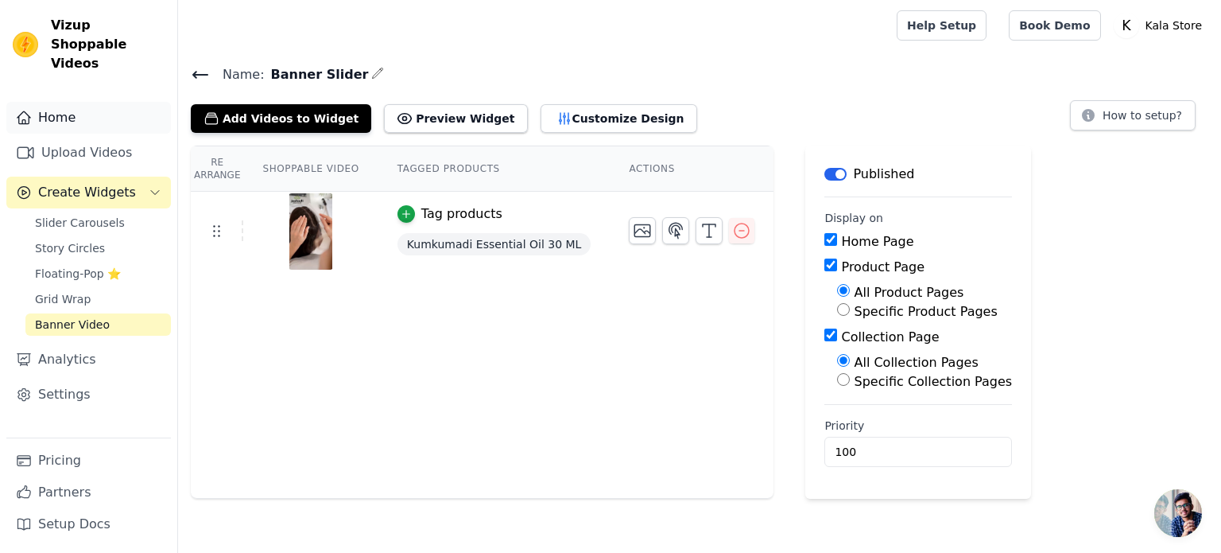
click at [80, 104] on link "Home" at bounding box center [88, 118] width 165 height 32
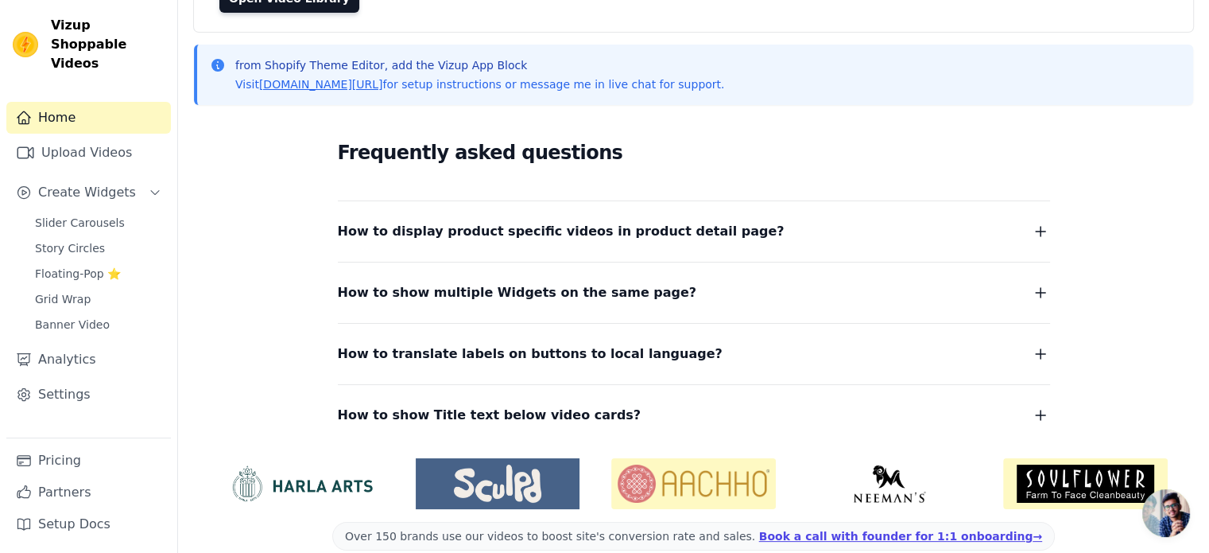
scroll to position [204, 0]
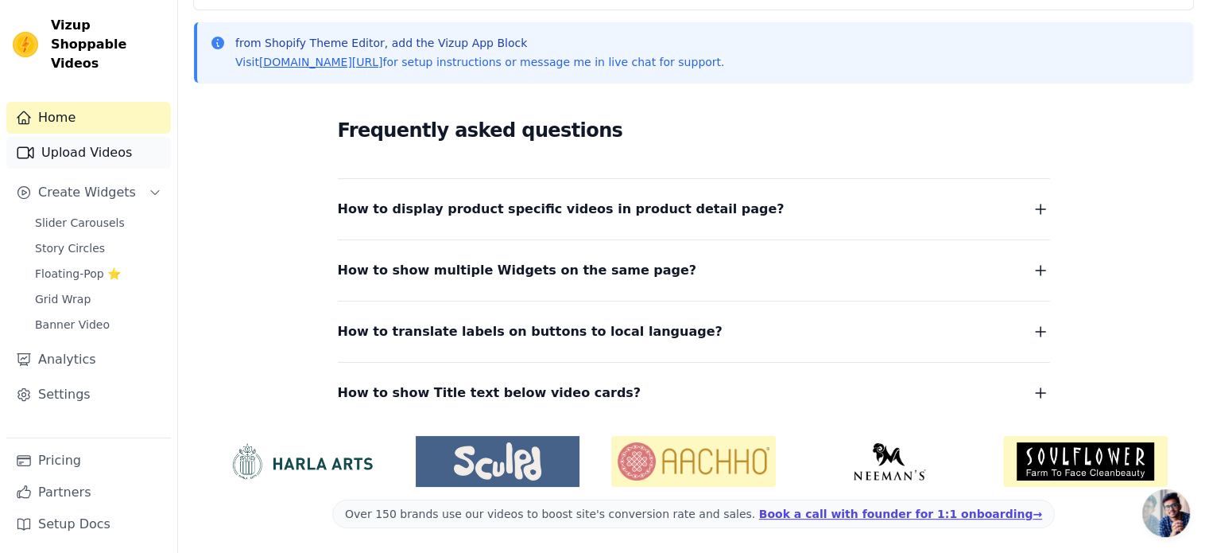
click at [71, 137] on link "Upload Videos" at bounding box center [88, 153] width 165 height 32
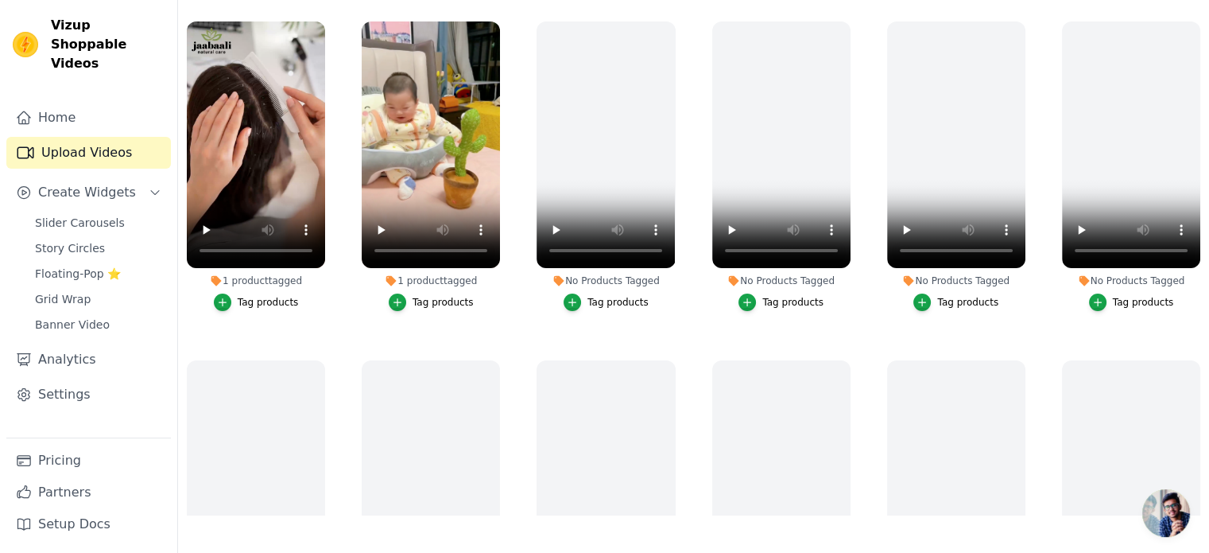
scroll to position [161, 0]
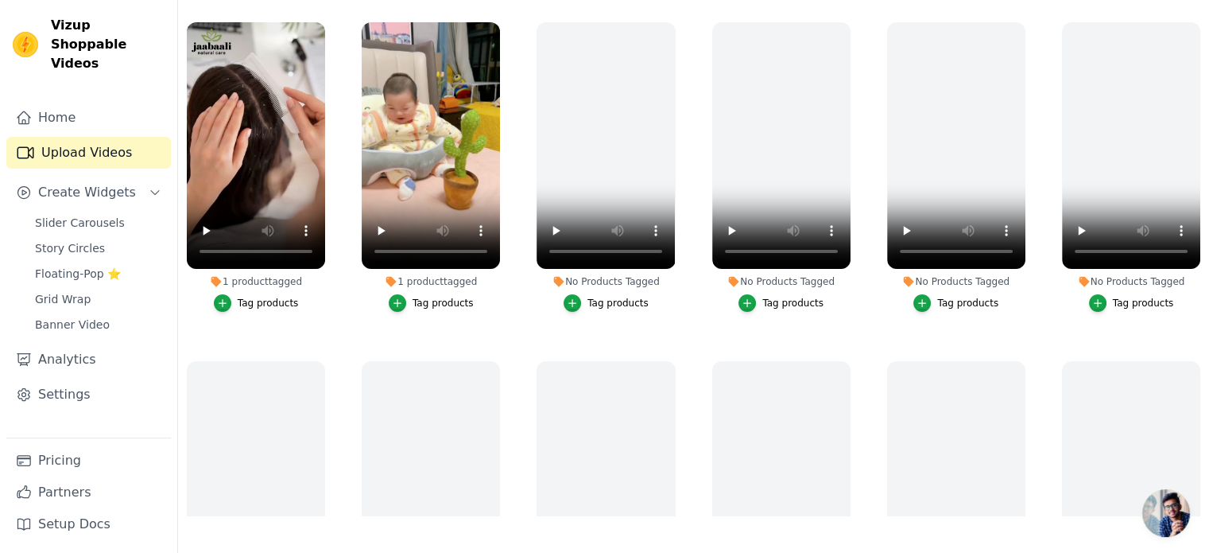
click at [448, 305] on div "Tag products" at bounding box center [443, 303] width 61 height 13
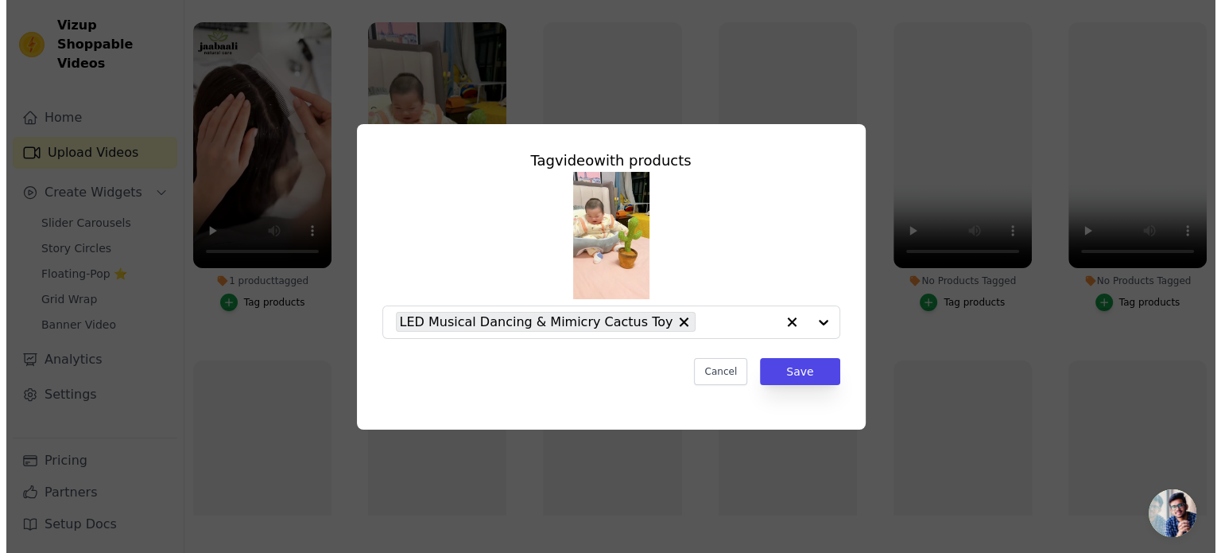
scroll to position [0, 0]
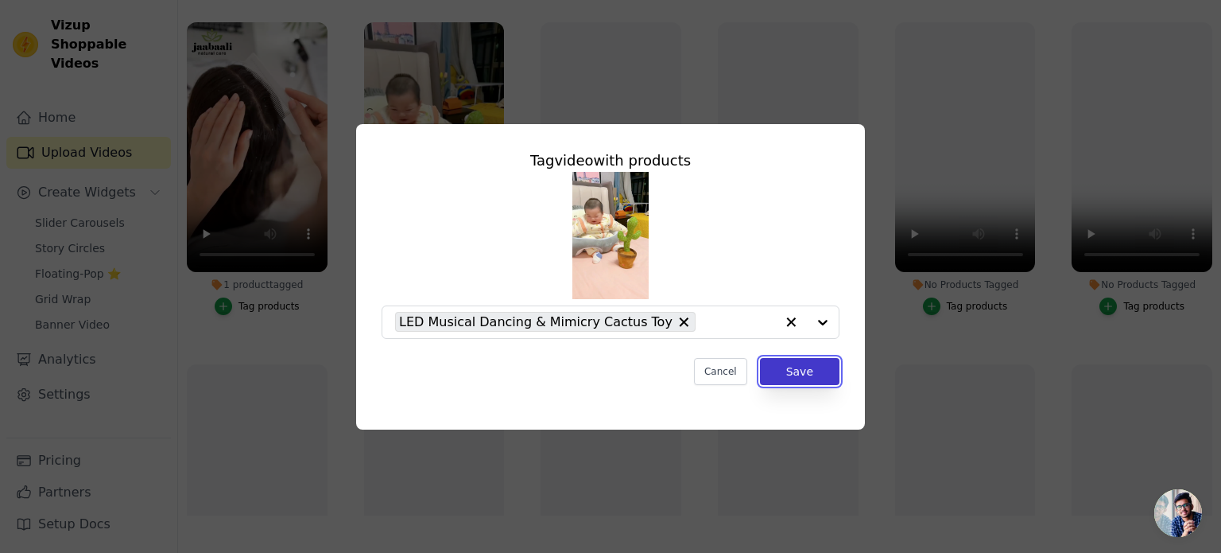
click at [794, 378] on button "Save" at bounding box center [800, 371] width 80 height 27
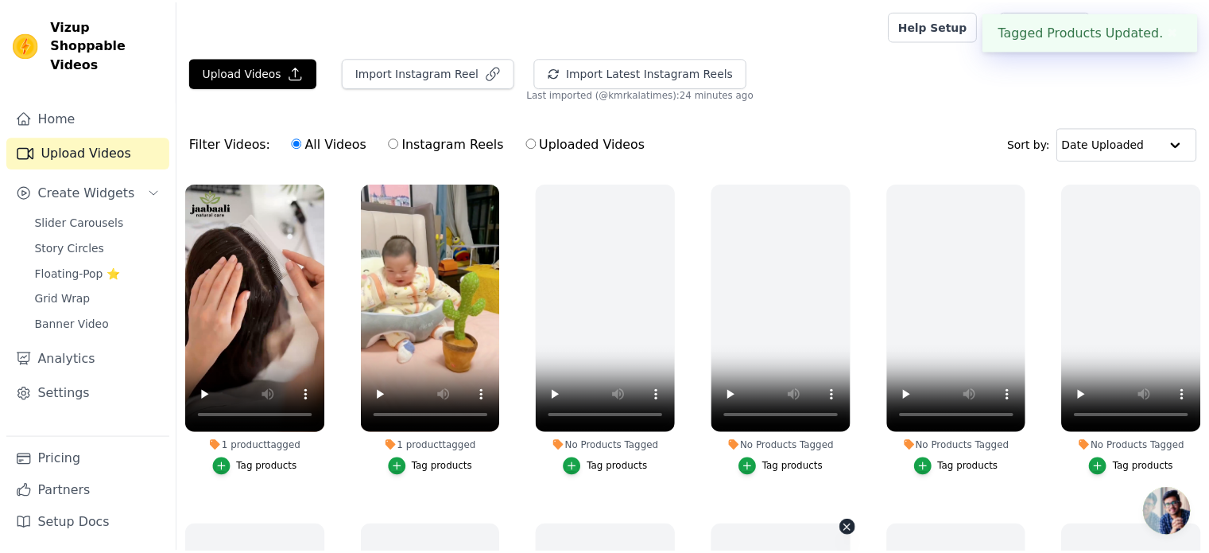
scroll to position [161, 0]
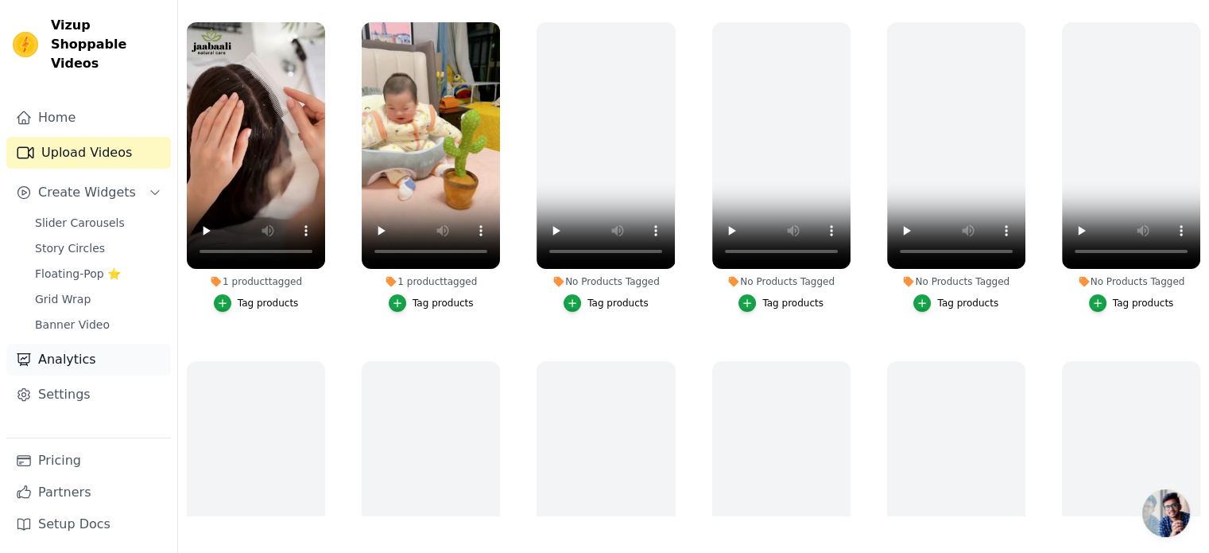
click at [60, 343] on link "Analytics" at bounding box center [88, 359] width 165 height 32
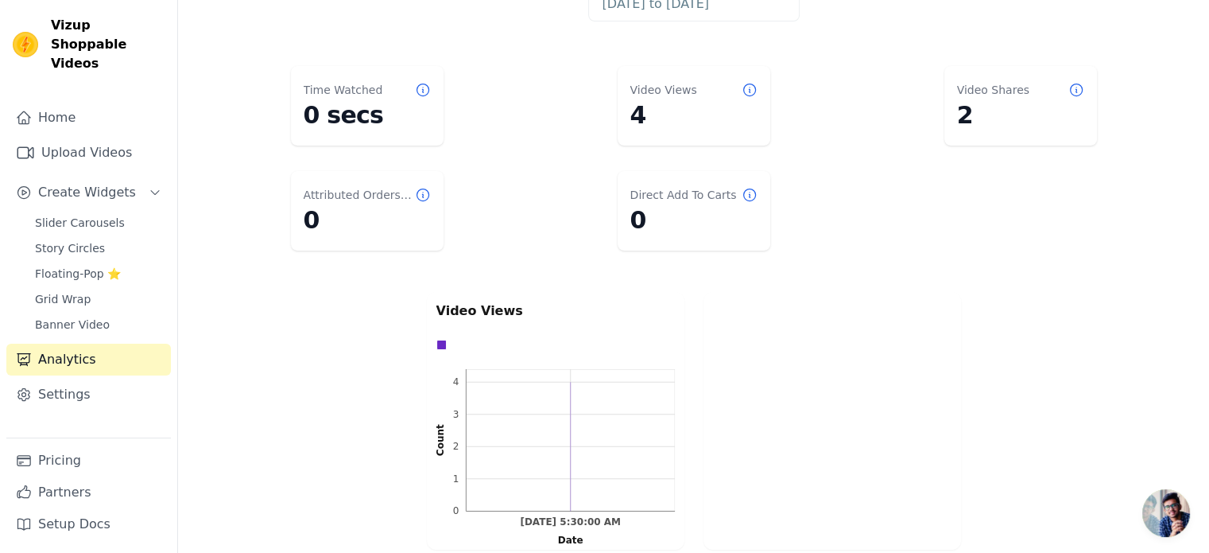
scroll to position [80, 0]
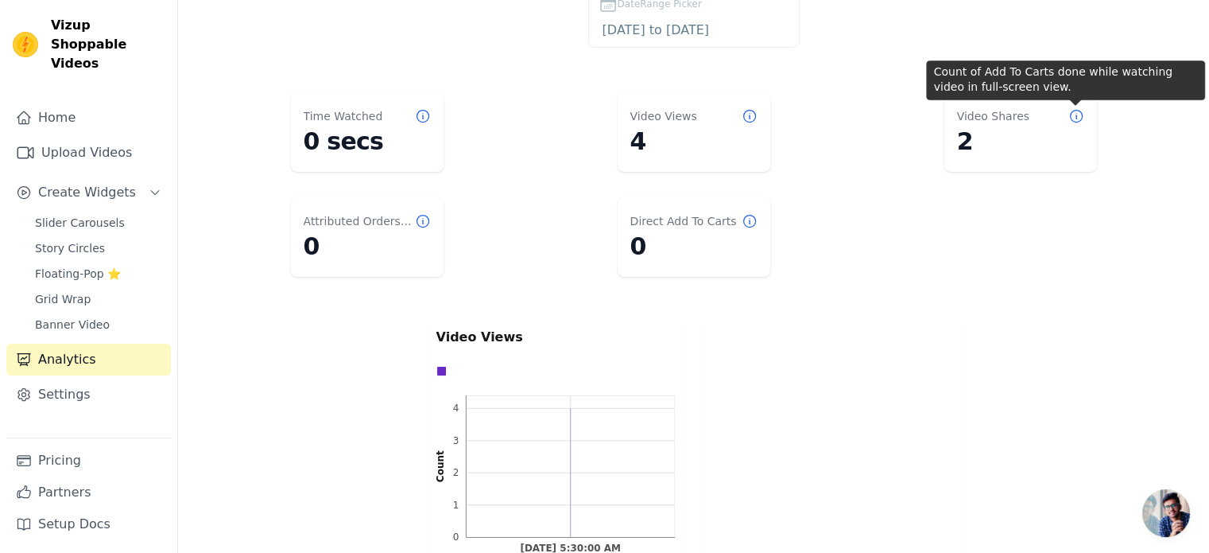
click at [1075, 116] on icon at bounding box center [1076, 117] width 12 height 12
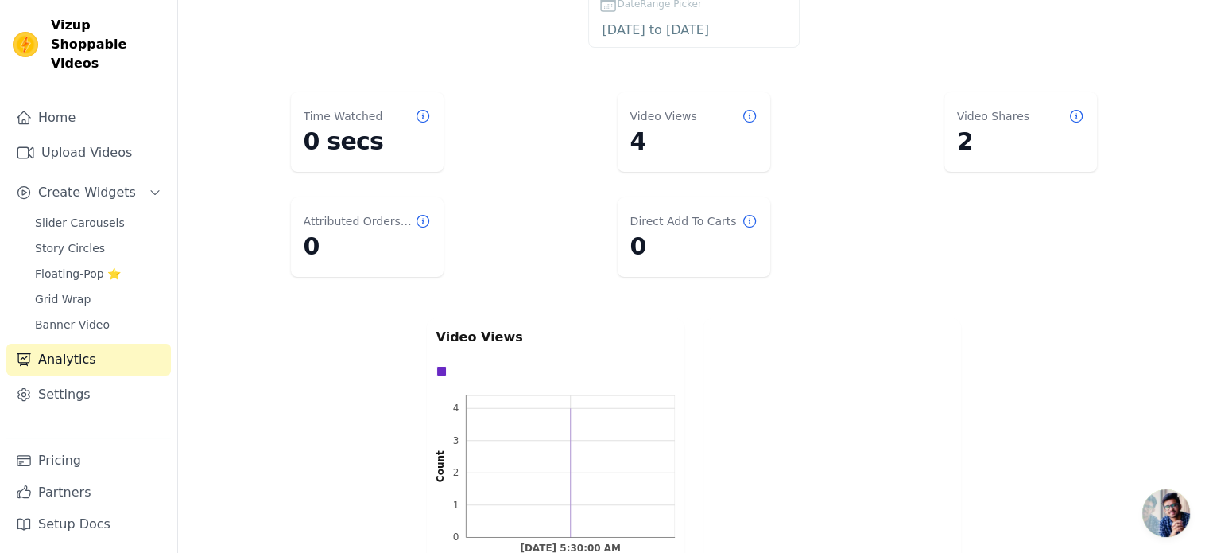
click at [1076, 116] on icon at bounding box center [1076, 117] width 12 height 12
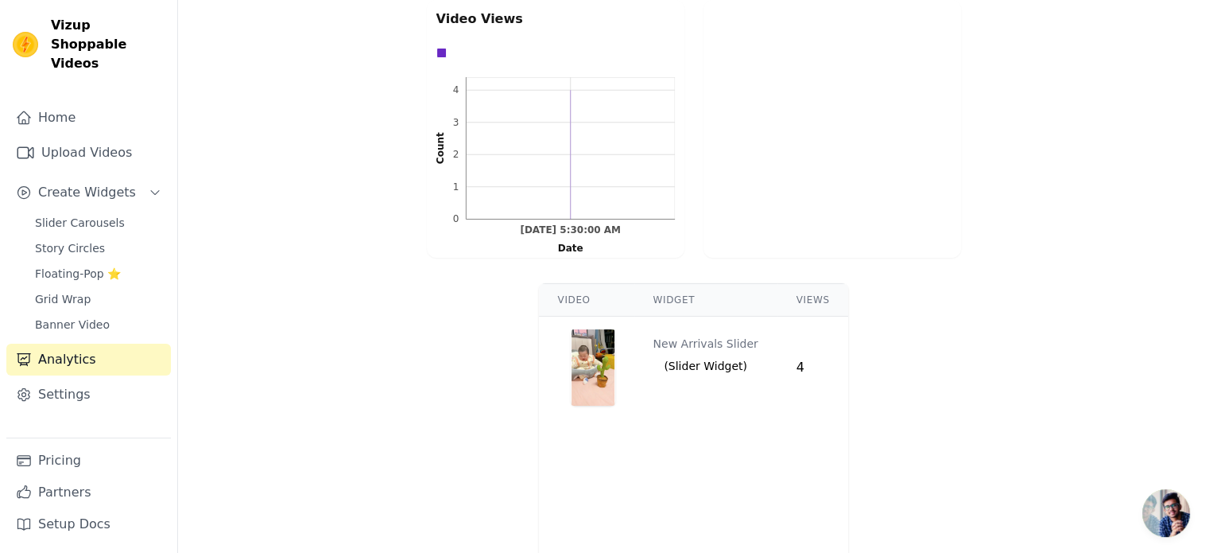
scroll to position [455, 0]
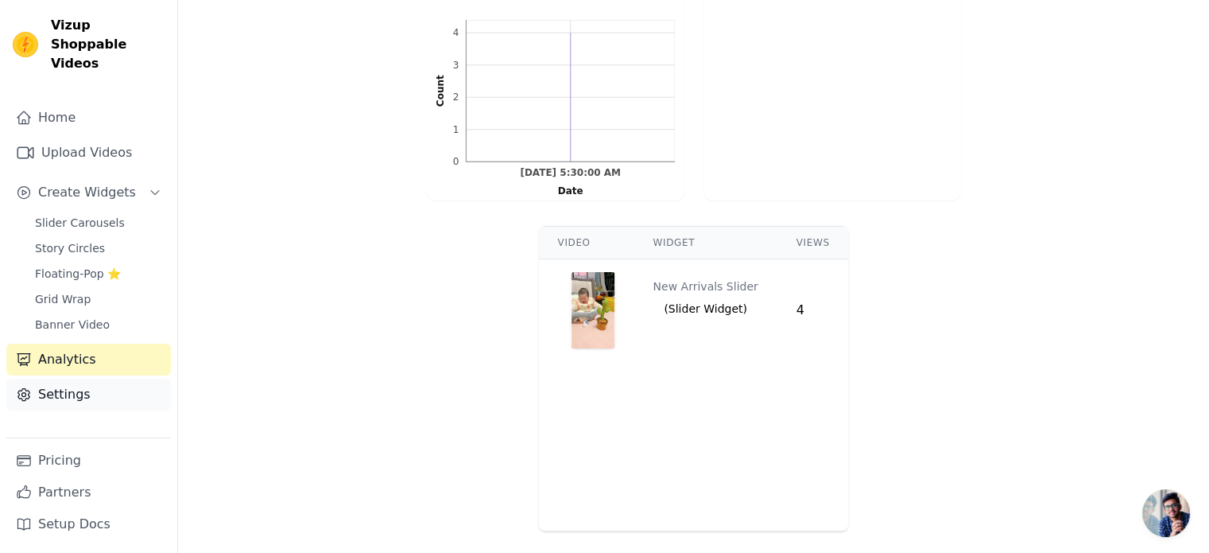
click at [55, 381] on link "Settings" at bounding box center [88, 394] width 165 height 32
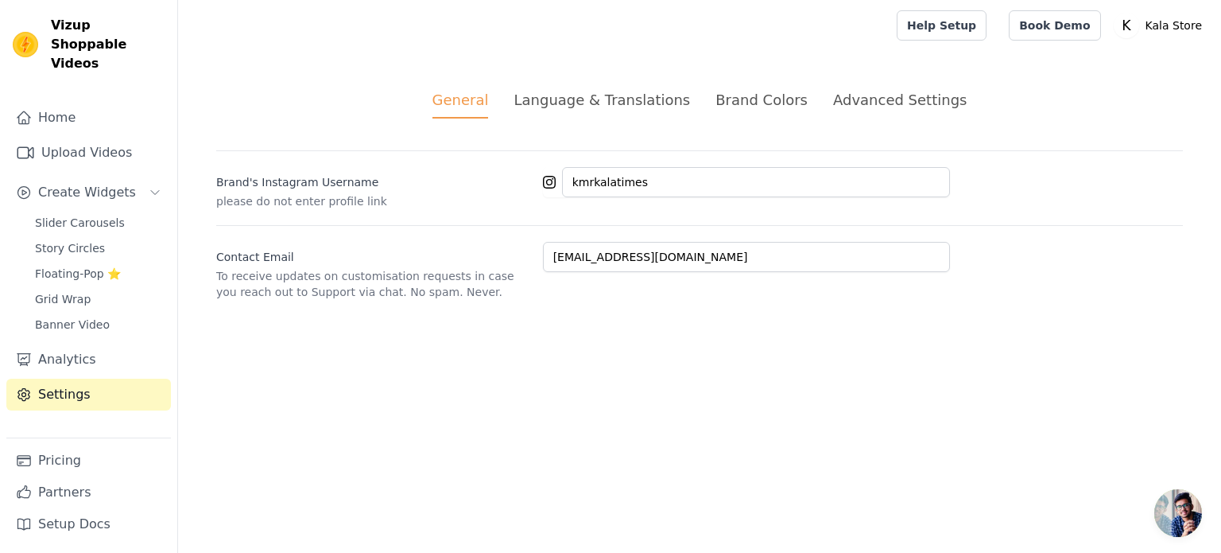
click at [844, 102] on div "Advanced Settings" at bounding box center [900, 99] width 134 height 21
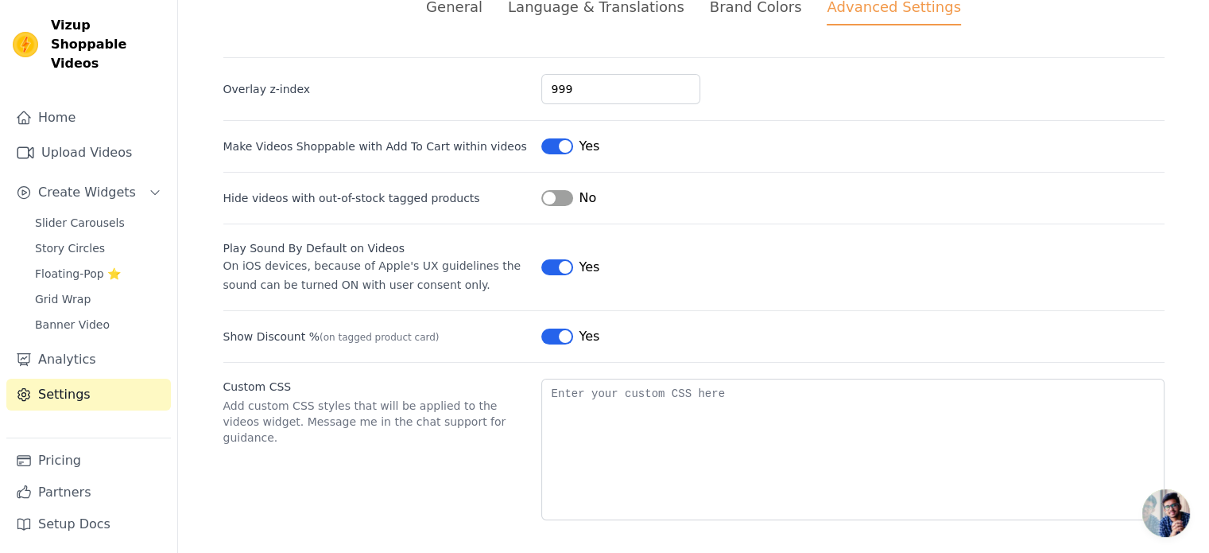
scroll to position [96, 0]
click at [54, 460] on link "Pricing" at bounding box center [88, 460] width 165 height 32
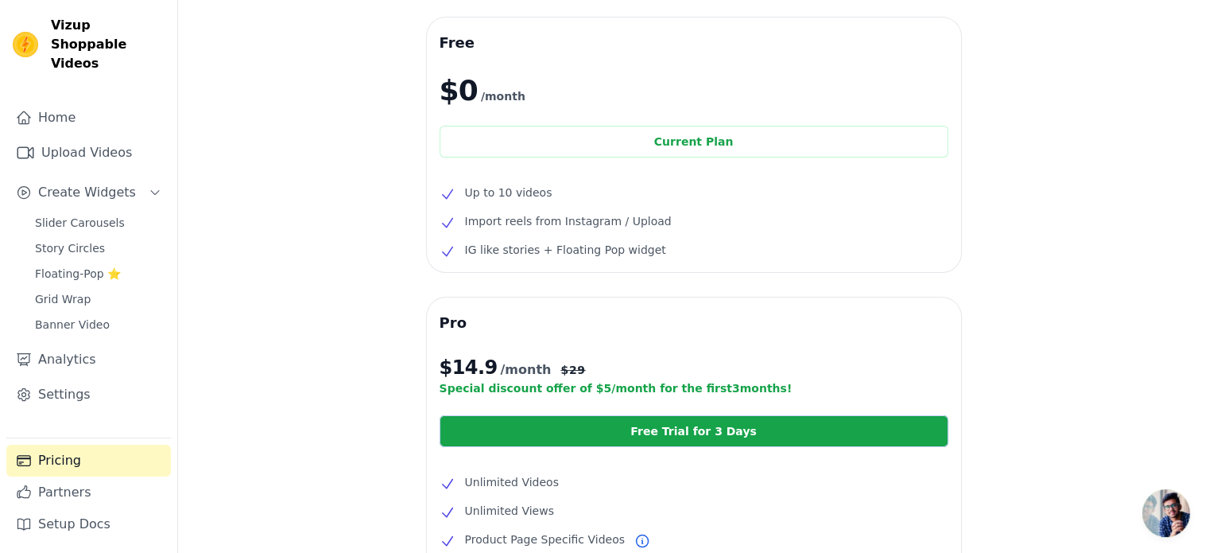
scroll to position [159, 0]
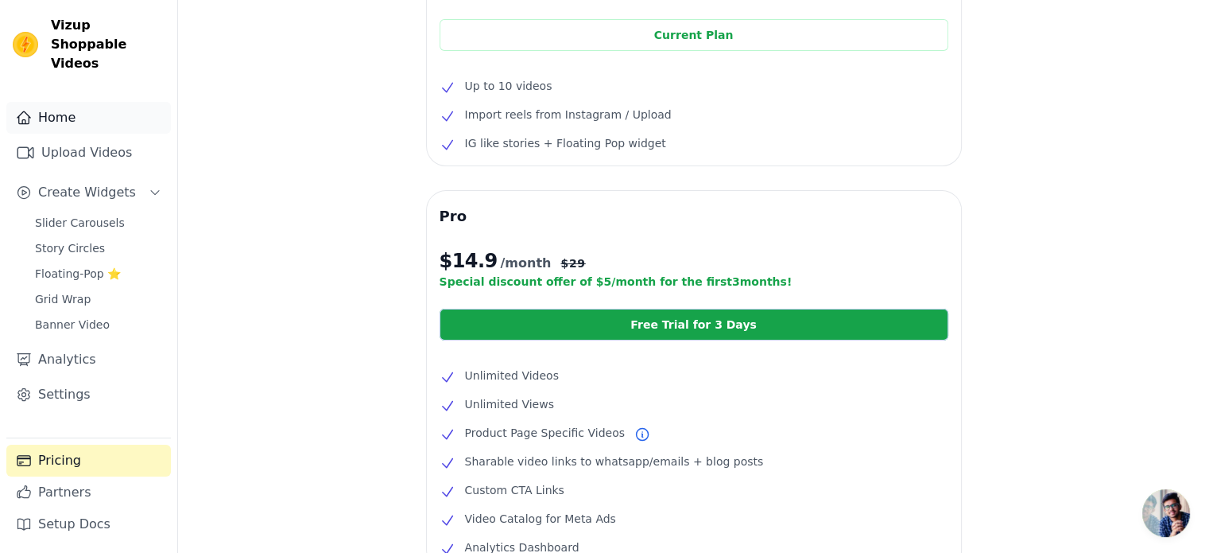
click at [59, 111] on link "Home" at bounding box center [88, 118] width 165 height 32
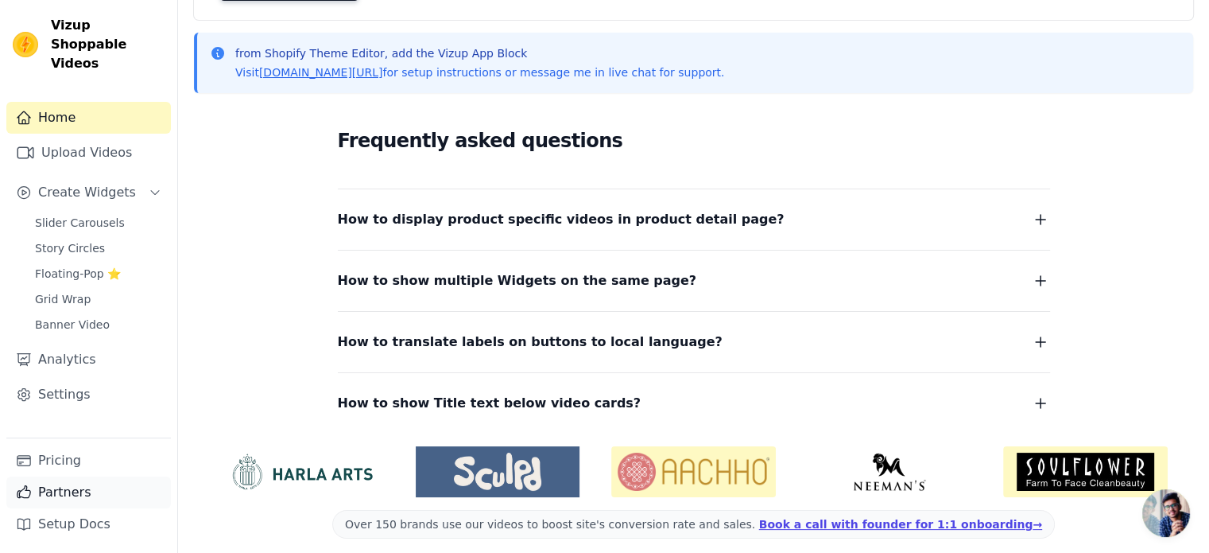
scroll to position [204, 0]
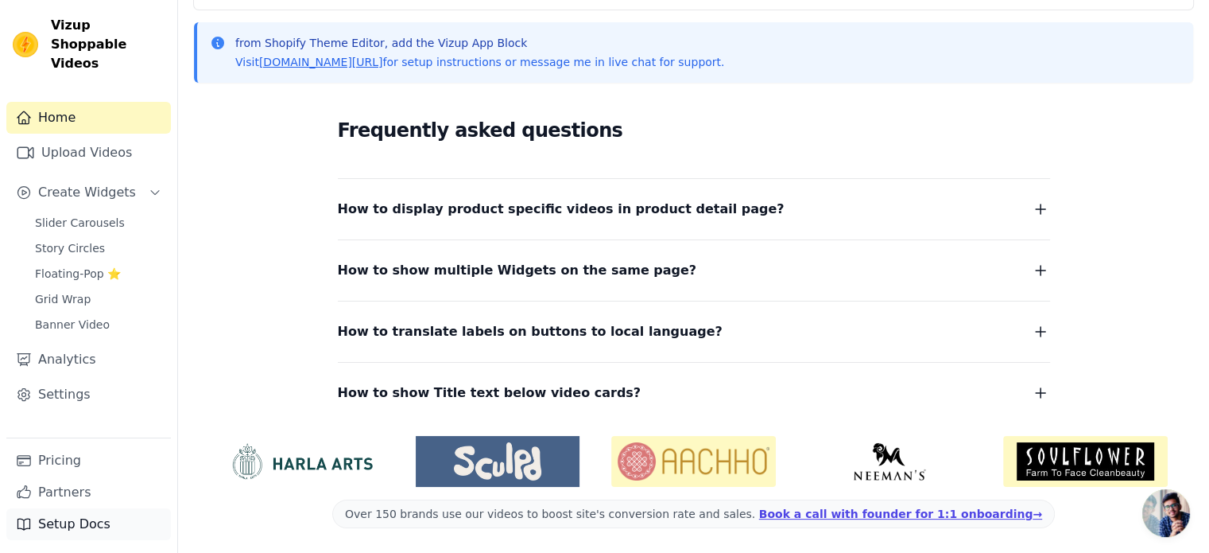
click at [68, 529] on link "Setup Docs" at bounding box center [88, 524] width 165 height 32
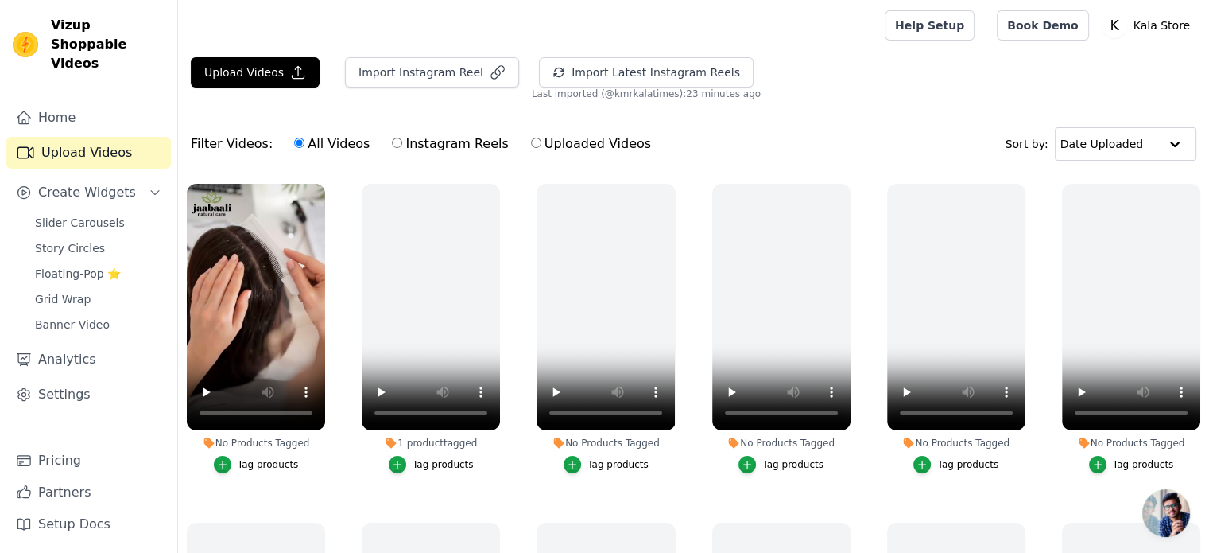
click at [255, 463] on div "Tag products" at bounding box center [268, 464] width 61 height 13
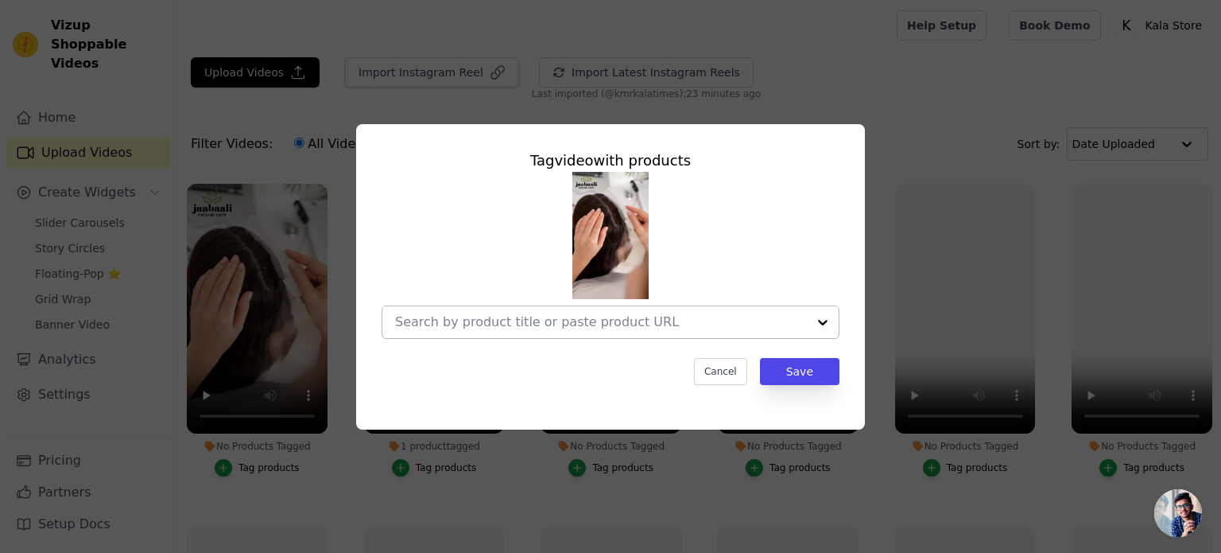
click at [815, 320] on div at bounding box center [823, 322] width 32 height 32
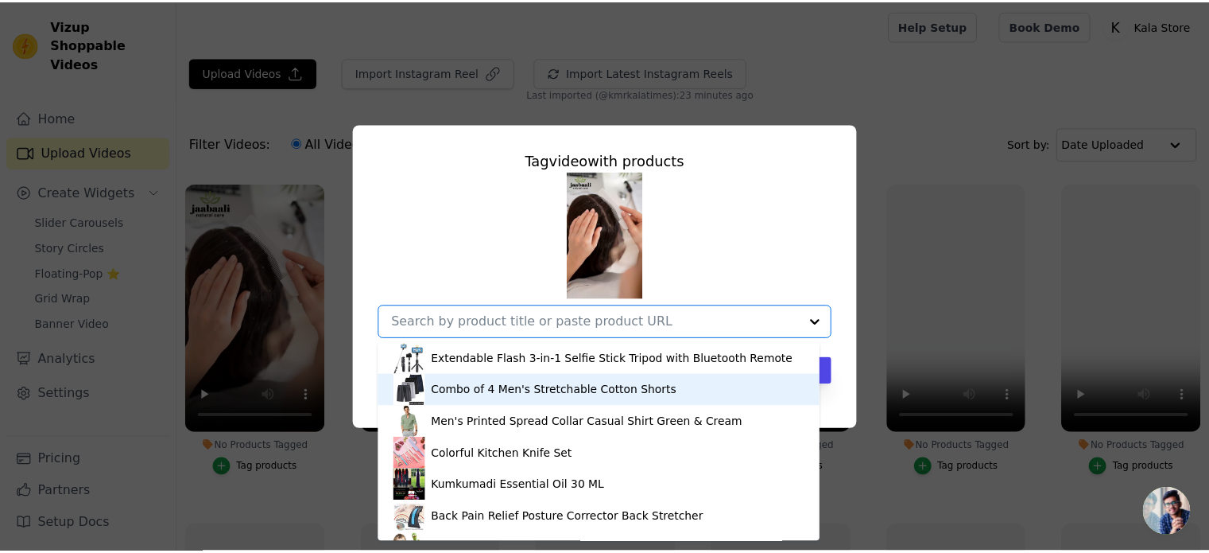
scroll to position [54, 0]
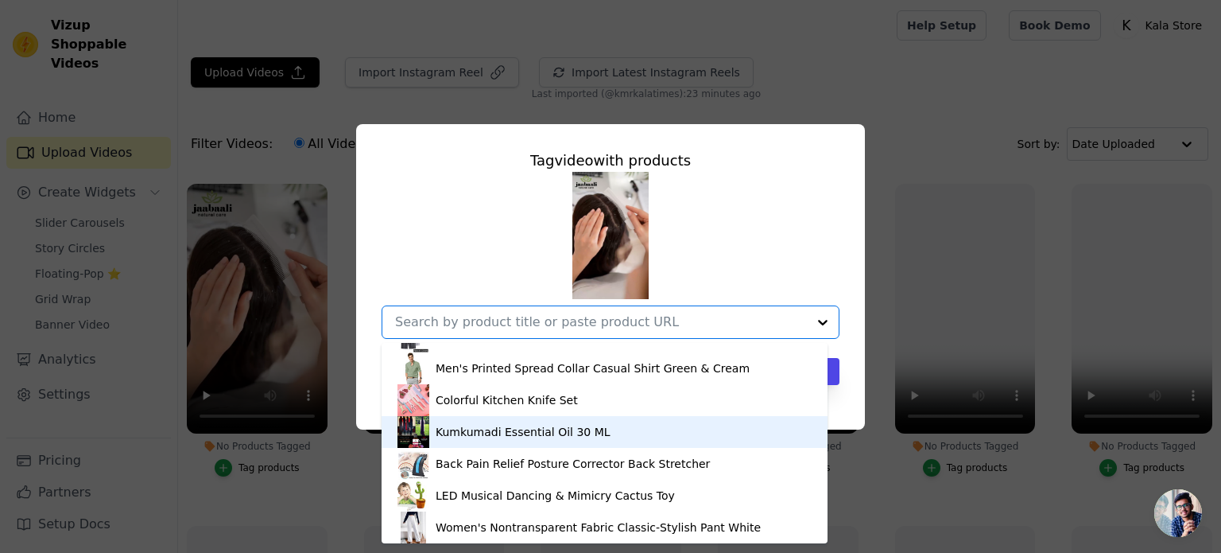
click at [450, 429] on div "Kumkumadi Essential Oil 30 ML" at bounding box center [523, 432] width 175 height 16
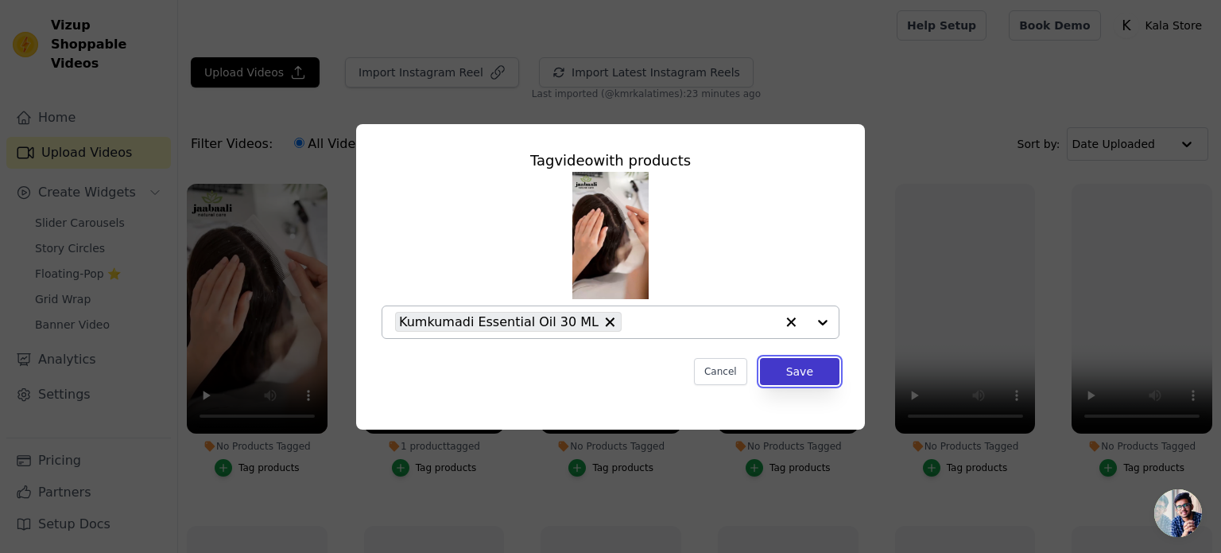
click at [797, 378] on button "Save" at bounding box center [800, 371] width 80 height 27
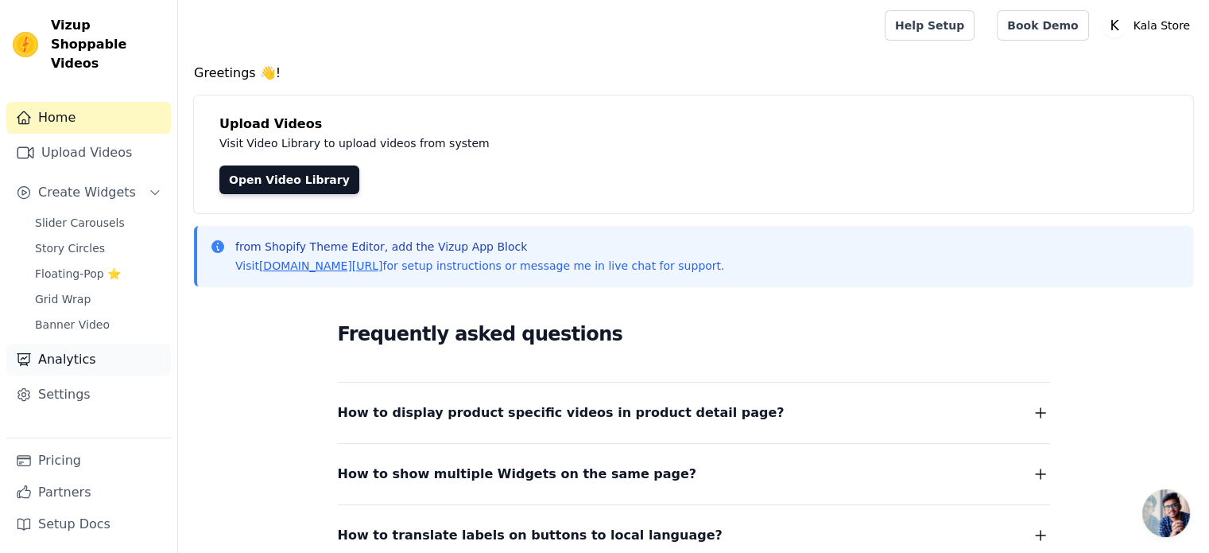
click at [78, 343] on link "Analytics" at bounding box center [88, 359] width 165 height 32
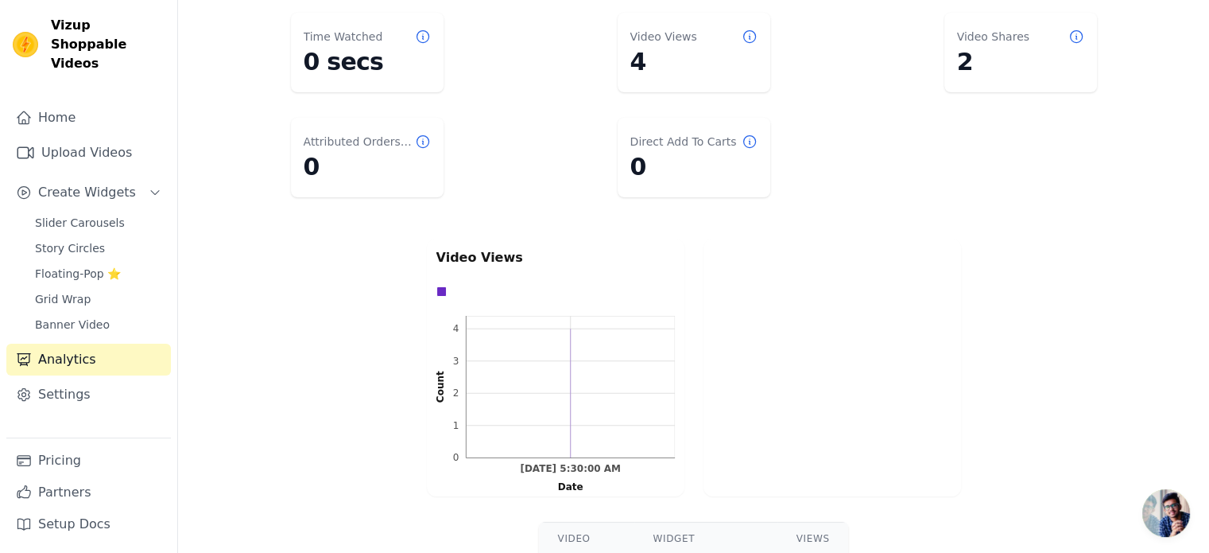
scroll to position [239, 0]
